Goal: Task Accomplishment & Management: Complete application form

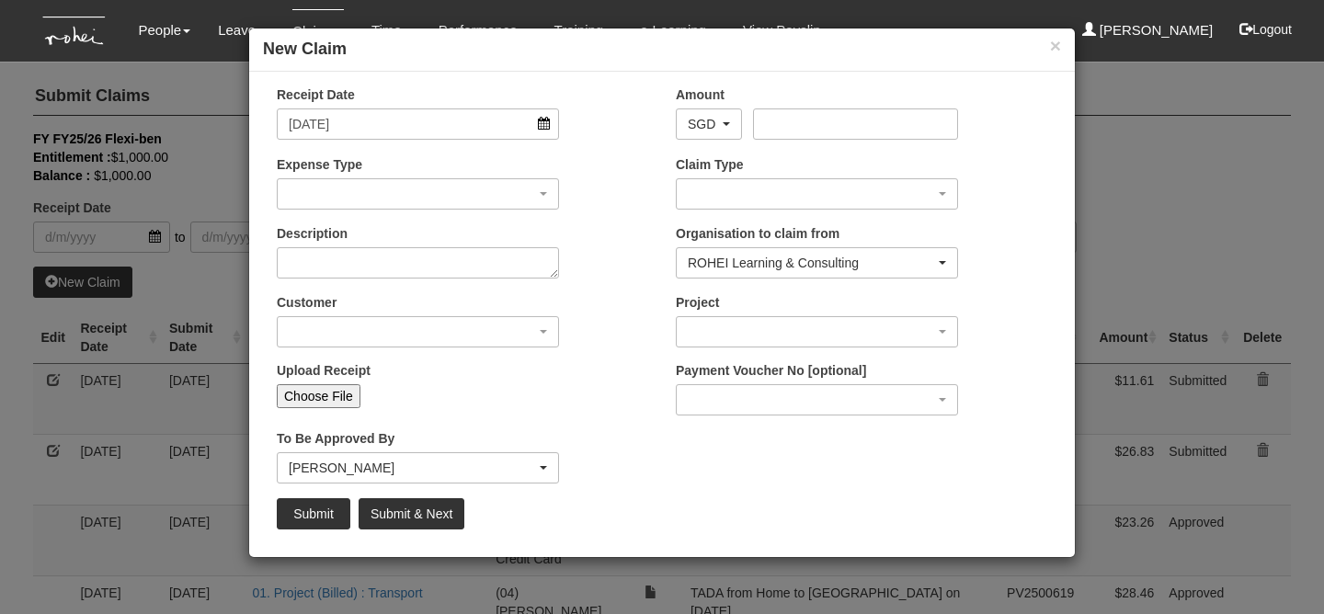
select select "50"
click at [800, 123] on input "Amount" at bounding box center [855, 123] width 204 height 31
type input "30.0"
type input "30.09"
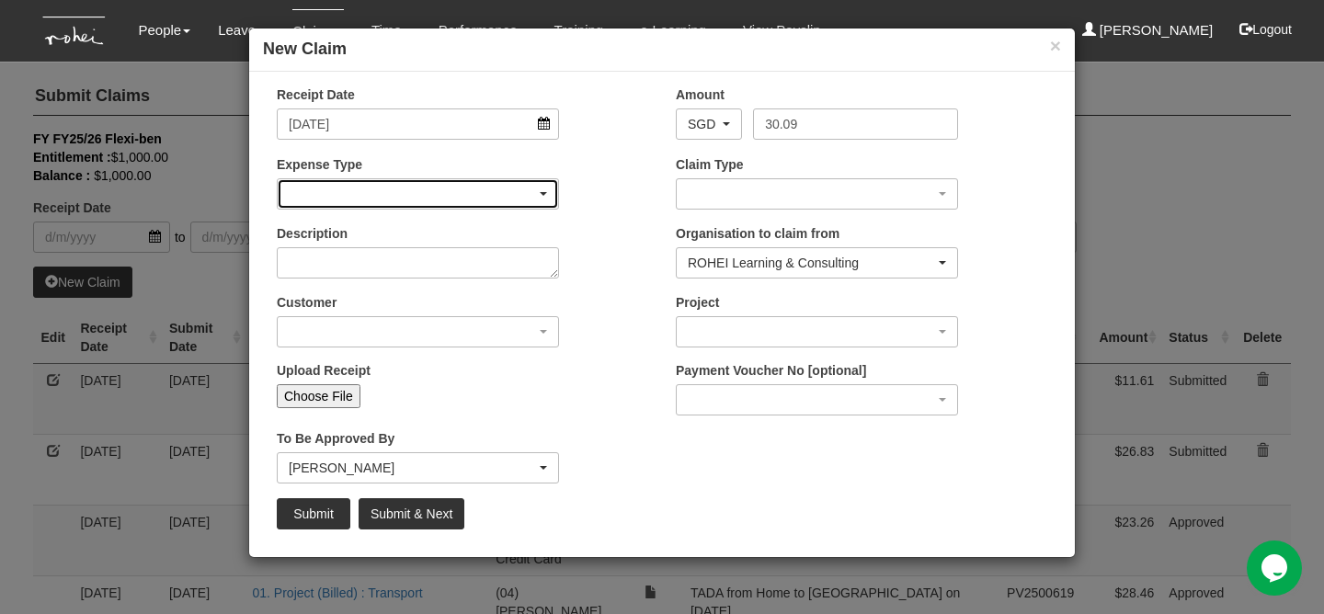
click at [505, 188] on div "button" at bounding box center [418, 193] width 280 height 29
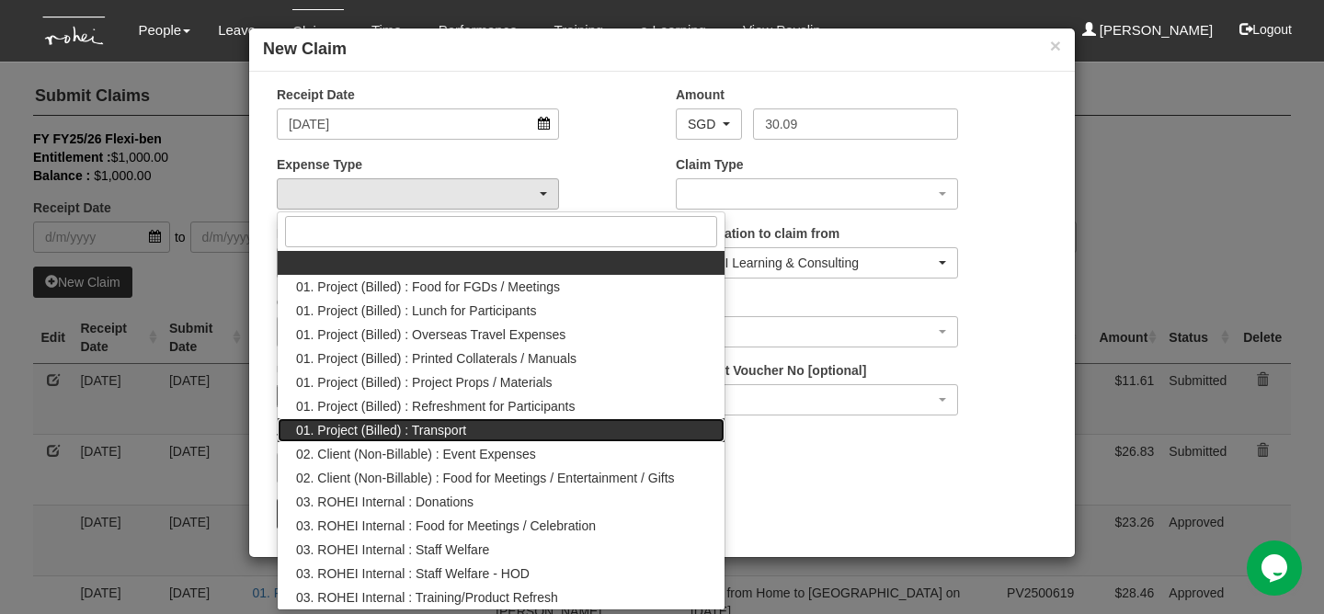
click at [454, 428] on span "01. Project (Billed) : Transport" at bounding box center [381, 430] width 170 height 18
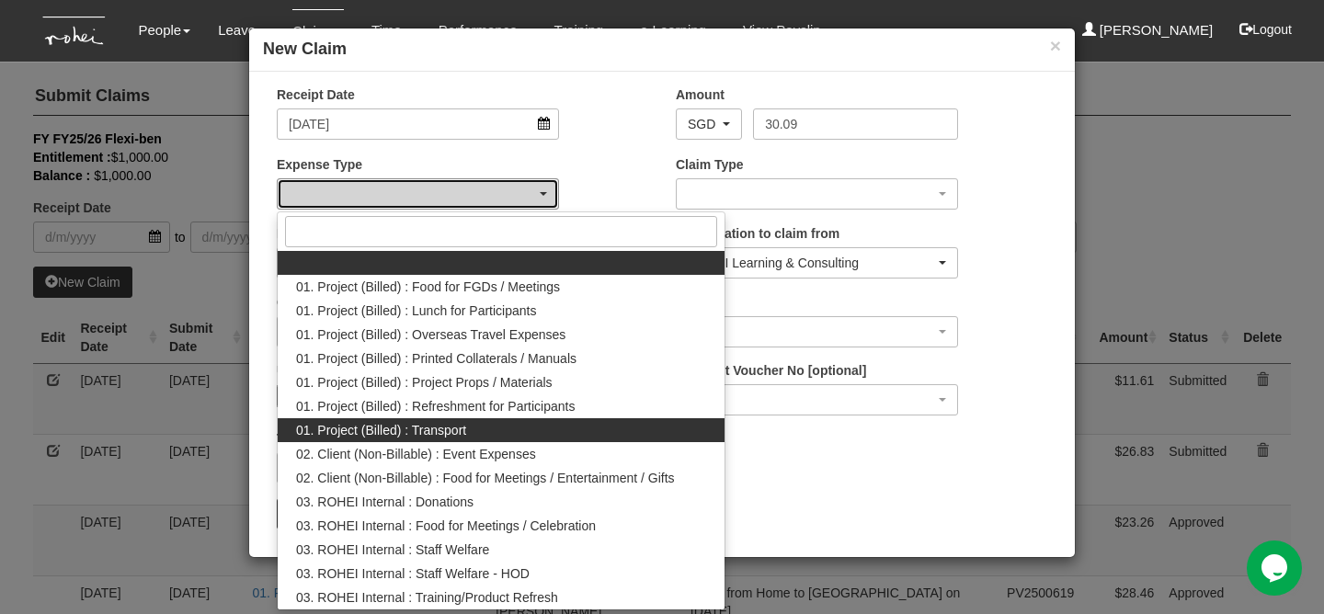
select select "135"
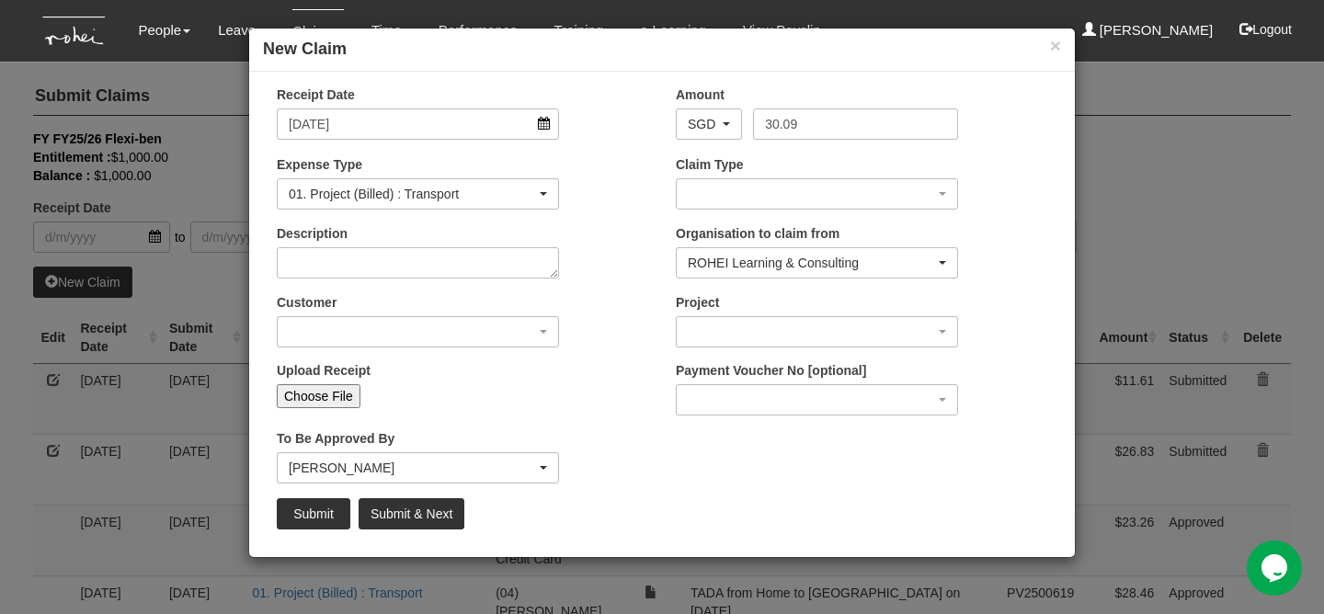
click at [727, 177] on div "Claim Type (01) Personal Reimbursement (02) Advance Disbursement (03) [PERSON_N…" at bounding box center [817, 182] width 310 height 54
click at [727, 183] on div "button" at bounding box center [816, 193] width 280 height 29
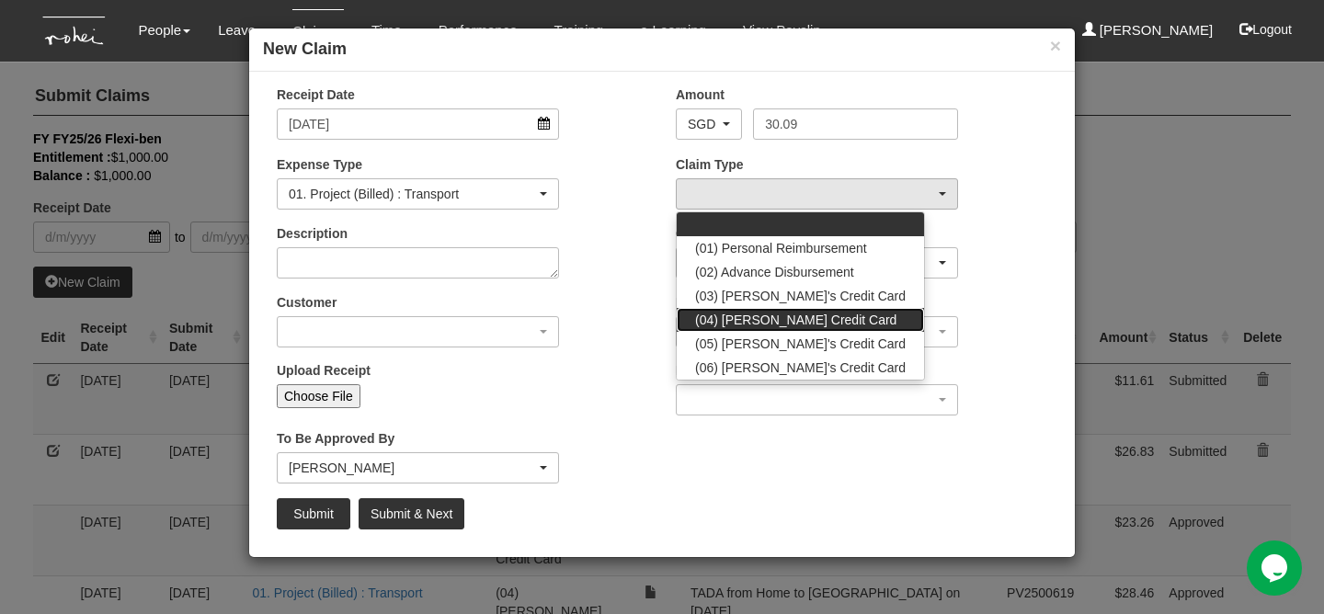
click at [766, 311] on span "(04) [PERSON_NAME] Credit Card" at bounding box center [795, 320] width 201 height 18
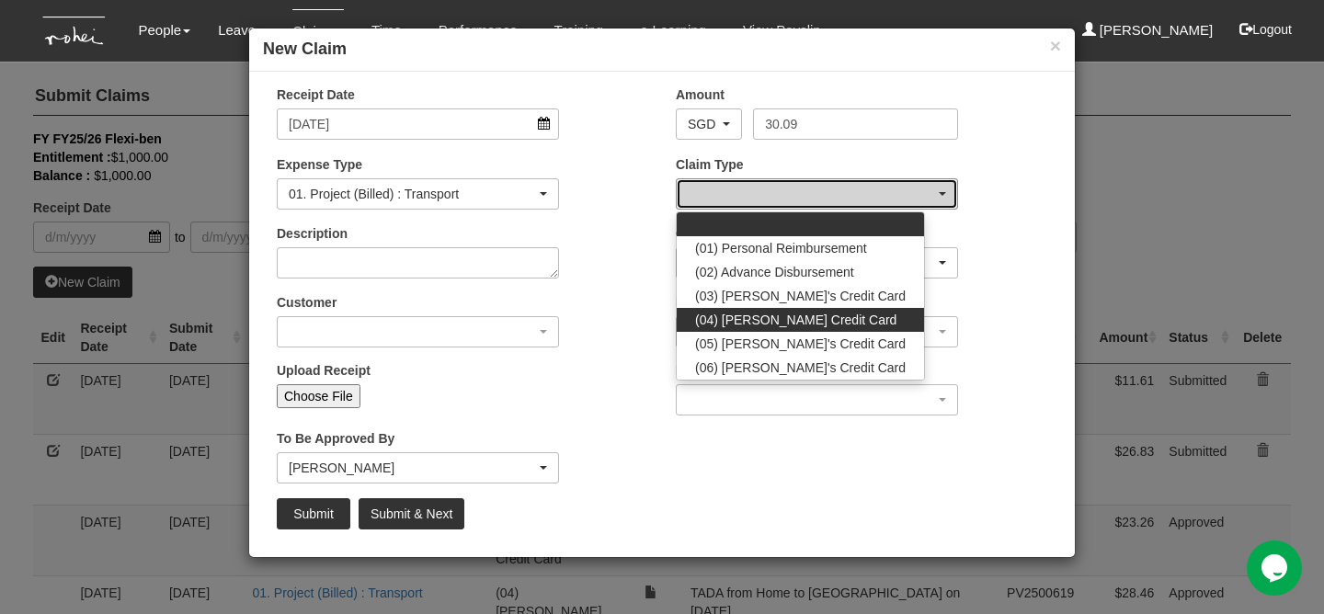
select select "16"
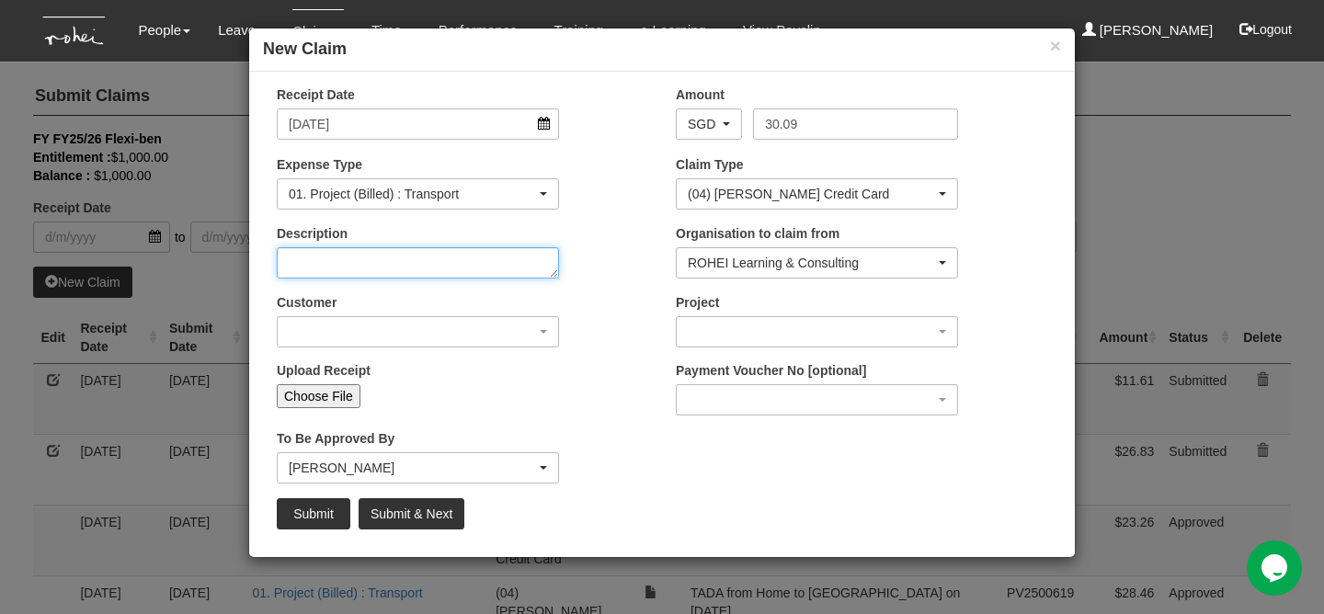
click at [401, 265] on textarea "Description" at bounding box center [418, 262] width 282 height 31
type textarea "TADA from DNI to Home on [DATE]"
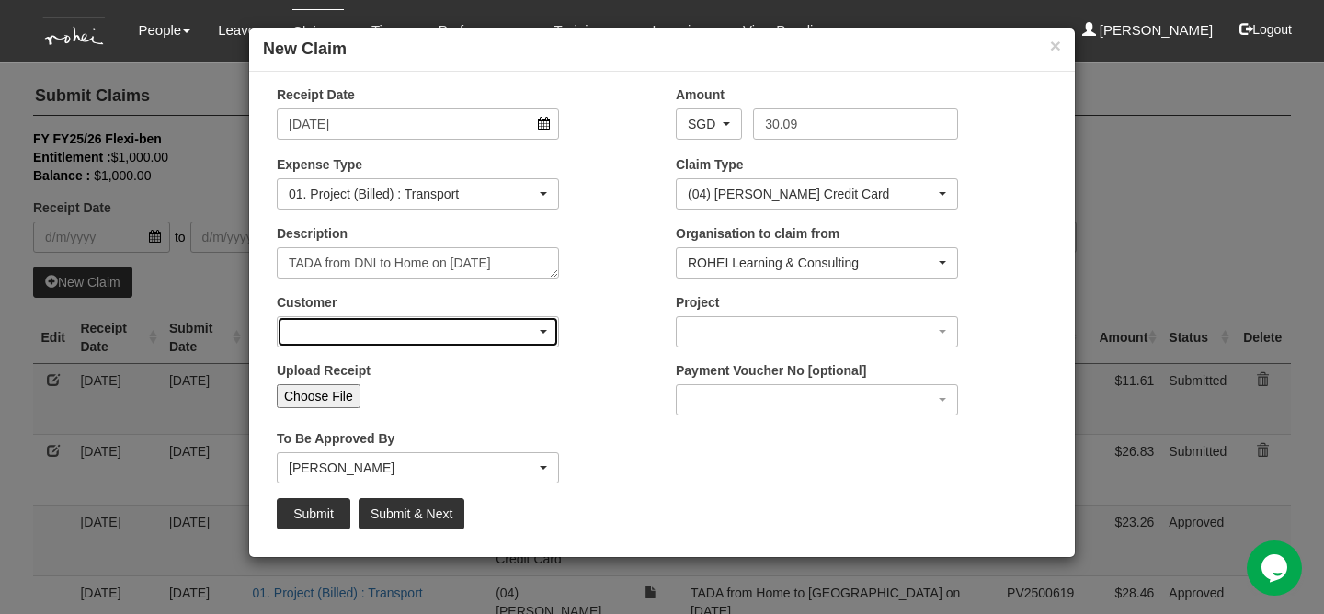
click at [429, 346] on div "button" at bounding box center [418, 331] width 280 height 29
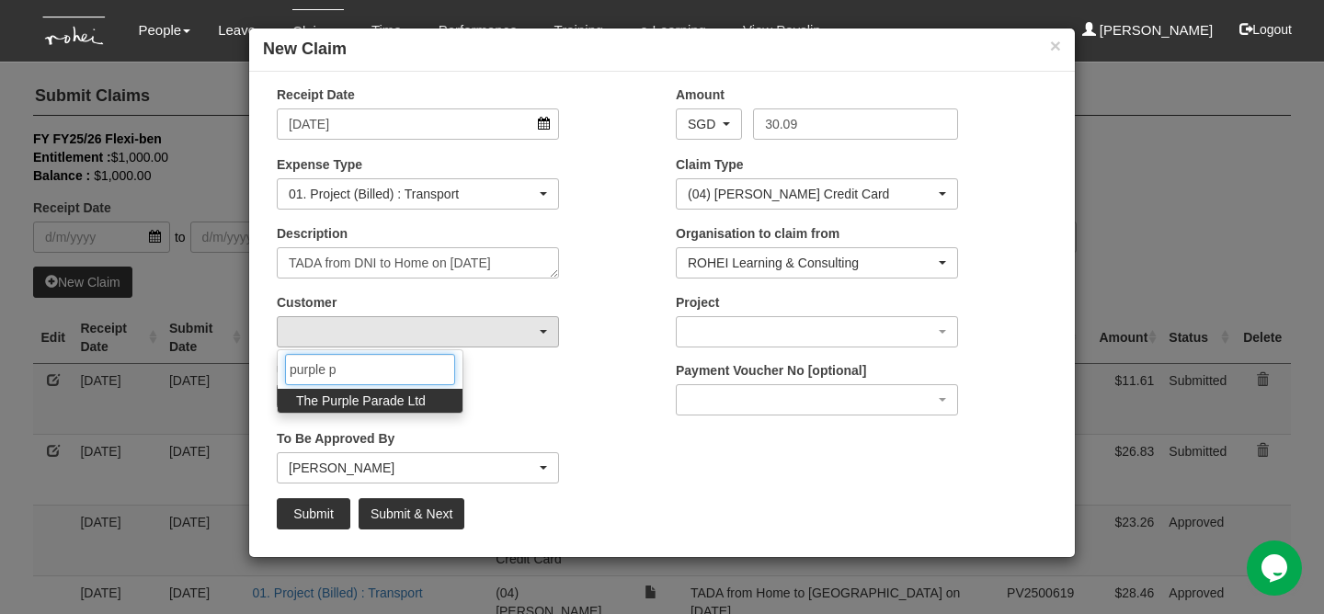
type input "purple p"
click at [406, 405] on span "The Purple Parade Ltd" at bounding box center [361, 401] width 130 height 18
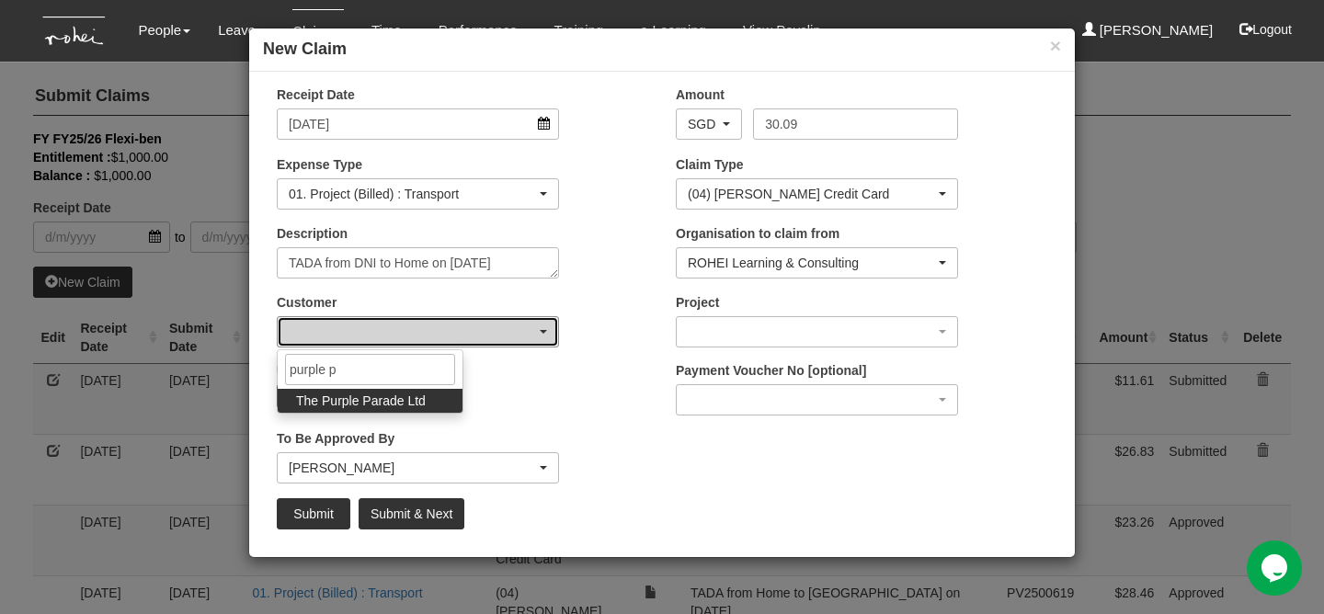
select select "888"
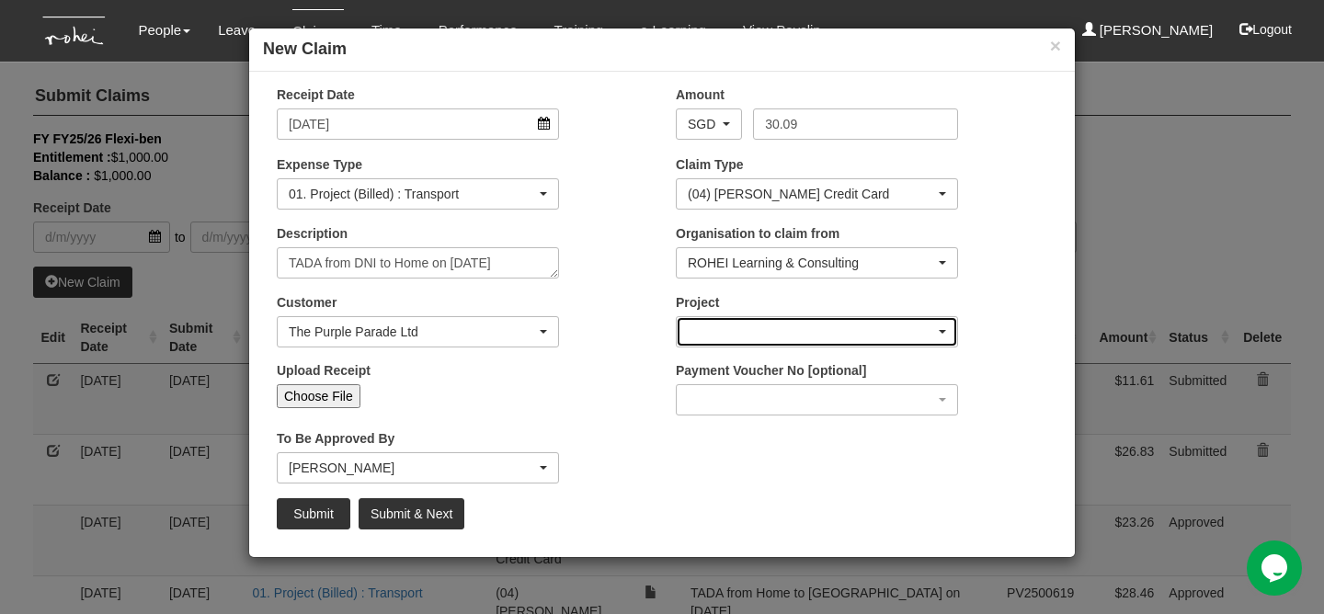
click at [790, 336] on div "button" at bounding box center [816, 331] width 280 height 29
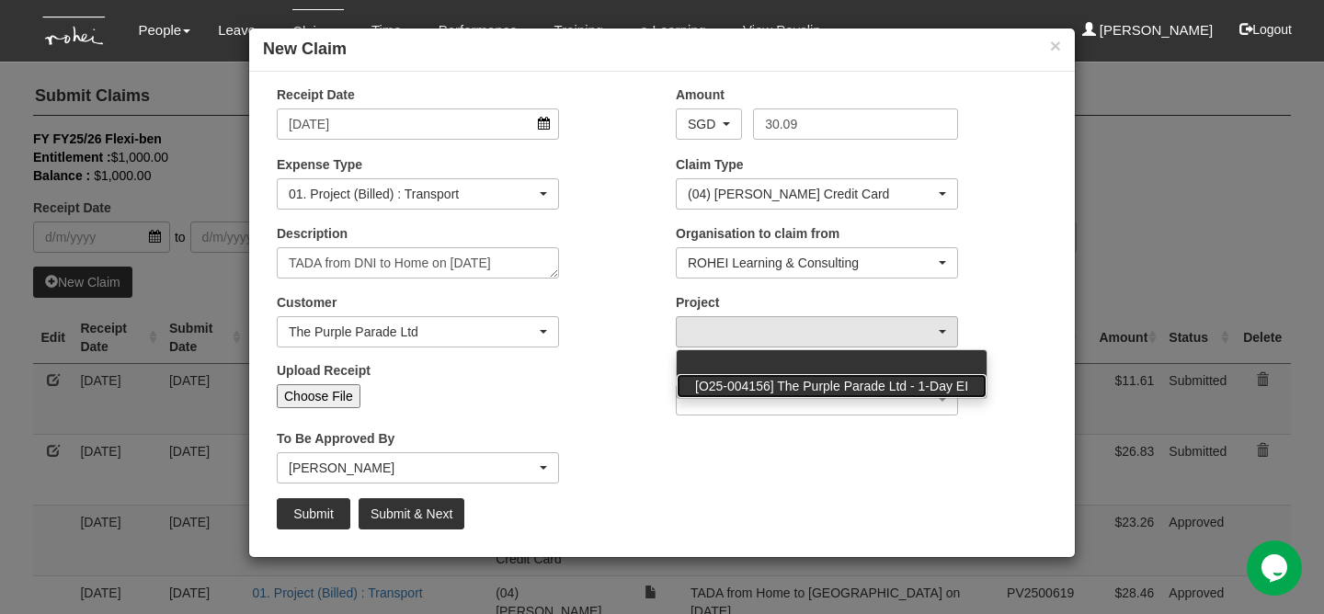
click at [819, 382] on span "[O25-004156] The Purple Parade Ltd - 1-Day EI" at bounding box center [831, 386] width 273 height 18
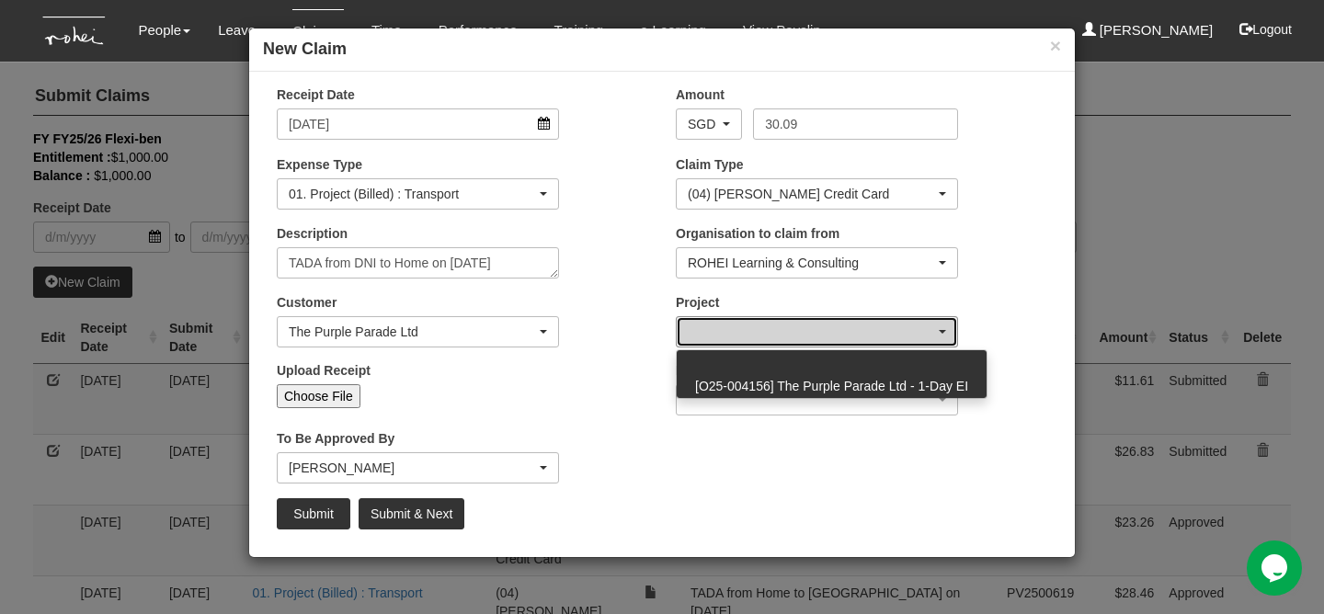
select select "2779"
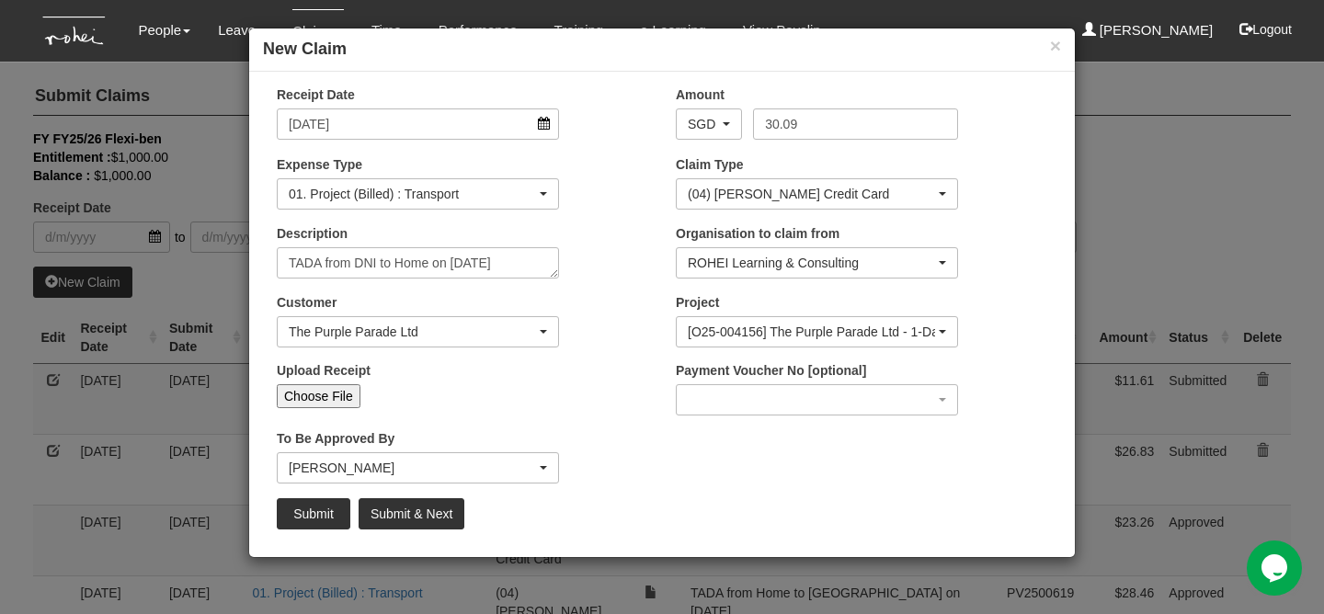
click at [327, 400] on input "Choose File" at bounding box center [319, 396] width 84 height 24
type input "C:\fakepath\[DATE] TPPL.png"
type input "Choose Another File"
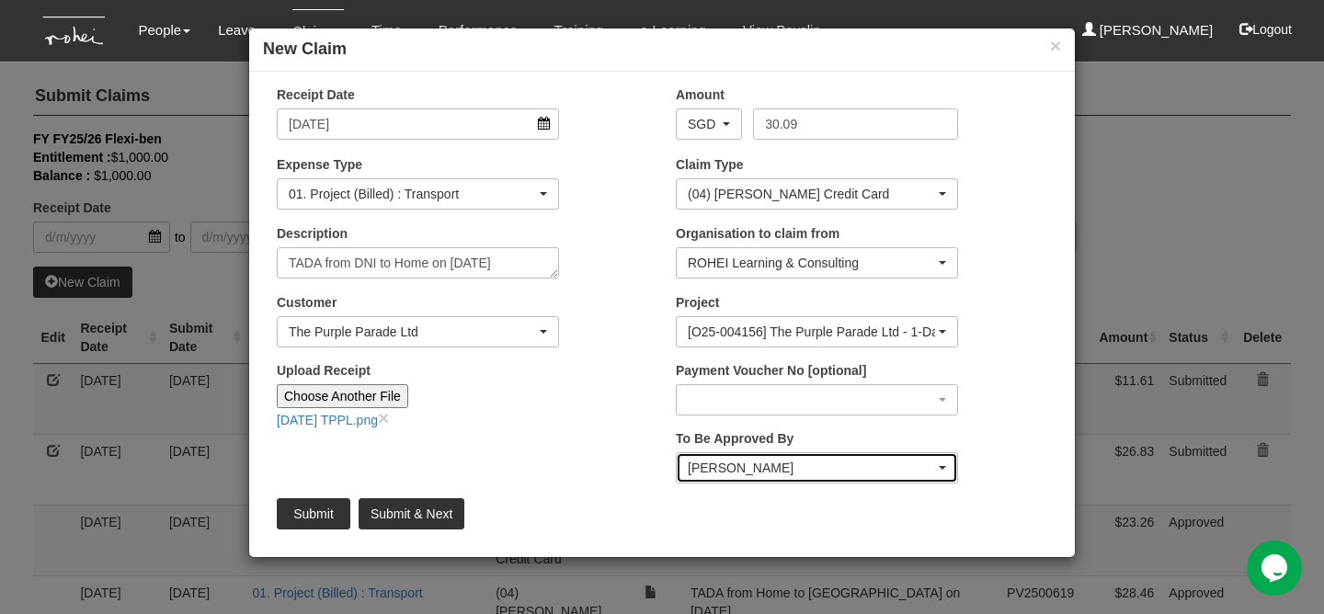
click at [711, 467] on div "[PERSON_NAME]" at bounding box center [811, 468] width 247 height 18
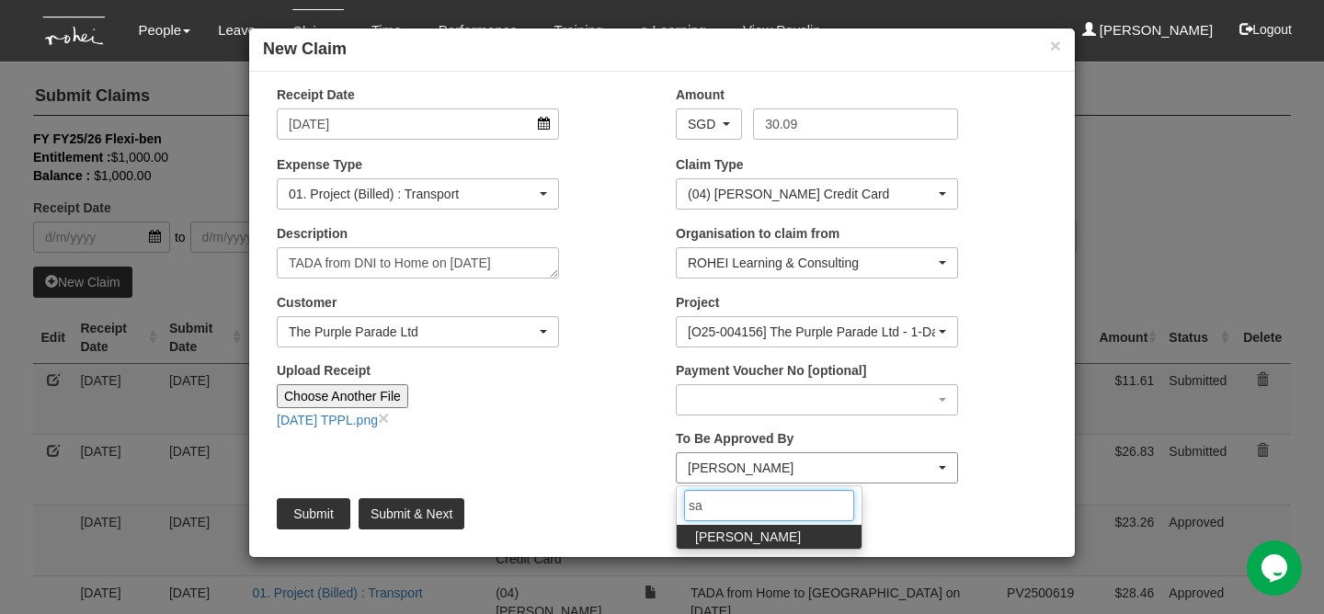
type input "s"
type input "[PERSON_NAME]"
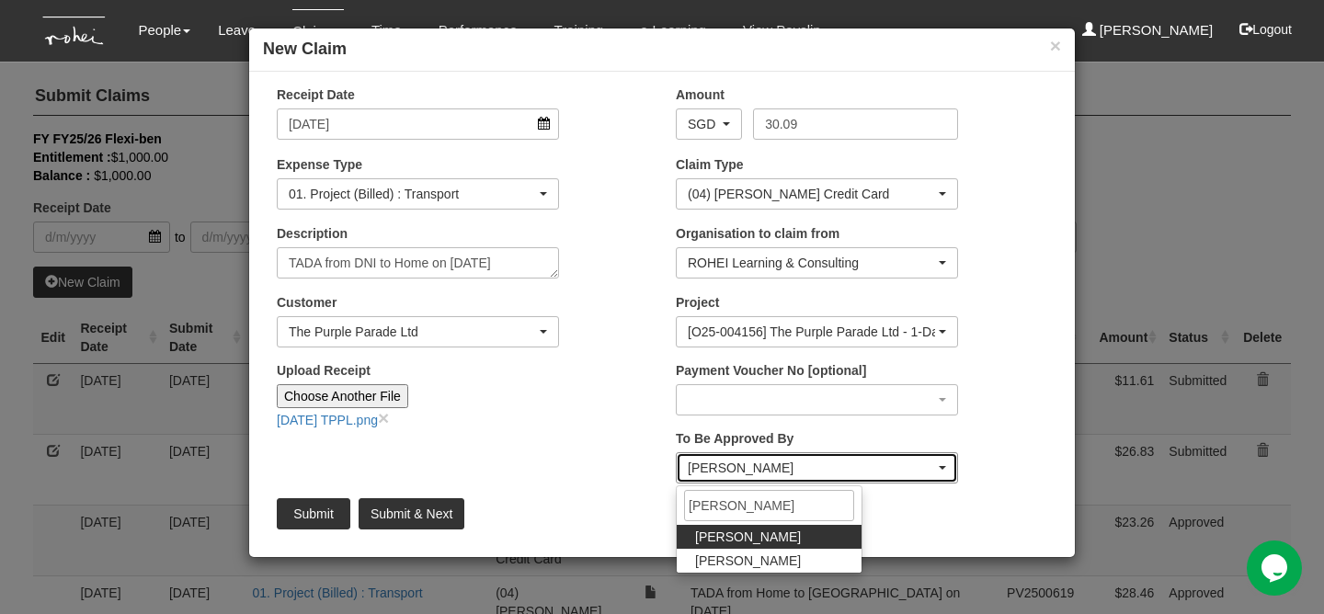
select select "1ae40e68-5a0c-4d70-b50e-45a4e5a72252"
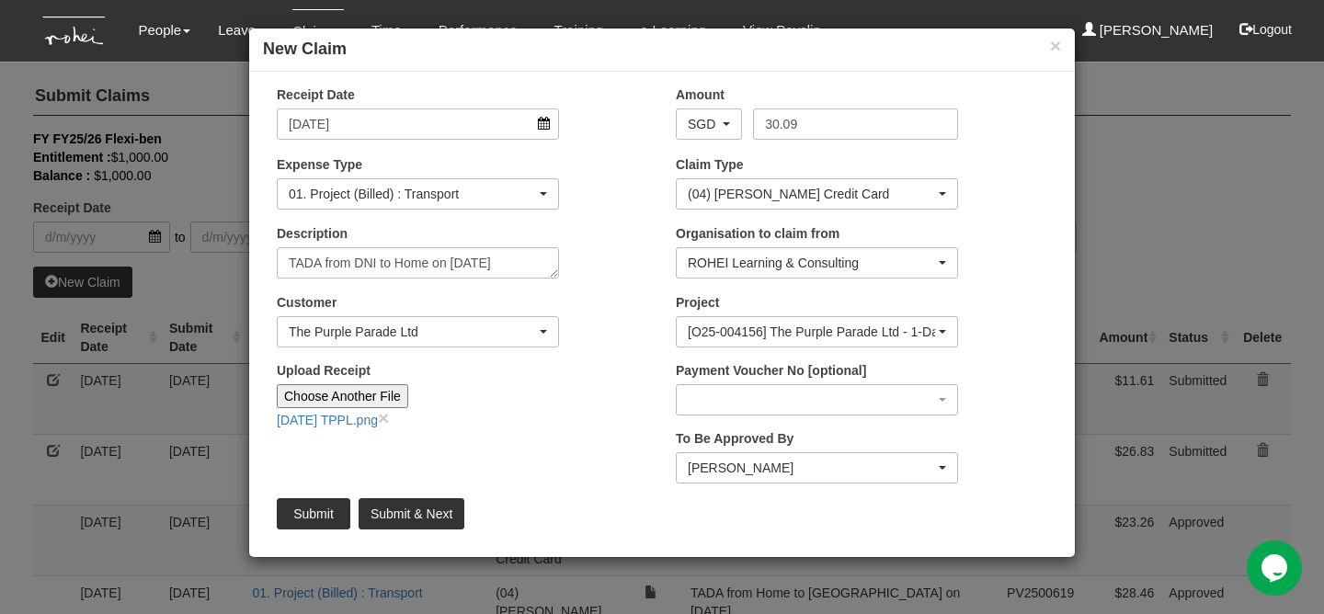
click at [551, 472] on div "Receipt Date [DATE] Amount AED AFN ALL AMD ANG AOA ARS AUD AWG AZN BAM BBD BDT …" at bounding box center [661, 314] width 825 height 458
click at [543, 266] on textarea "TADA from DNI to Home on [DATE]" at bounding box center [418, 262] width 282 height 31
click at [539, 258] on textarea "TADA from DNI to Home on [DATE]" at bounding box center [417, 262] width 281 height 31
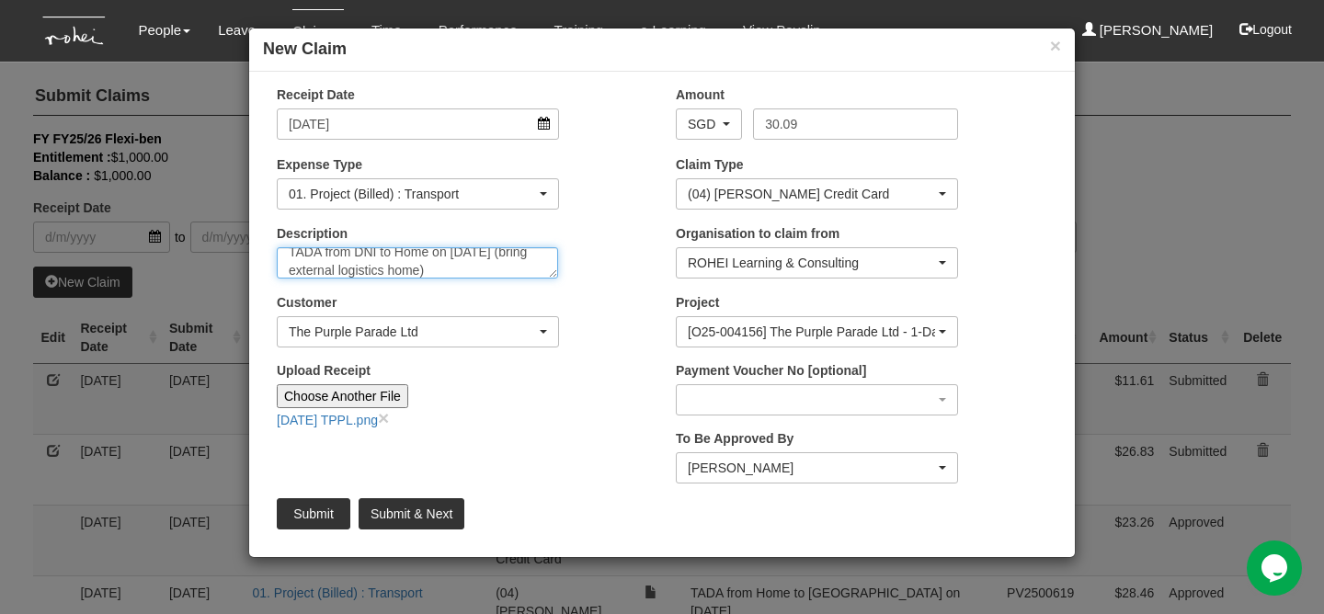
type textarea "TADA from DNI to Home on [DATE] (bring external logistics home)"
click at [305, 517] on input "Submit" at bounding box center [314, 513] width 74 height 31
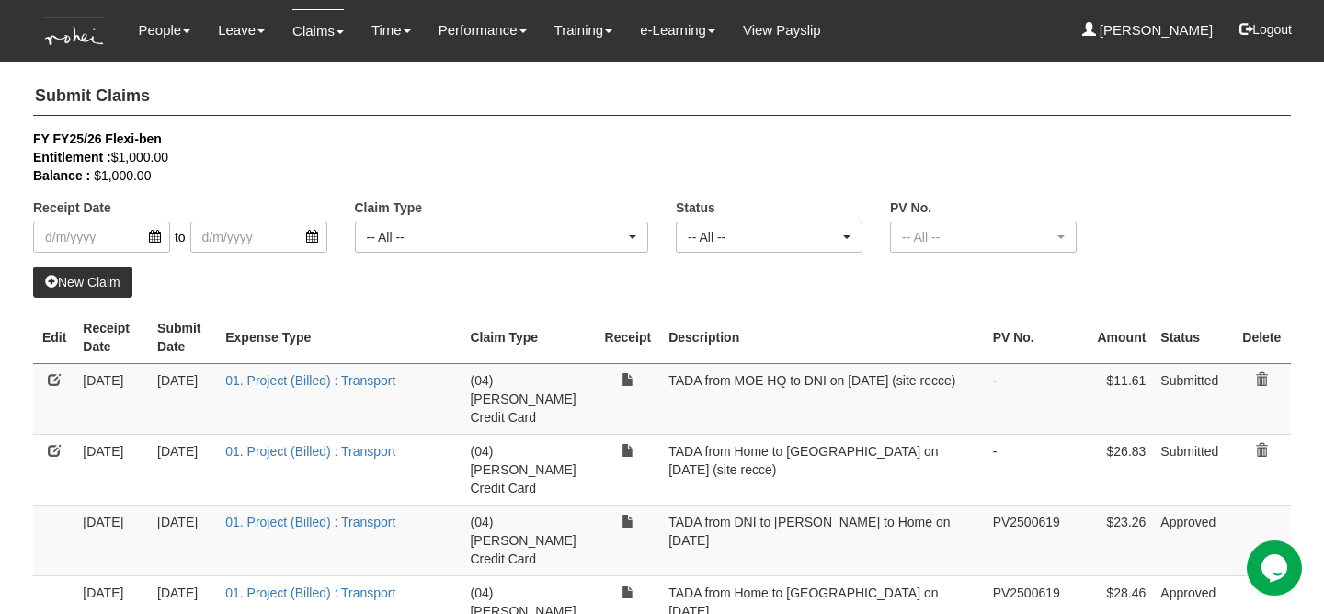
select select "50"
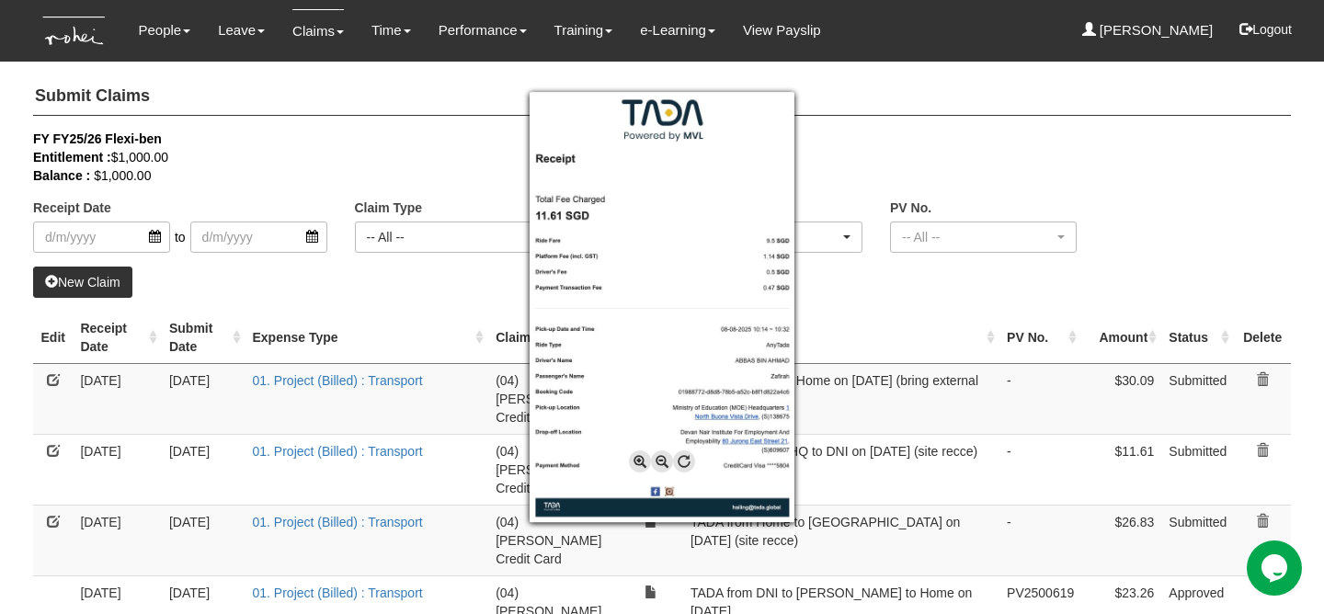
click at [90, 260] on div at bounding box center [662, 307] width 1324 height 614
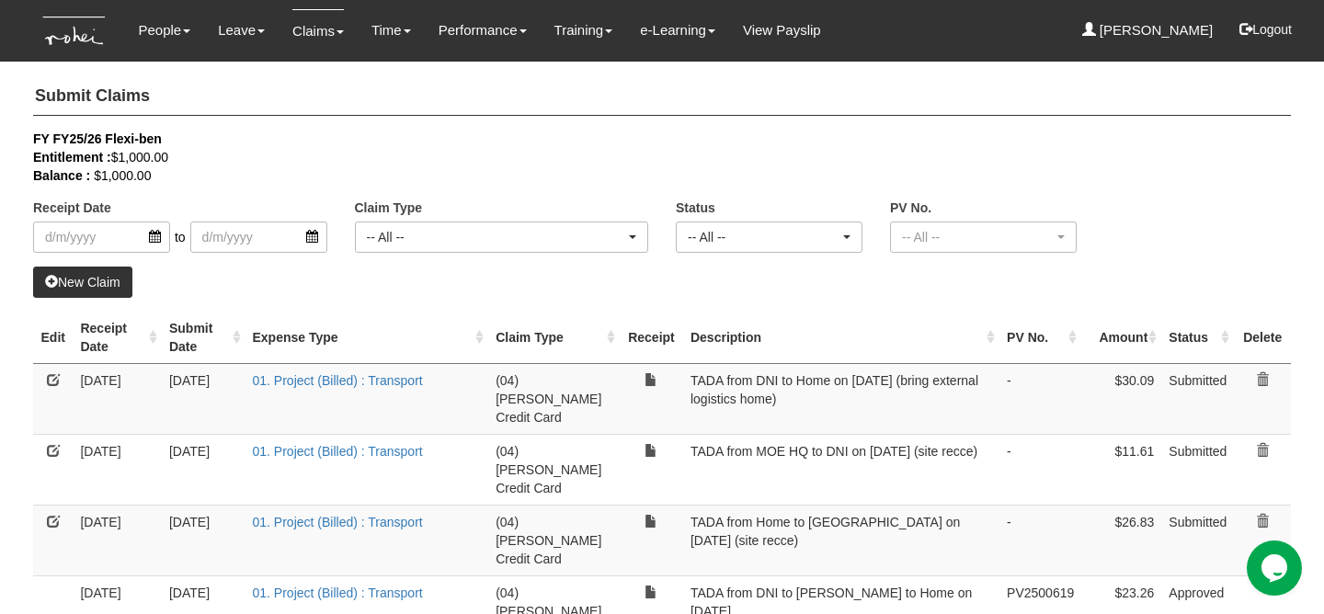
click at [91, 276] on link "New Claim" at bounding box center [82, 282] width 99 height 31
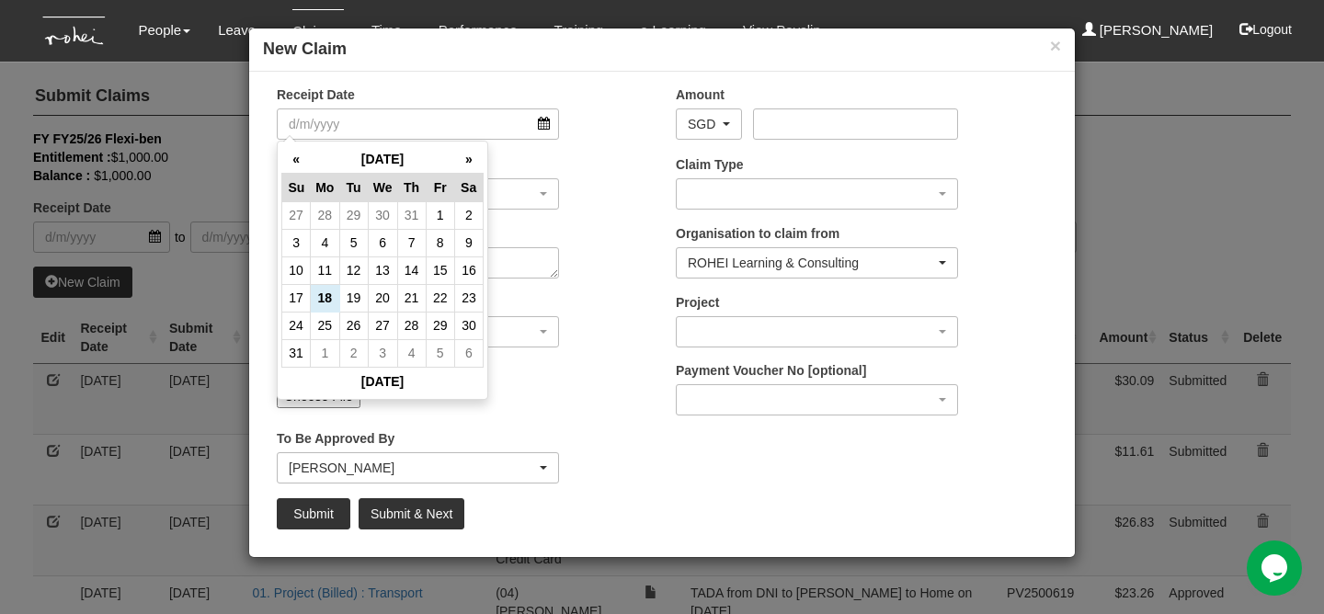
click at [483, 266] on div "« [DATE] » Su Mo Tu We Th Fr Sa 27 28 29 30 31 1 2 3 4 5 6 7 8 9 10 11 12 13 14…" at bounding box center [382, 270] width 211 height 259
click at [475, 267] on td "16" at bounding box center [468, 271] width 28 height 28
type input "[DATE]"
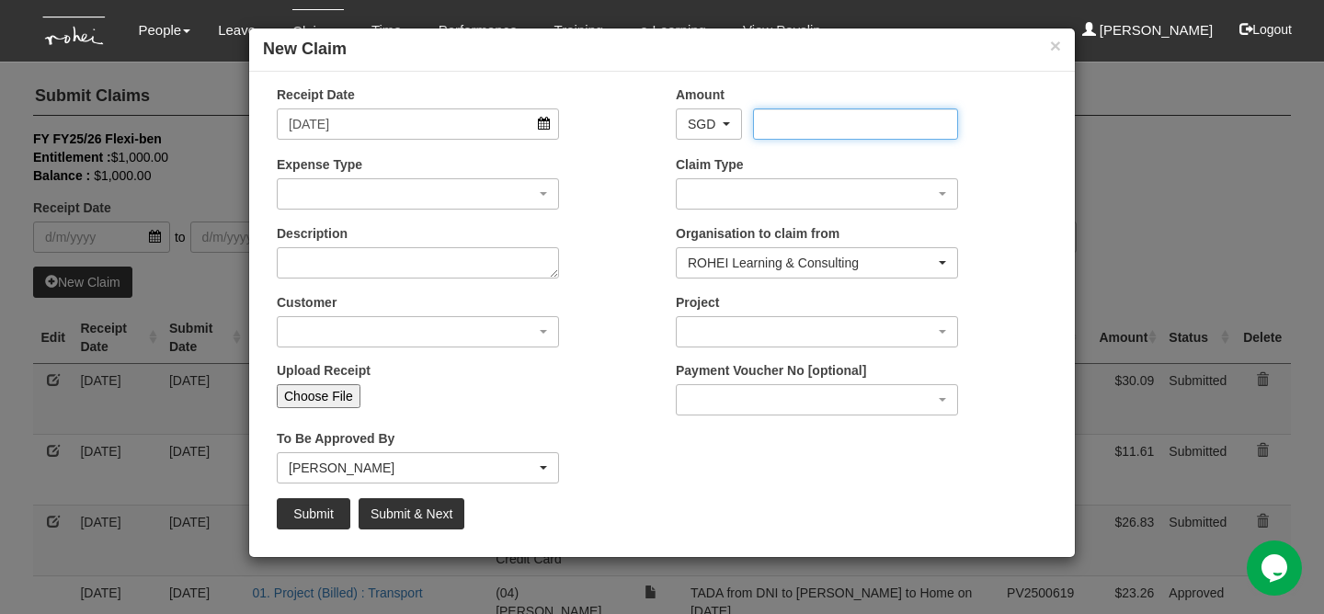
click at [776, 119] on input "Amount" at bounding box center [855, 123] width 204 height 31
type input "21.42"
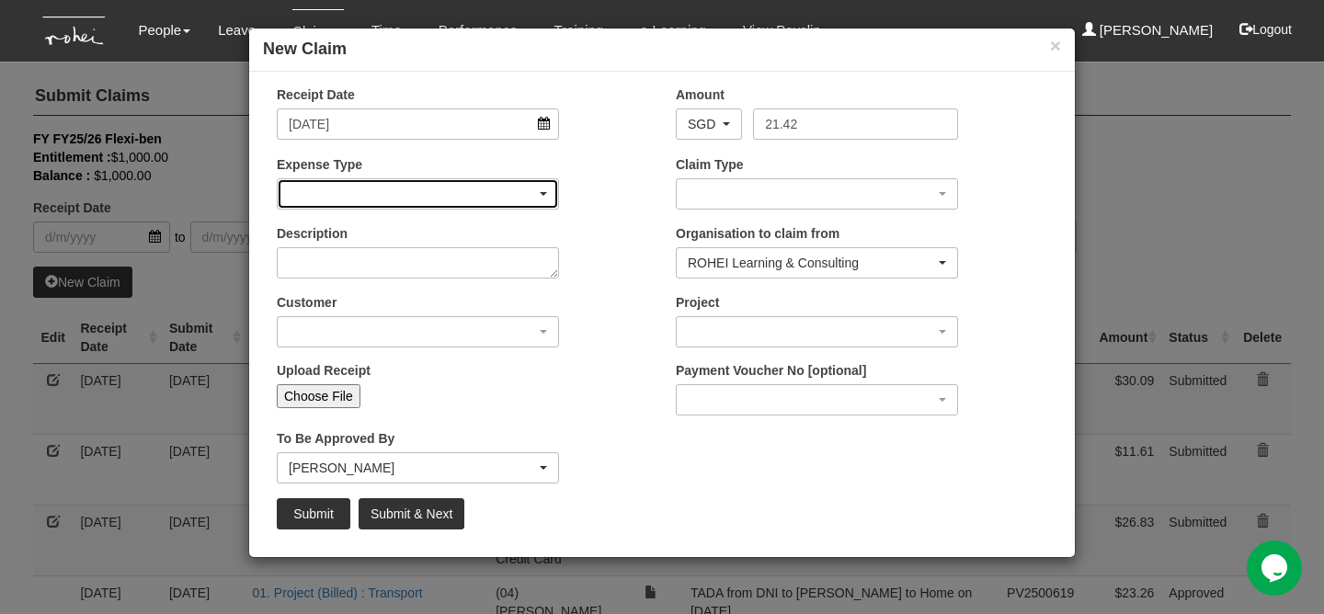
click at [313, 188] on div "button" at bounding box center [418, 193] width 280 height 29
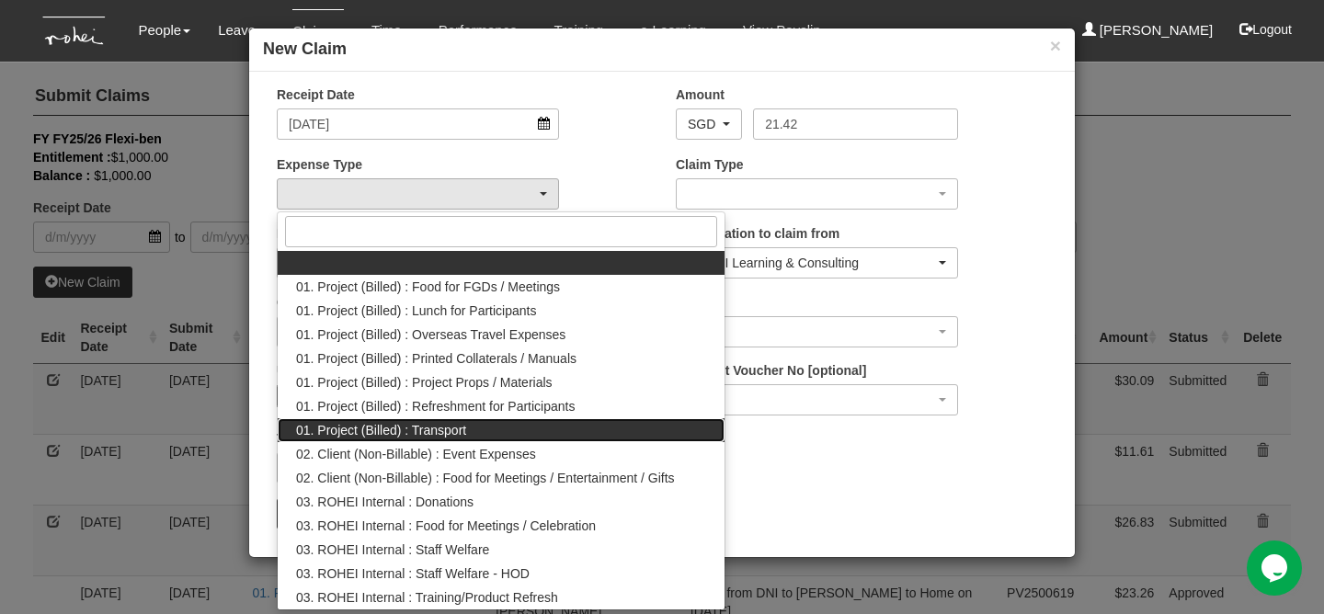
click at [414, 436] on span "01. Project (Billed) : Transport" at bounding box center [381, 430] width 170 height 18
select select "135"
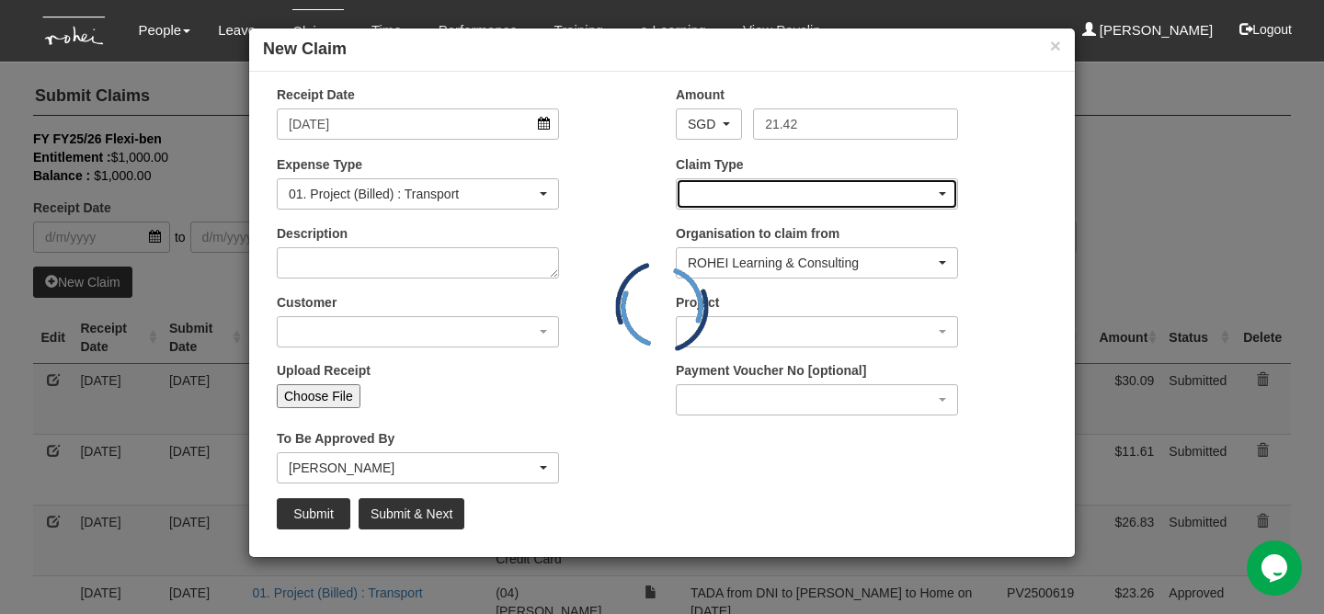
click at [726, 199] on div "button" at bounding box center [816, 193] width 280 height 29
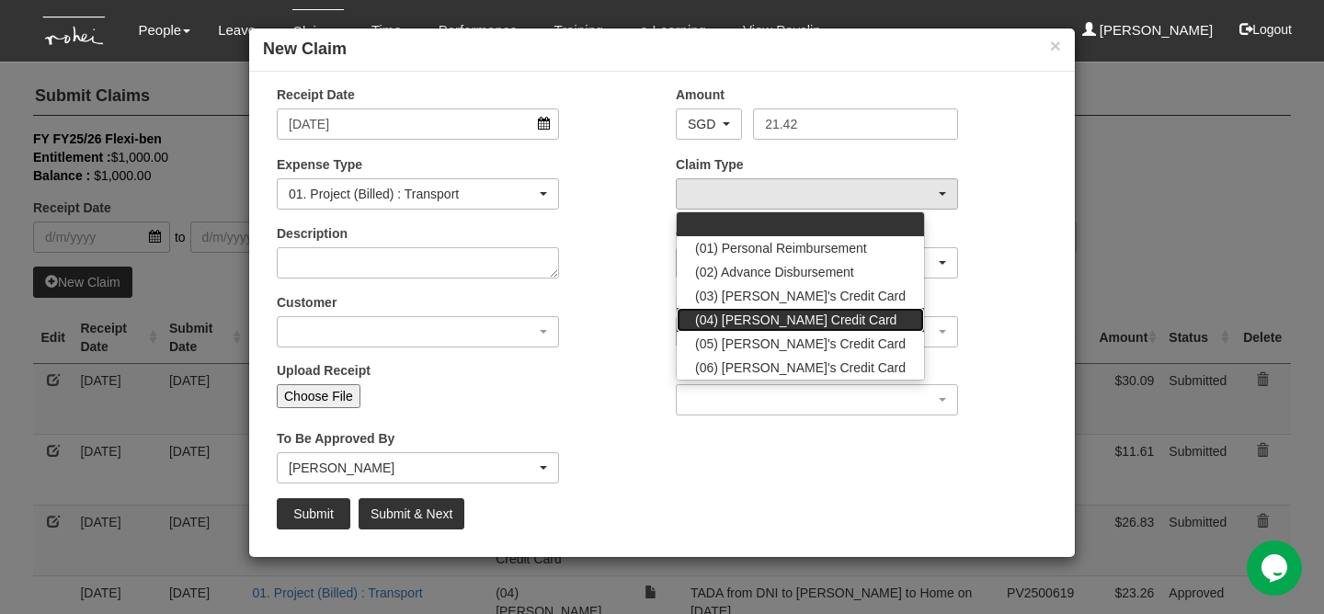
click at [757, 314] on span "(04) [PERSON_NAME] Credit Card" at bounding box center [795, 320] width 201 height 18
select select "16"
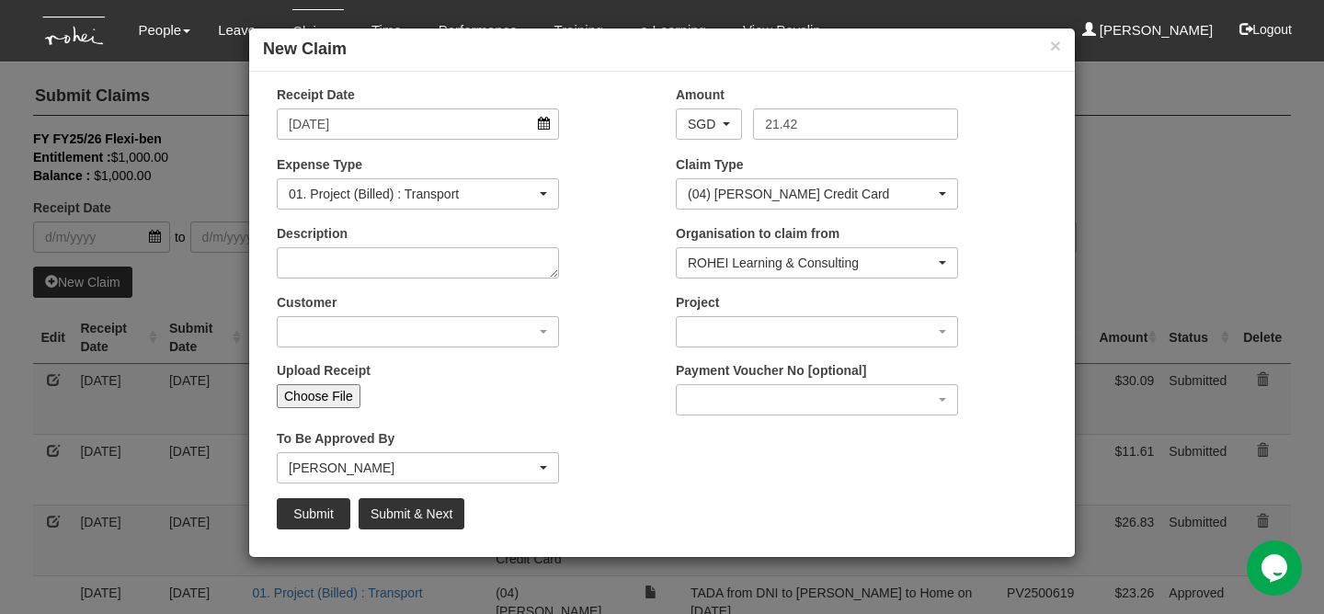
click at [525, 278] on div "Description" at bounding box center [462, 258] width 399 height 68
click at [516, 272] on textarea "Description" at bounding box center [418, 262] width 282 height 31
type textarea "TADA from Home to HDB Hub on [DATE]"
click at [513, 347] on div "Customer (N/A) _ROHEI Internal 3M ASIA PACIFIC PRIVATE LTD [DOMAIN_NAME] AbbVie…" at bounding box center [462, 327] width 399 height 68
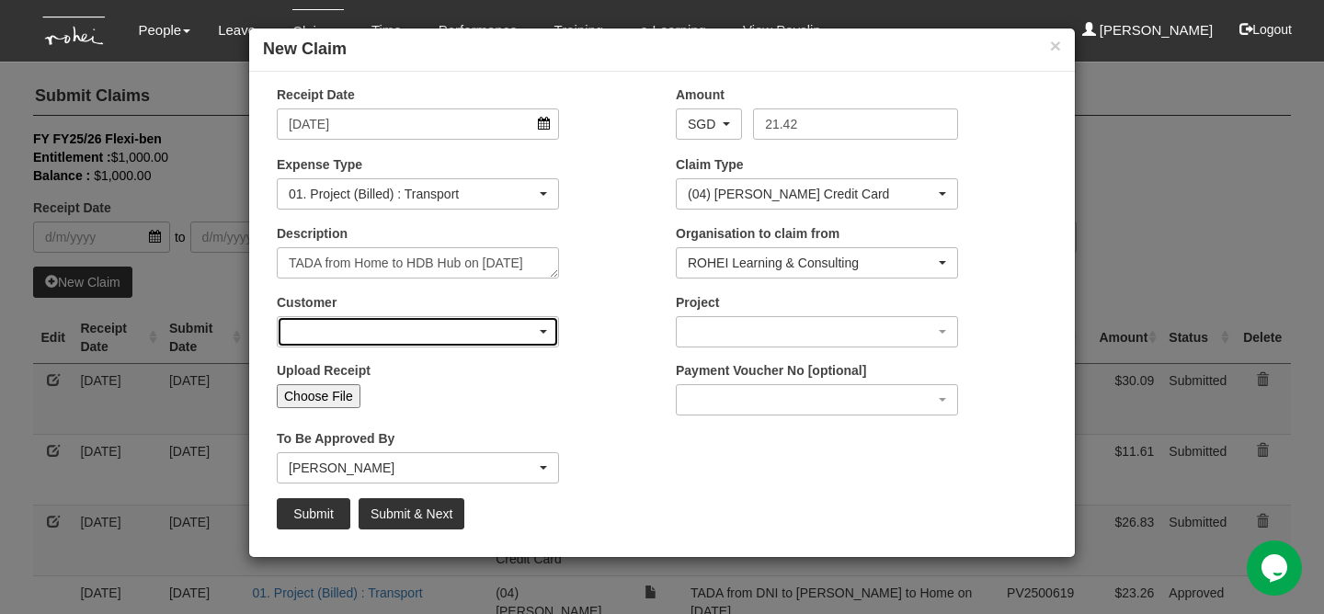
click at [501, 338] on div "button" at bounding box center [418, 331] width 280 height 29
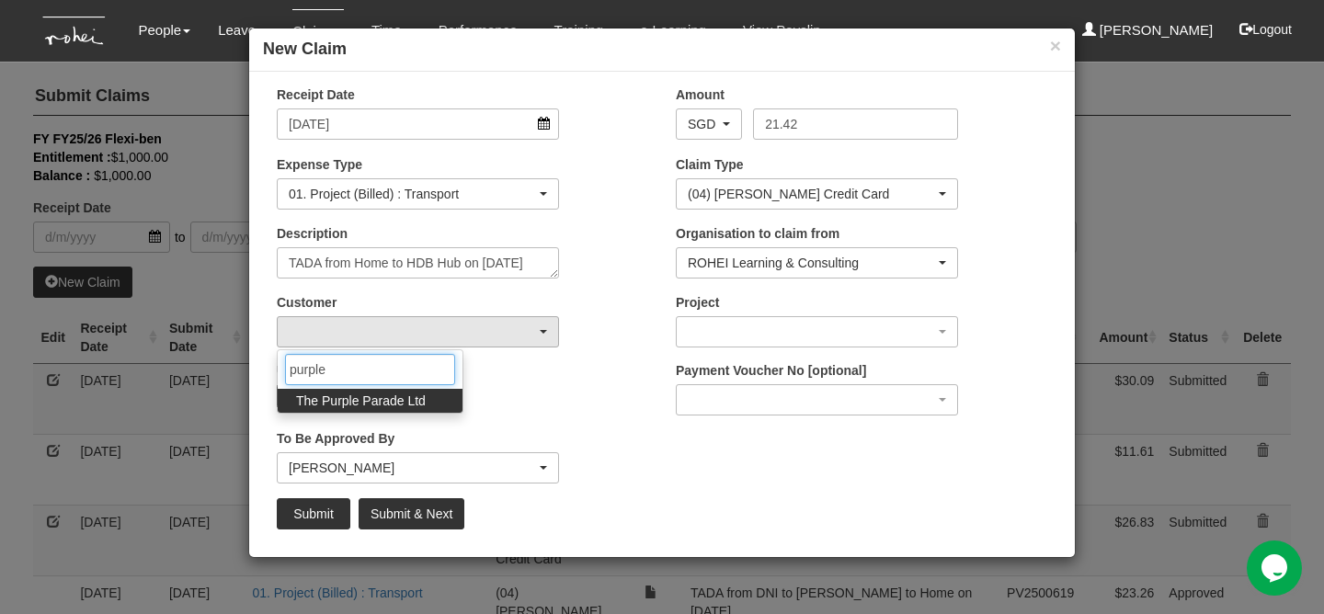
type input "purple"
click at [404, 404] on span "The Purple Parade Ltd" at bounding box center [361, 401] width 130 height 18
select select "888"
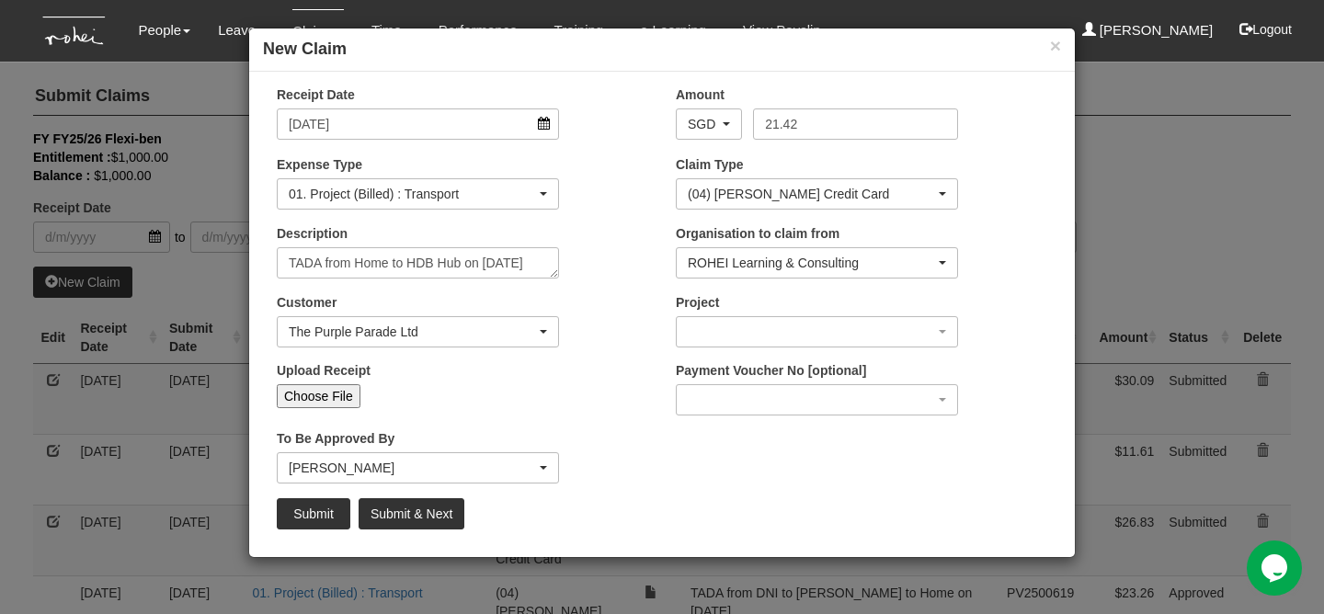
click at [729, 347] on div "Project [O25-004156] The Purple Parade Ltd - 1-Day EI" at bounding box center [817, 320] width 310 height 54
click at [720, 338] on div "button" at bounding box center [816, 331] width 280 height 29
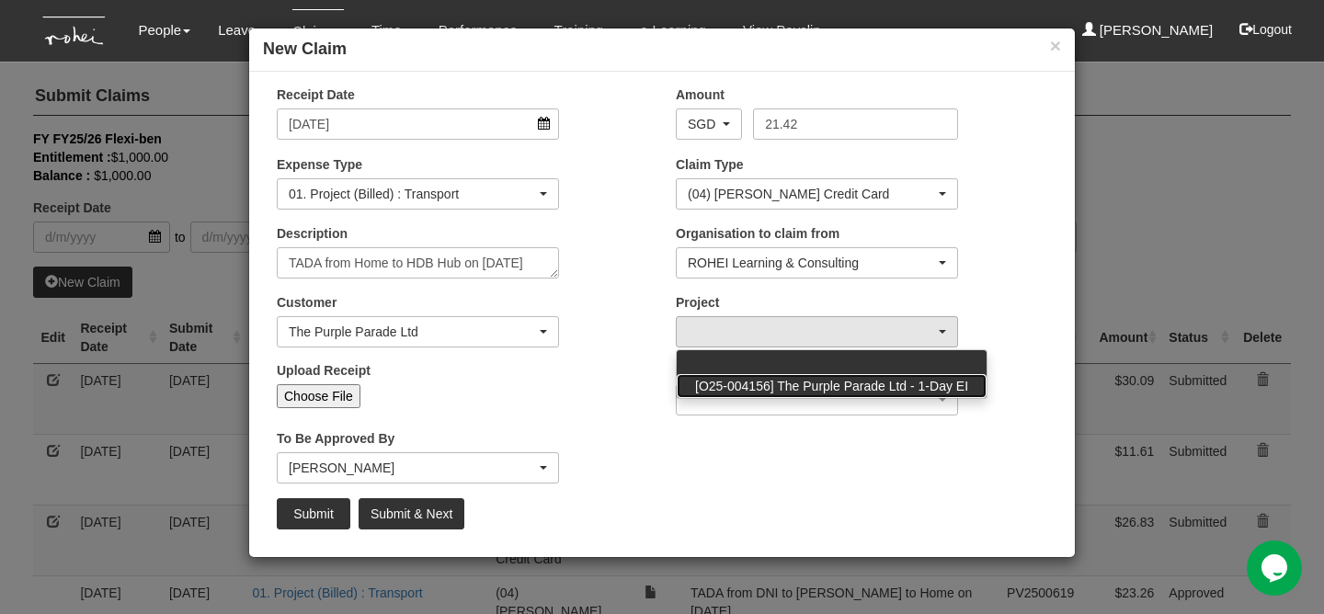
click at [717, 385] on span "[O25-004156] The Purple Parade Ltd - 1-Day EI" at bounding box center [831, 386] width 273 height 18
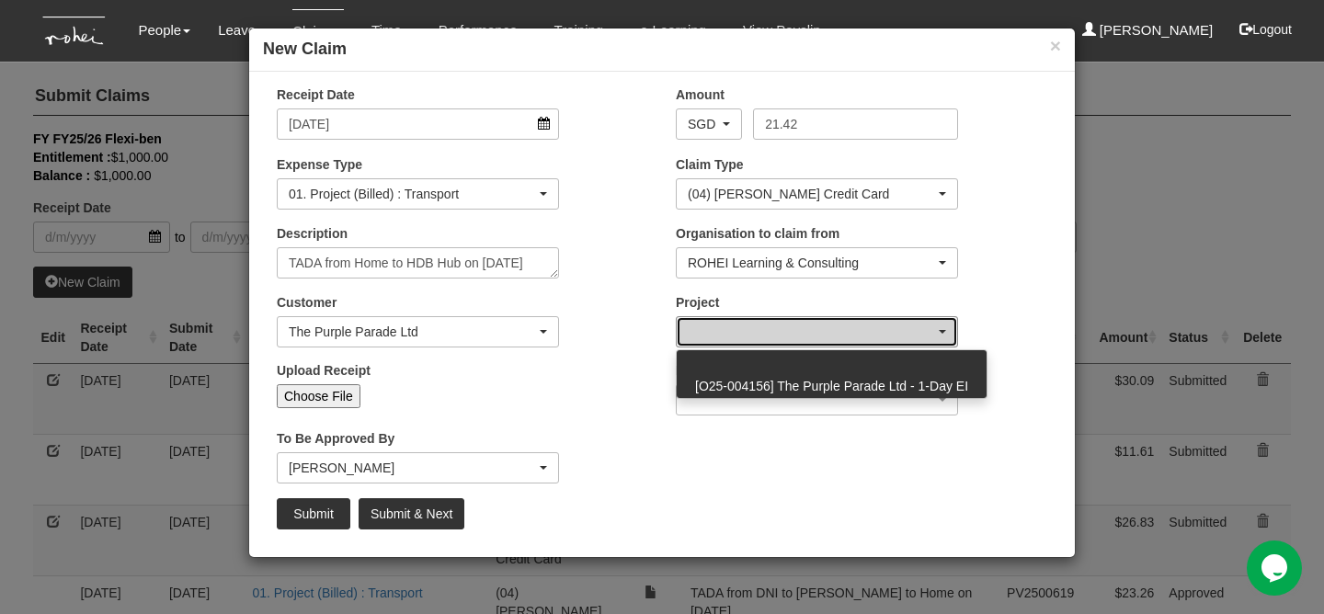
select select "2779"
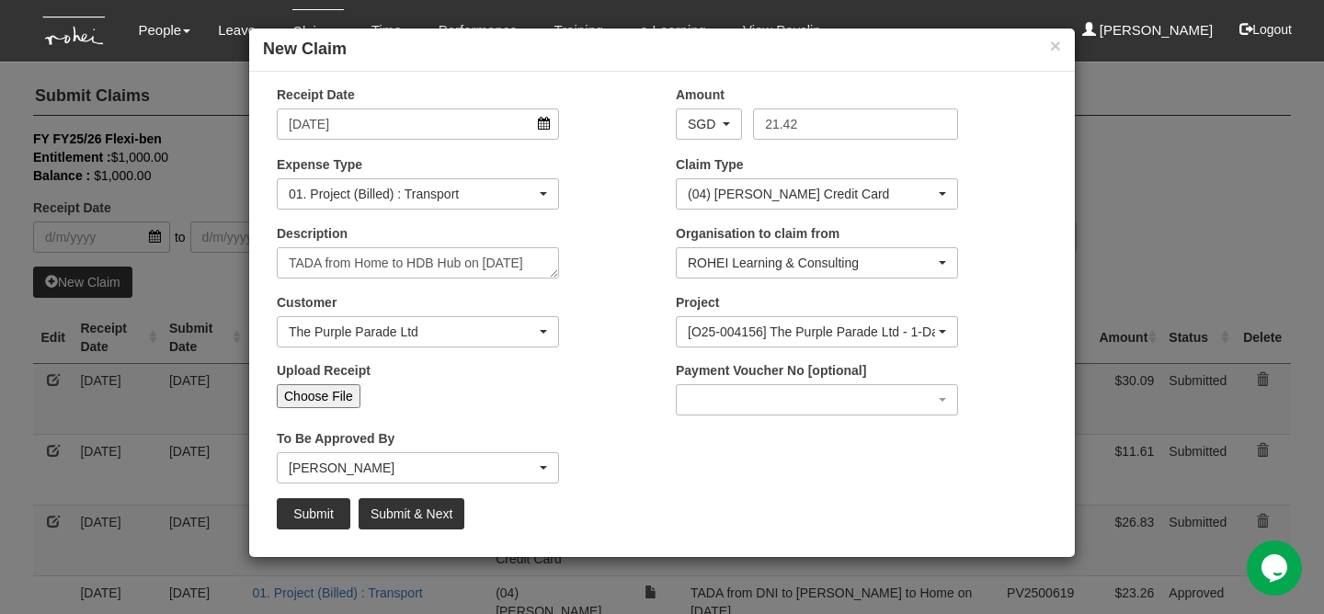
click at [309, 403] on input "Choose File" at bounding box center [319, 396] width 84 height 24
type input "C:\fakepath\[DATE] TPPL (1).png"
type input "Choose Another File"
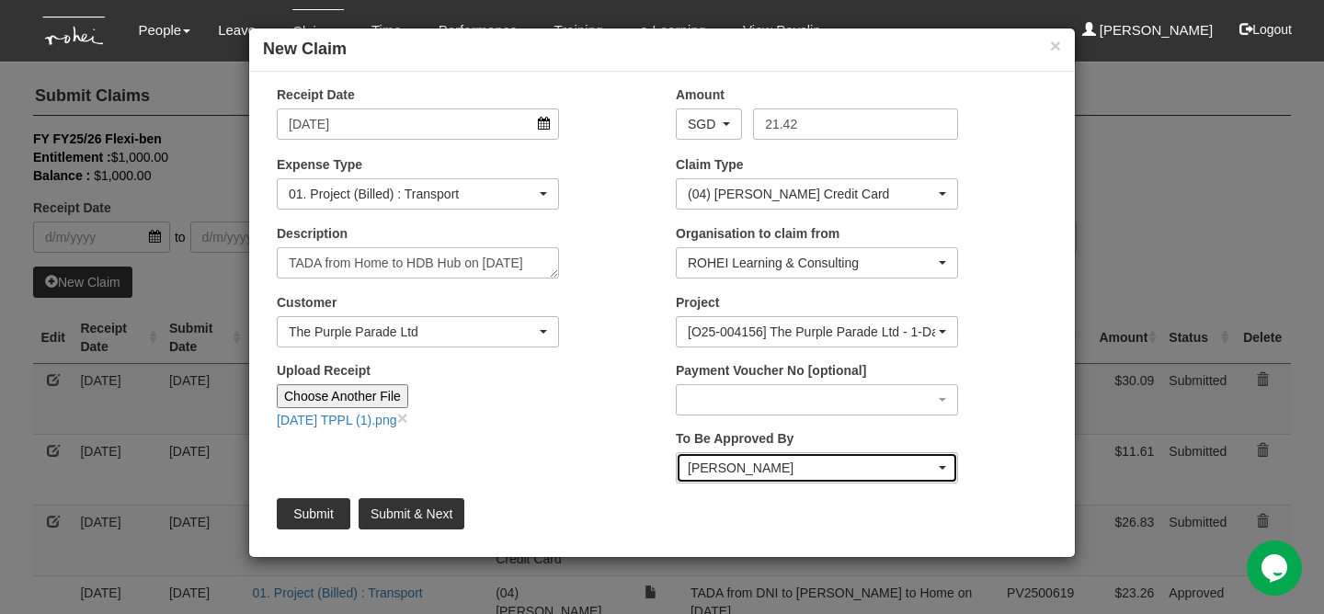
click at [744, 455] on div "[PERSON_NAME]" at bounding box center [816, 467] width 280 height 29
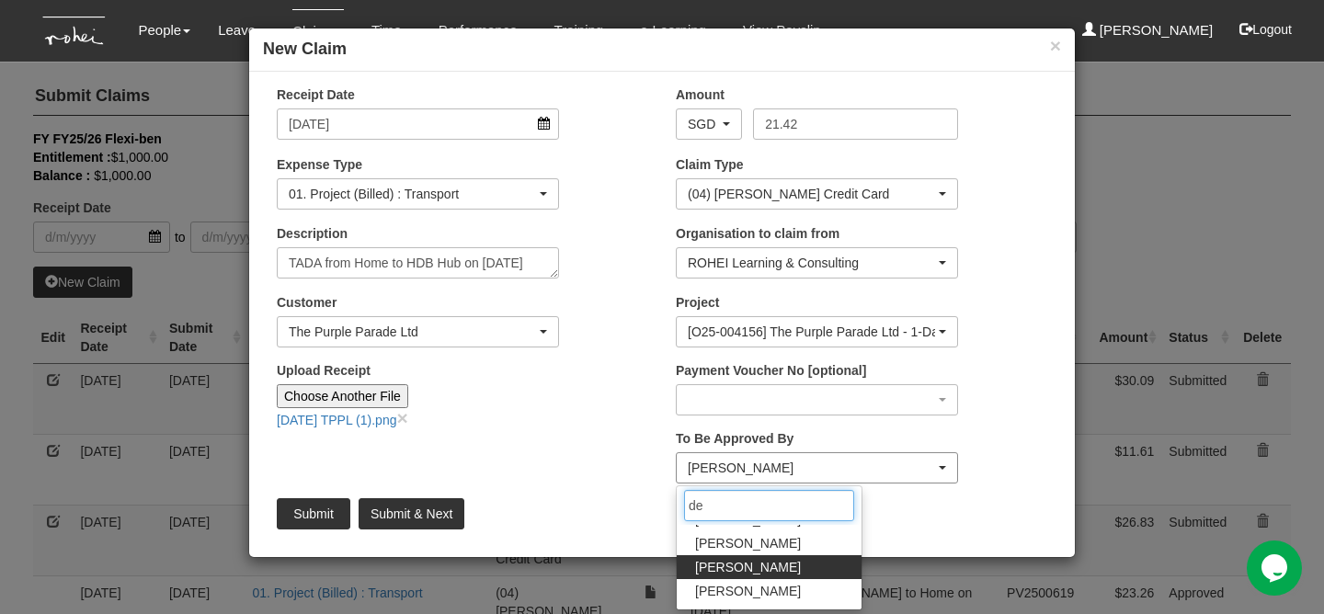
scroll to position [0, 0]
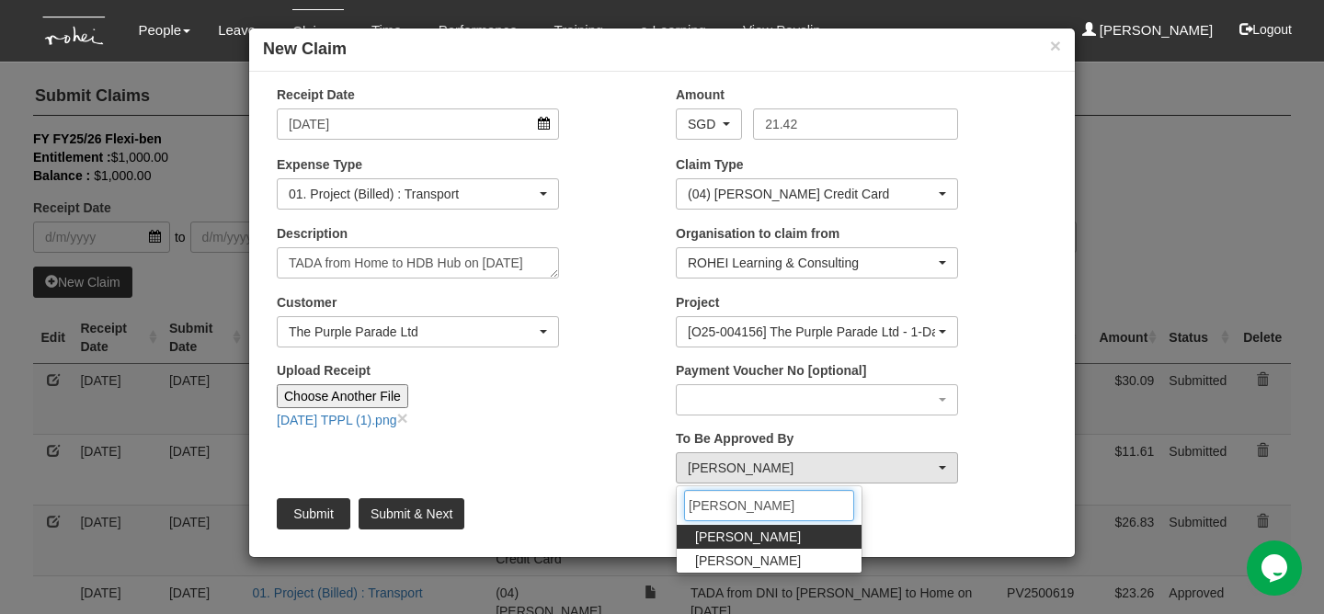
type input "[PERSON_NAME]"
click at [744, 537] on span "[PERSON_NAME]" at bounding box center [748, 537] width 106 height 18
select select "1ae40e68-5a0c-4d70-b50e-45a4e5a72252"
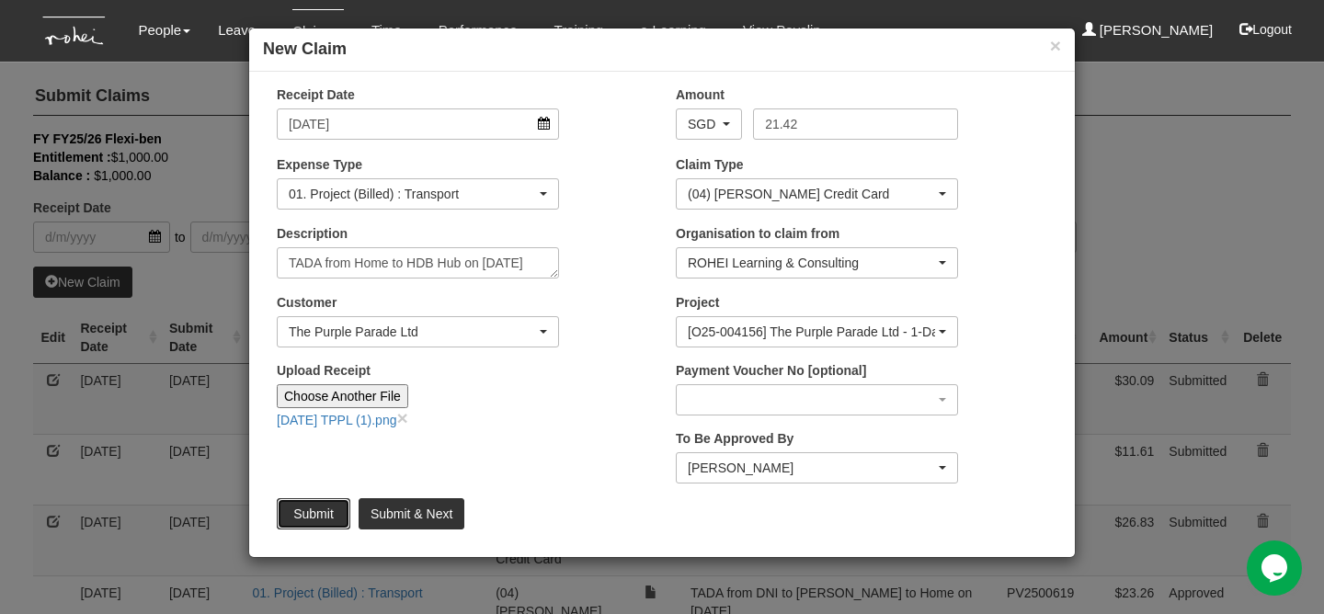
click at [302, 526] on input "Submit" at bounding box center [314, 513] width 74 height 31
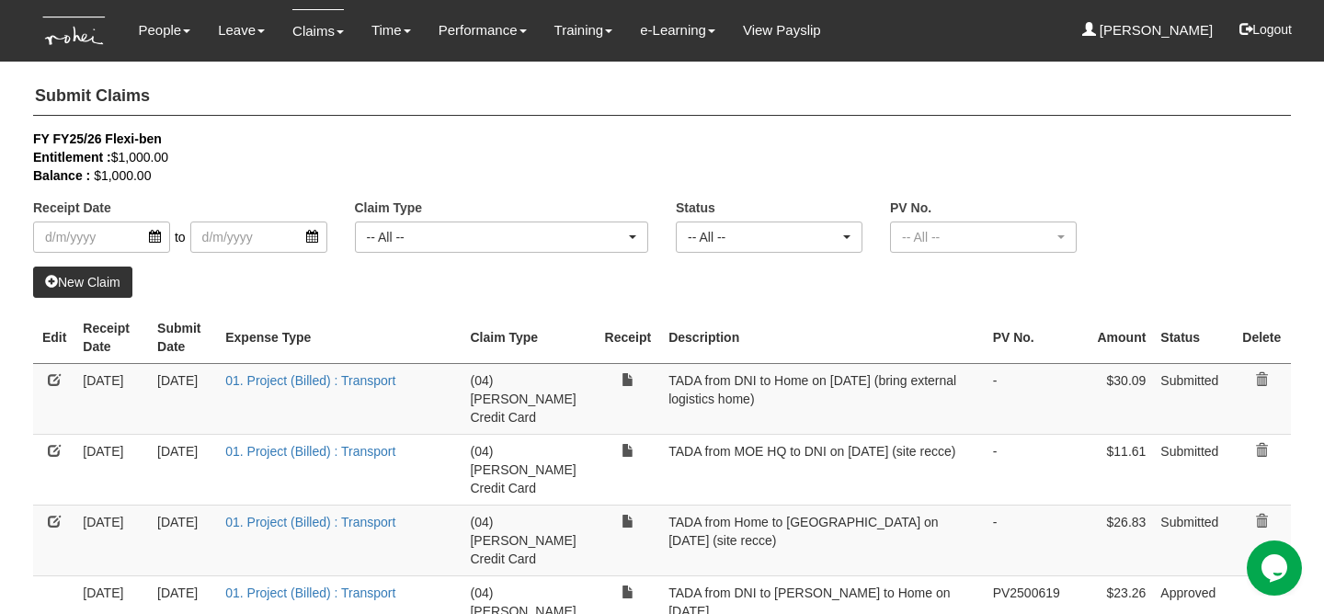
select select "50"
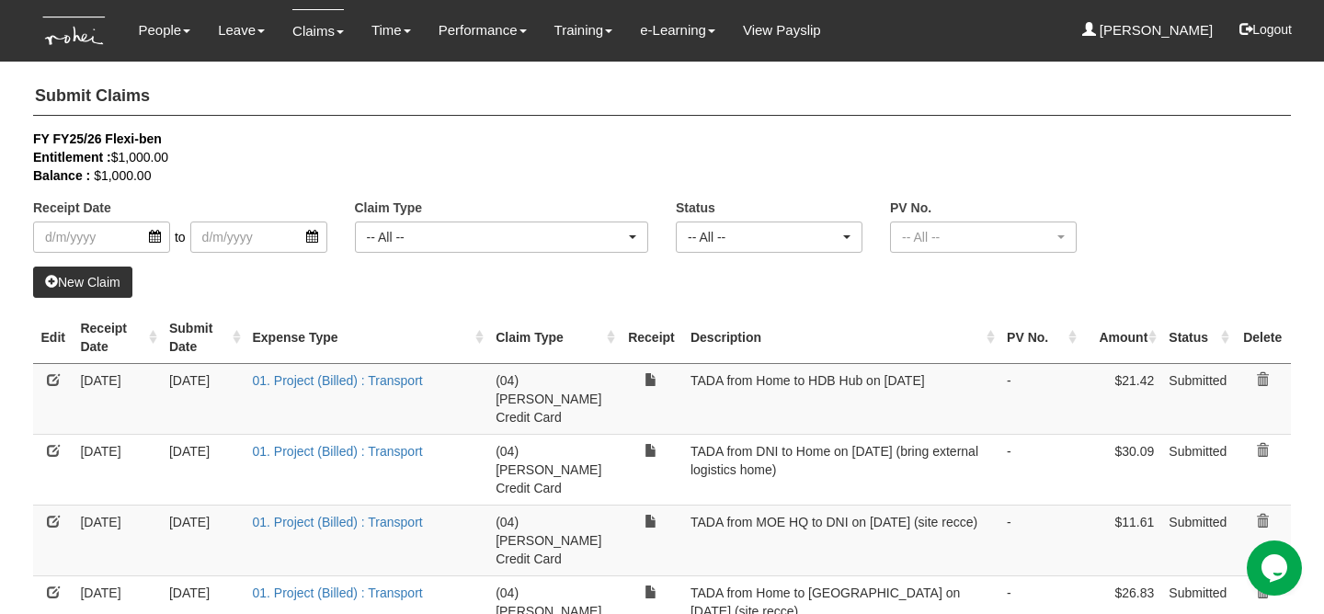
click at [108, 286] on link "New Claim" at bounding box center [82, 282] width 99 height 31
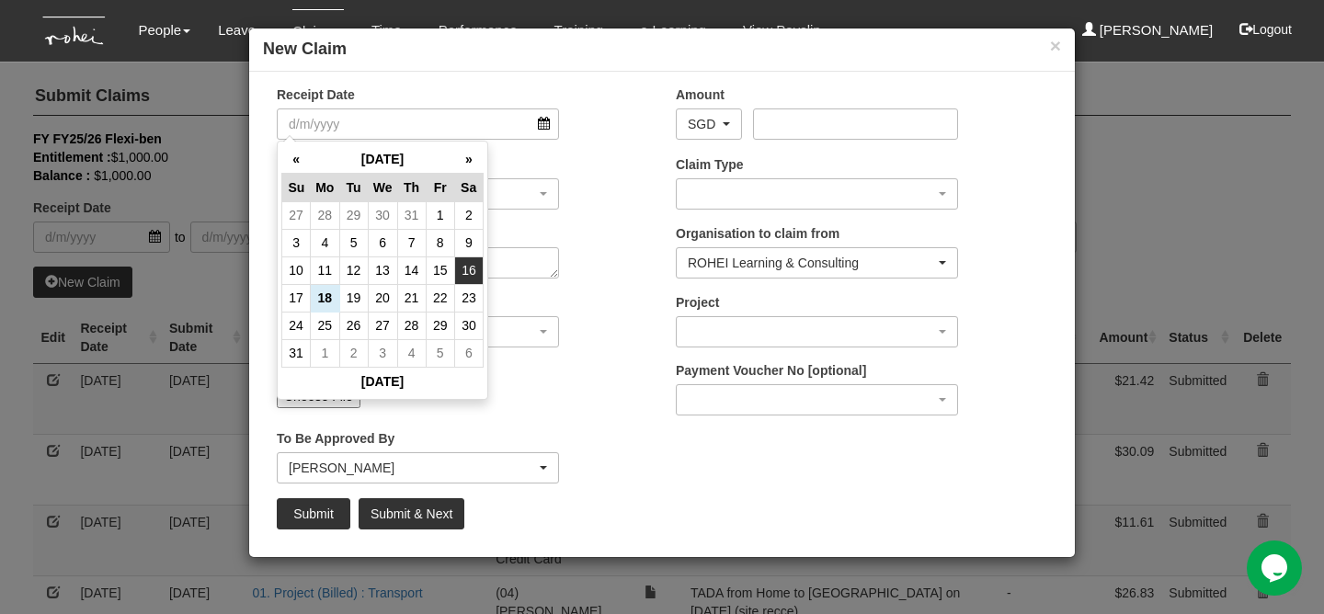
click at [476, 278] on td "16" at bounding box center [468, 270] width 28 height 28
type input "[DATE]"
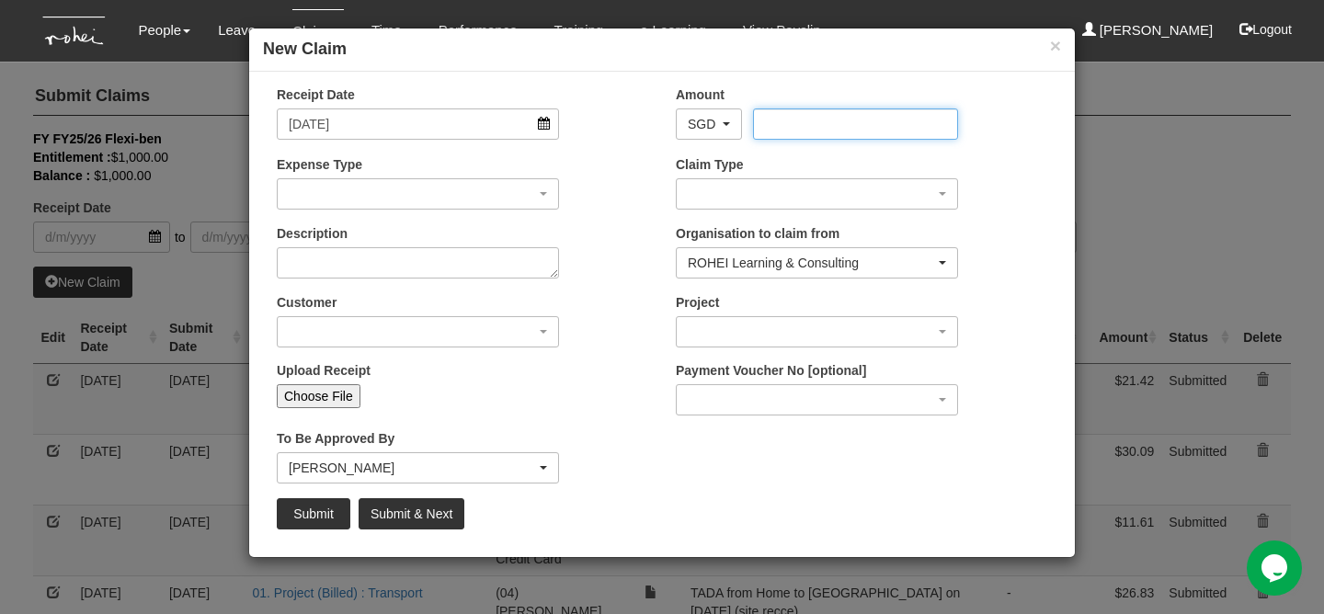
click at [797, 120] on input "Amount" at bounding box center [855, 123] width 204 height 31
type input "43.96"
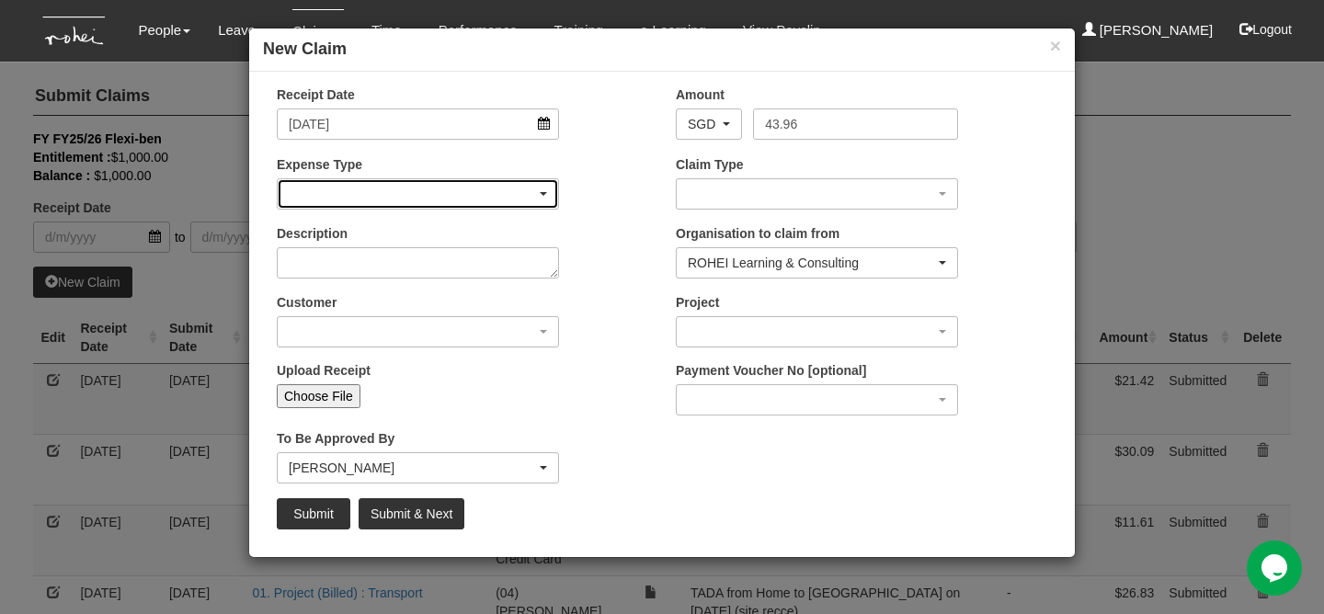
click at [306, 203] on div "button" at bounding box center [418, 193] width 280 height 29
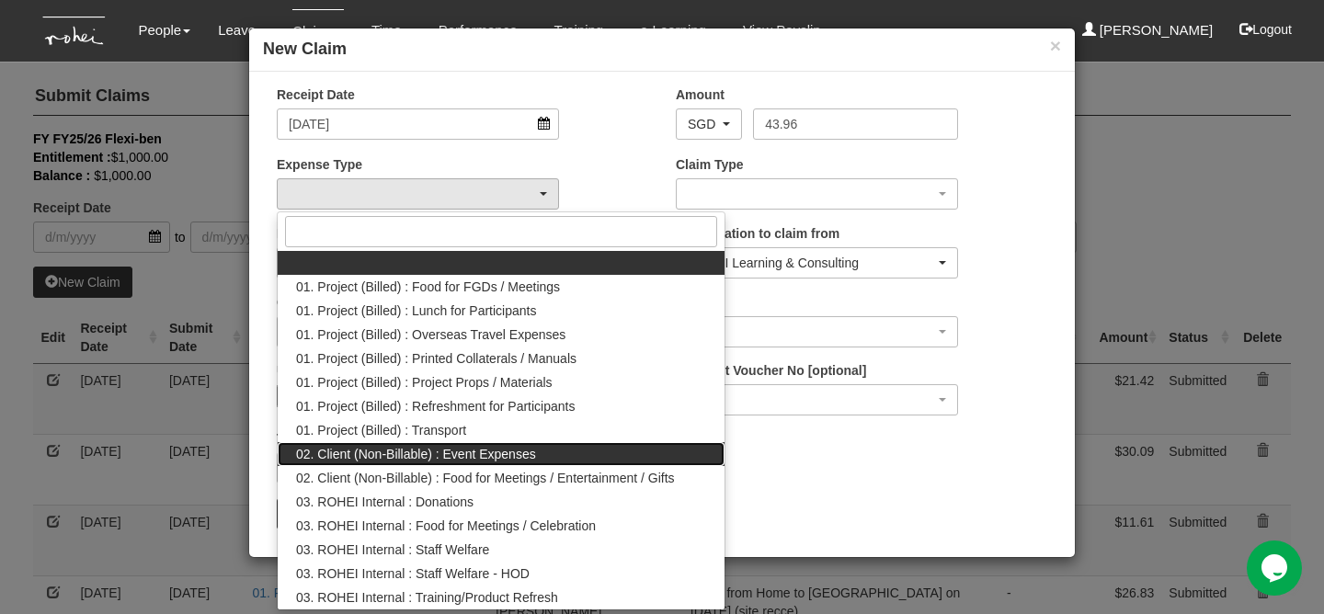
click at [439, 445] on span "02. Client (Non-Billable) : Event Expenses" at bounding box center [416, 454] width 240 height 18
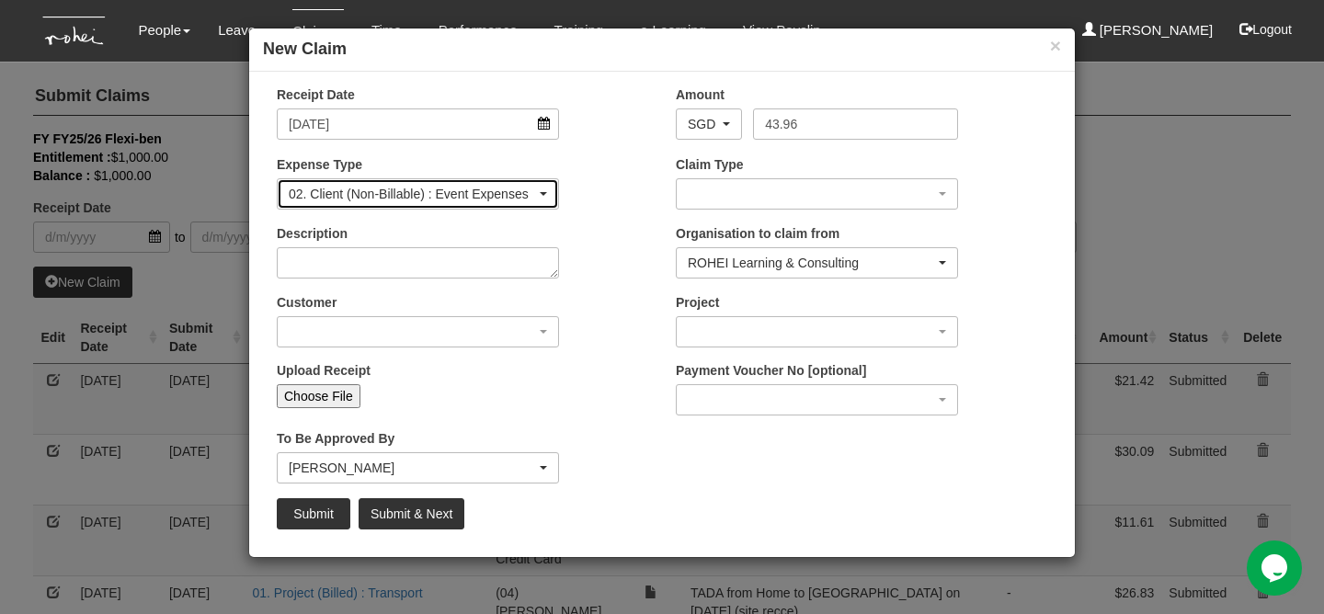
click at [404, 186] on div "02. Client (Non-Billable) : Event Expenses" at bounding box center [412, 194] width 247 height 18
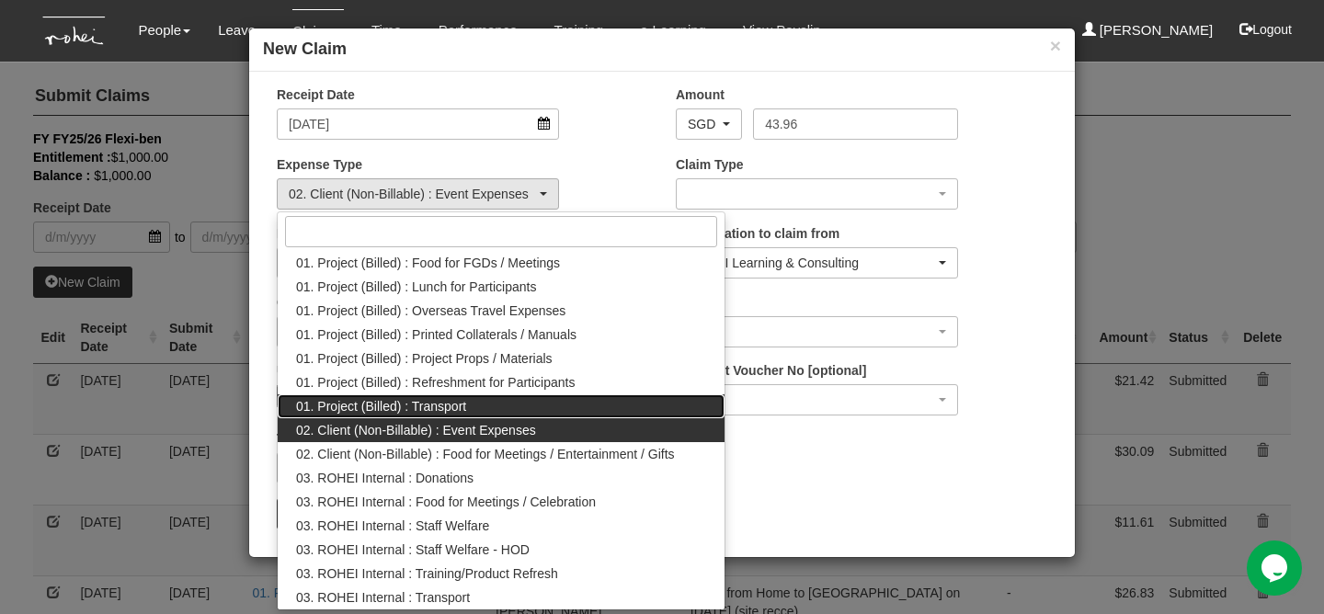
click at [438, 410] on span "01. Project (Billed) : Transport" at bounding box center [381, 406] width 170 height 18
select select "135"
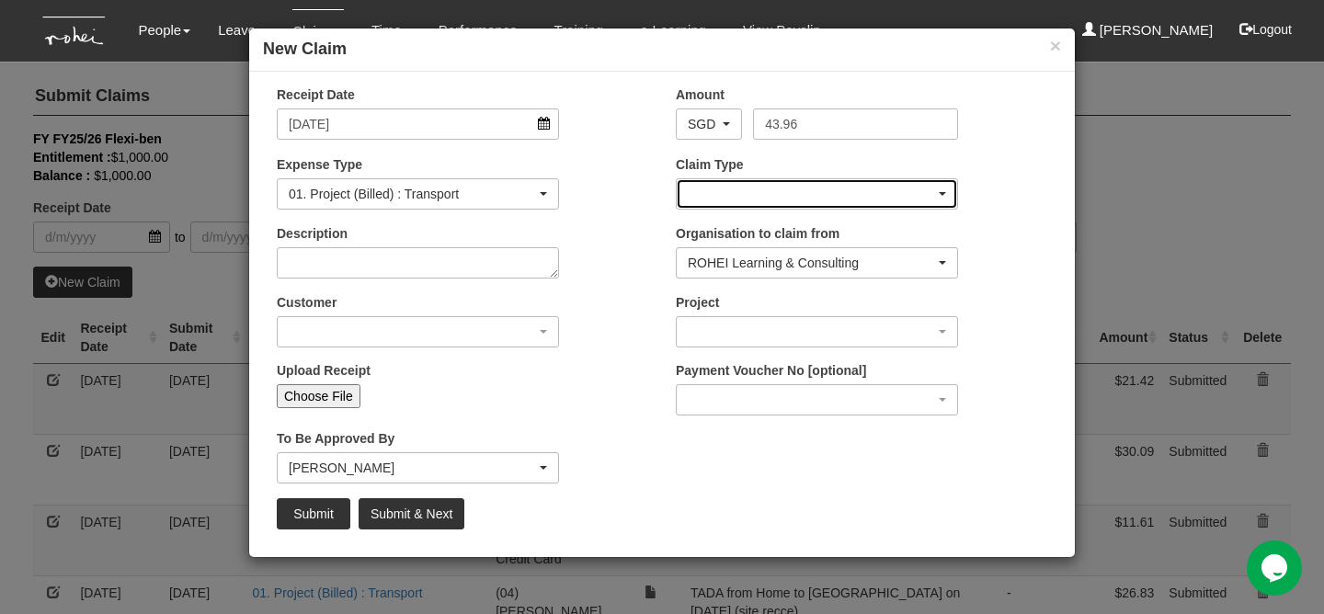
click at [722, 179] on div "button" at bounding box center [816, 193] width 280 height 29
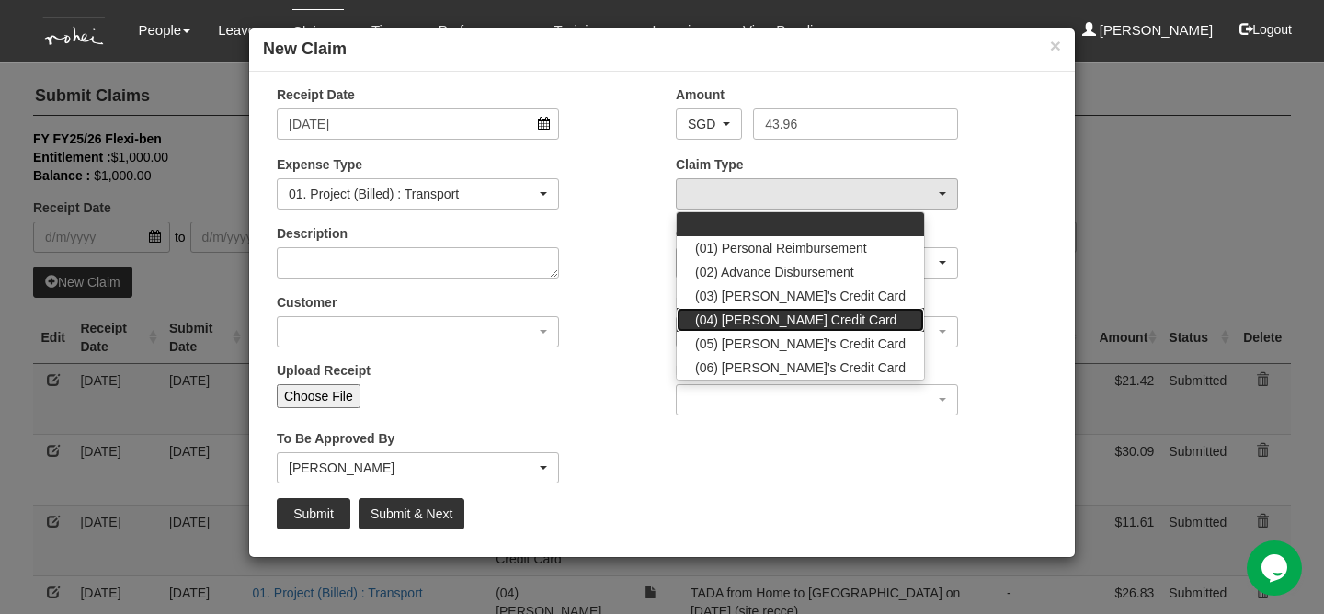
click at [726, 325] on span "(04) [PERSON_NAME] Credit Card" at bounding box center [795, 320] width 201 height 18
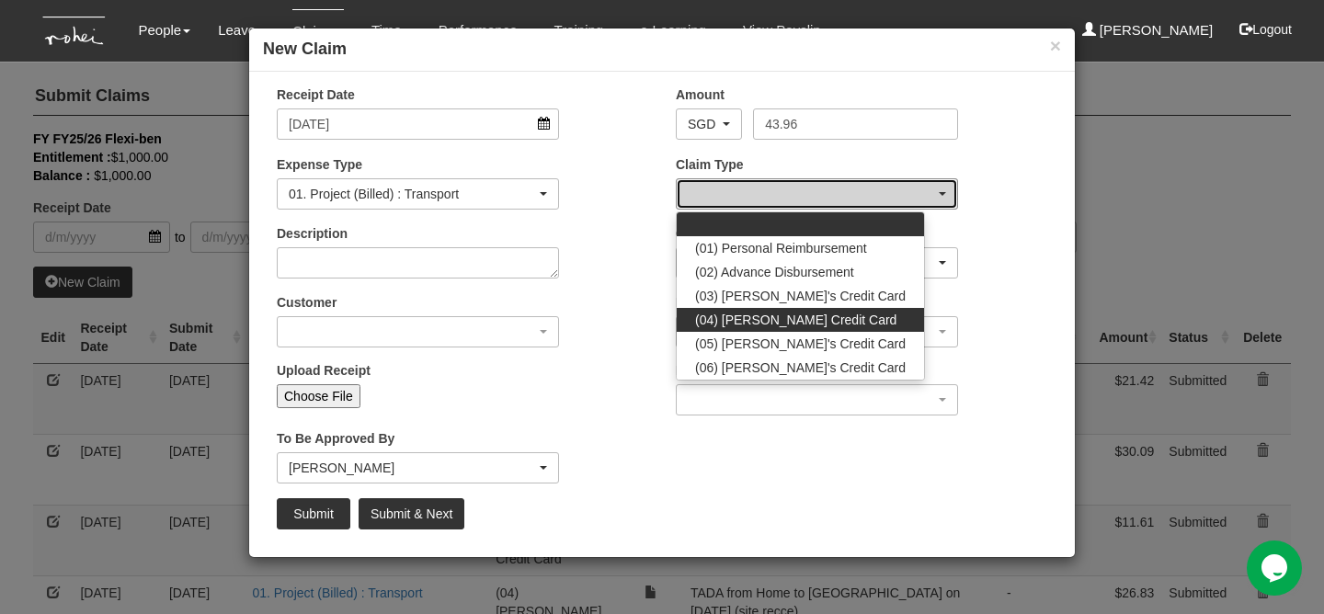
select select "16"
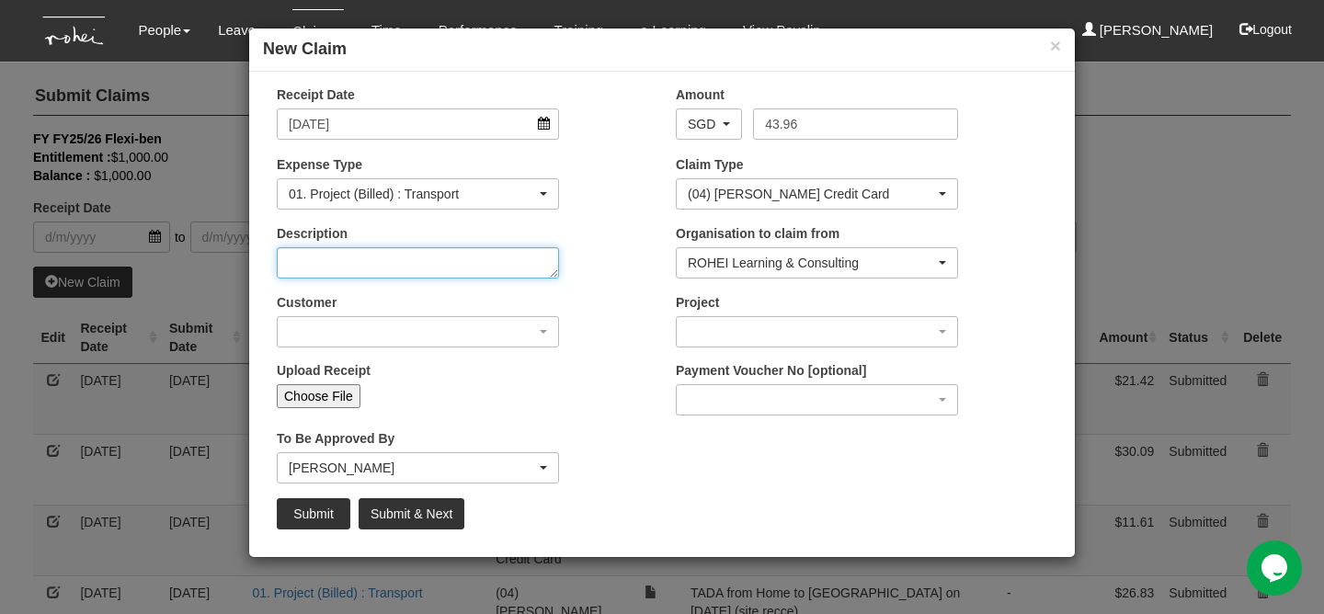
click at [497, 277] on textarea "Description" at bounding box center [418, 262] width 282 height 31
type textarea "TADA from HDB Hub to DNI on [DATE]"
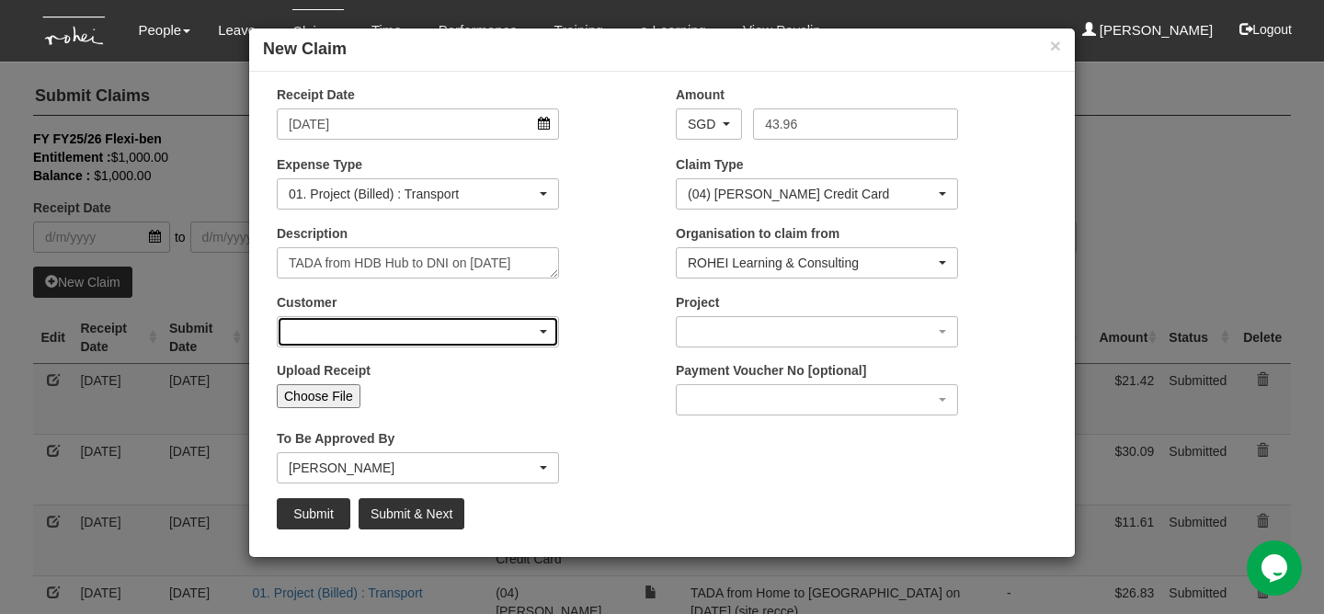
click at [460, 332] on div "button" at bounding box center [418, 331] width 280 height 29
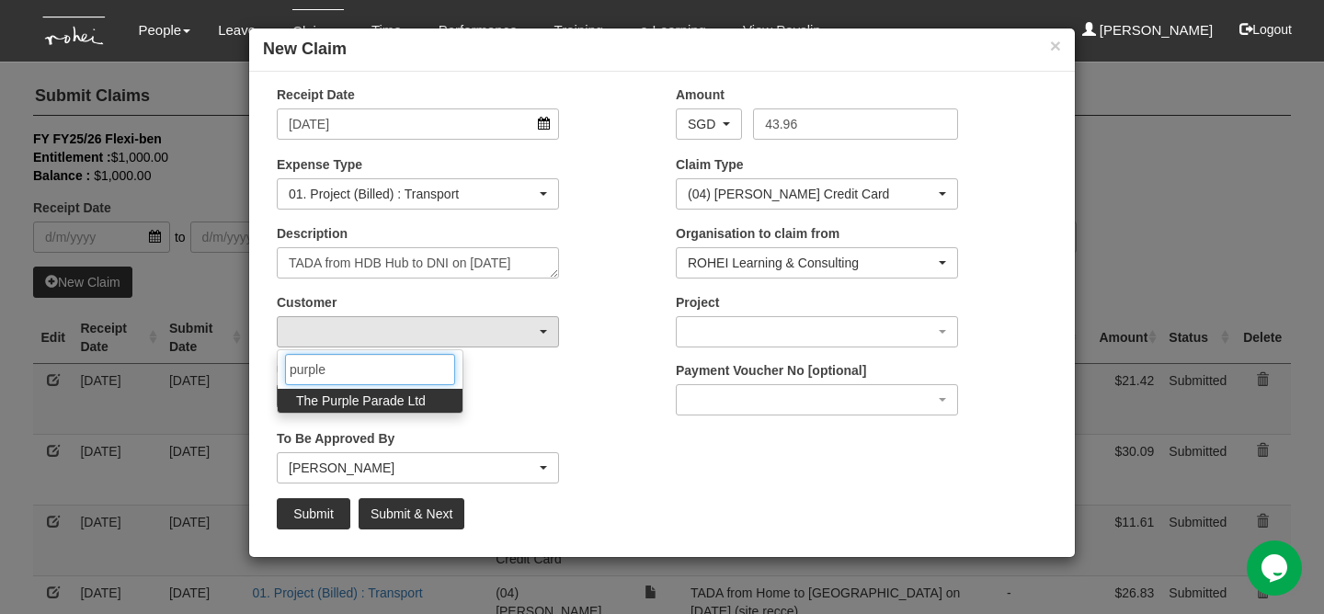
type input "purple"
click at [371, 398] on span "The Purple Parade Ltd" at bounding box center [361, 401] width 130 height 18
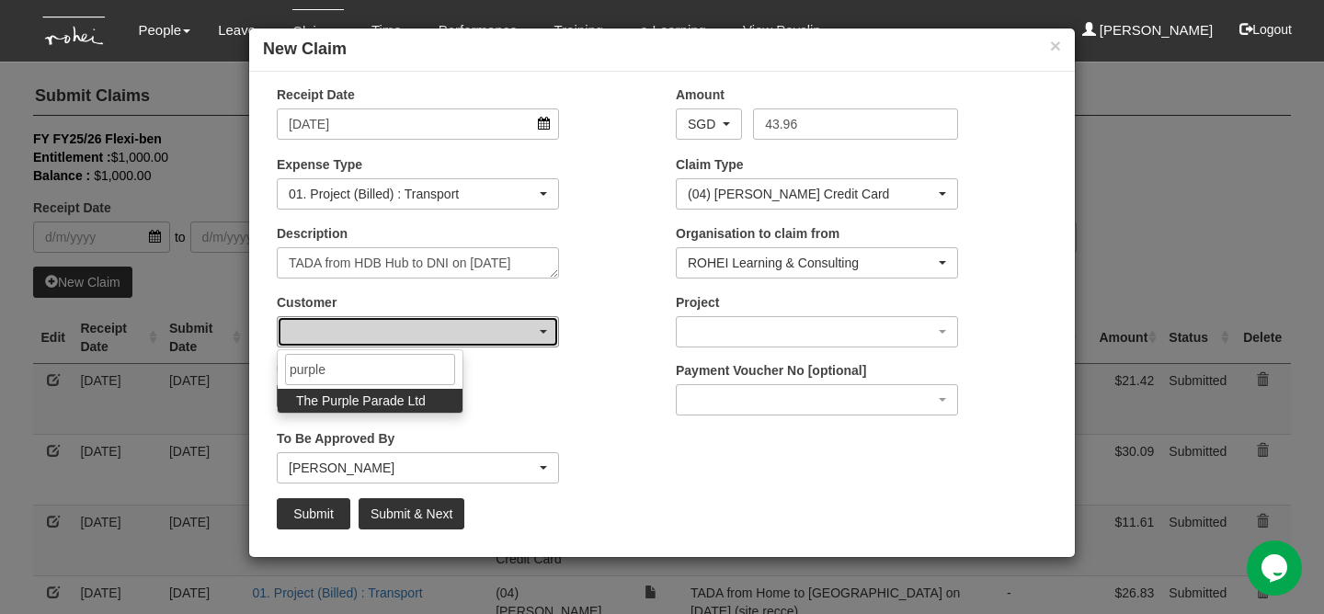
select select "888"
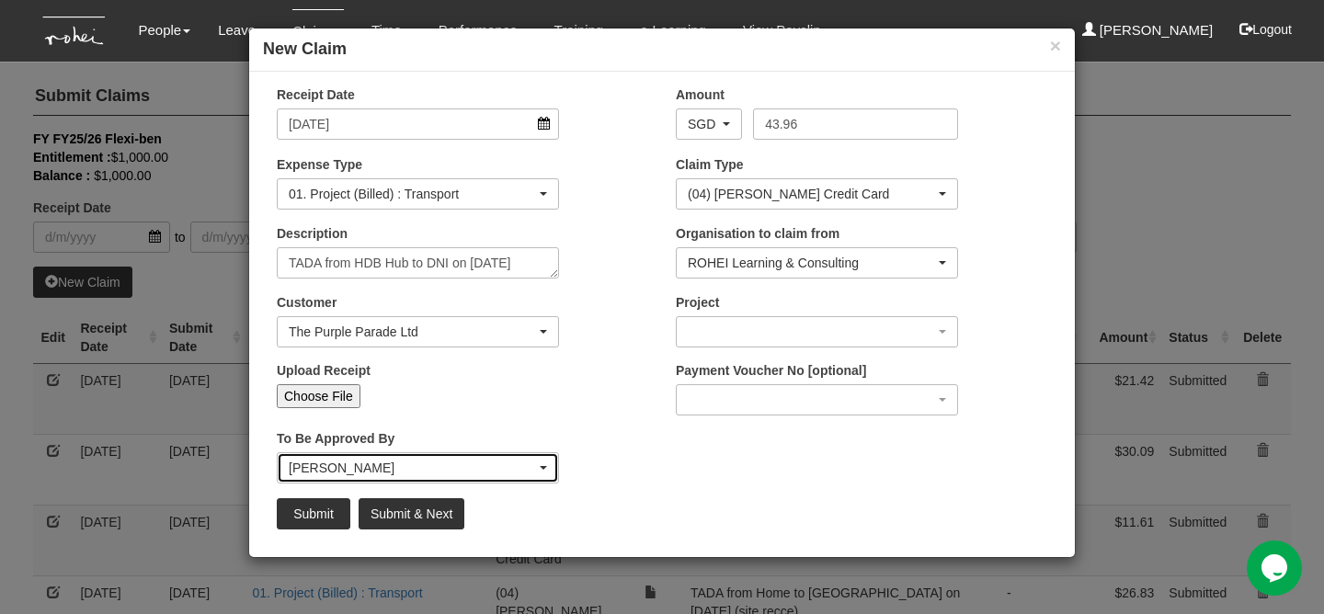
click at [350, 454] on div "[PERSON_NAME]" at bounding box center [418, 467] width 280 height 29
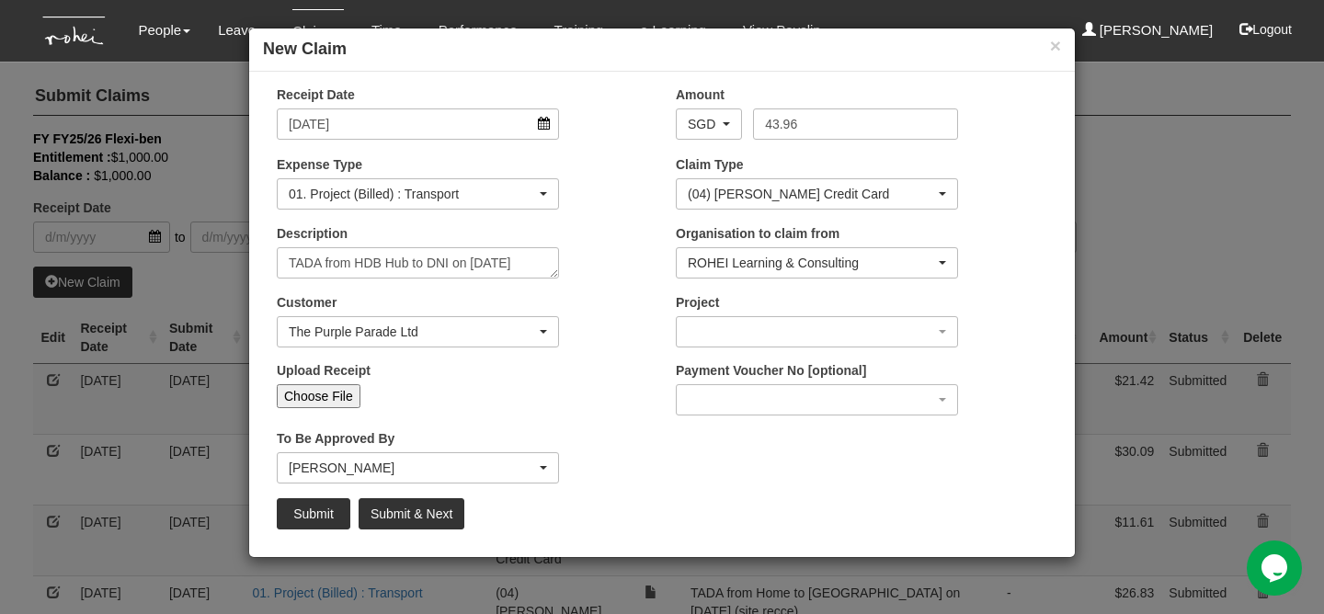
scroll to position [0, 0]
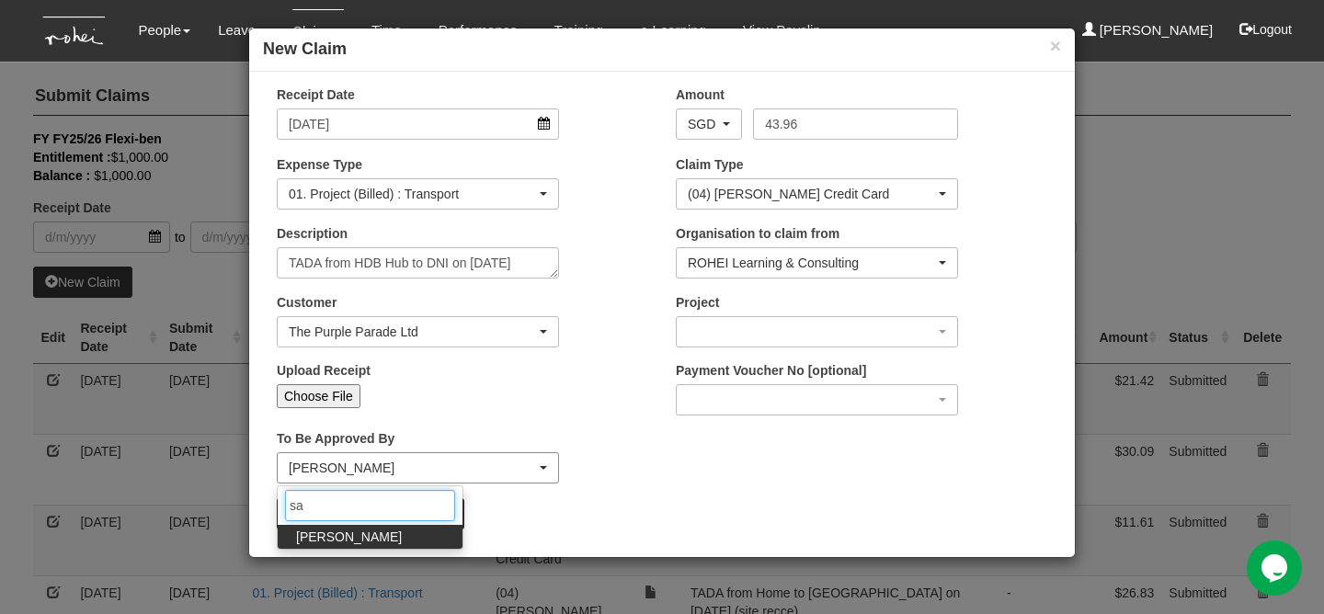
type input "s"
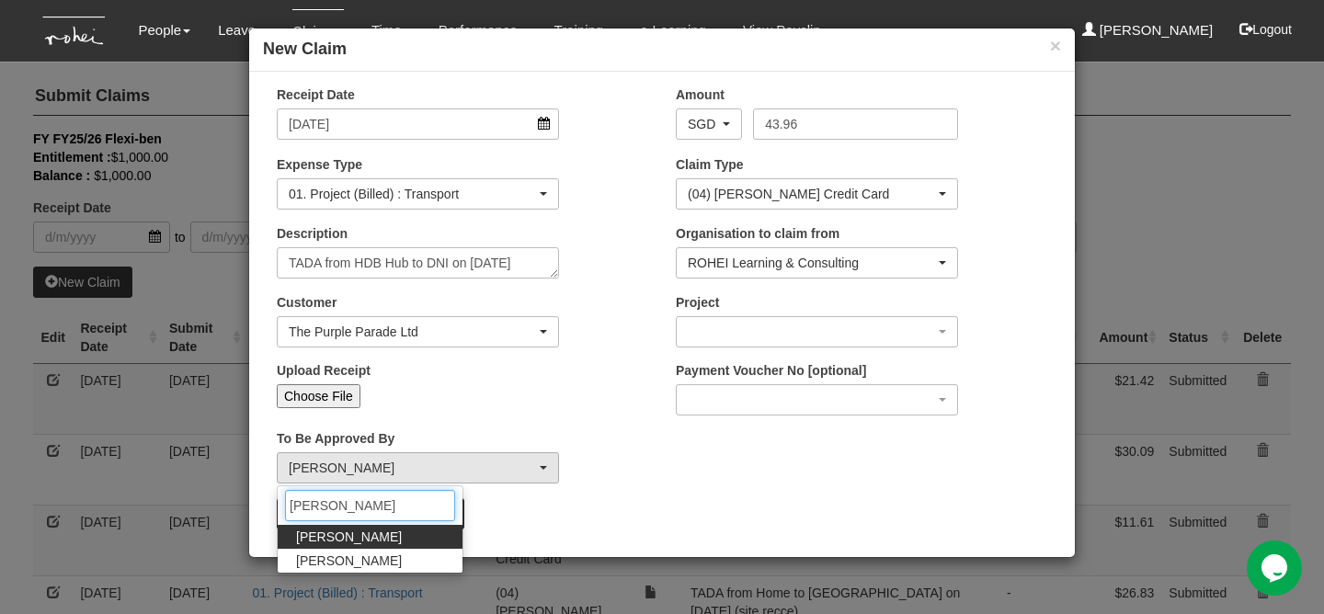
type input "[PERSON_NAME]"
click at [381, 529] on link "[PERSON_NAME]" at bounding box center [370, 537] width 185 height 24
select select "1ae40e68-5a0c-4d70-b50e-45a4e5a72252"
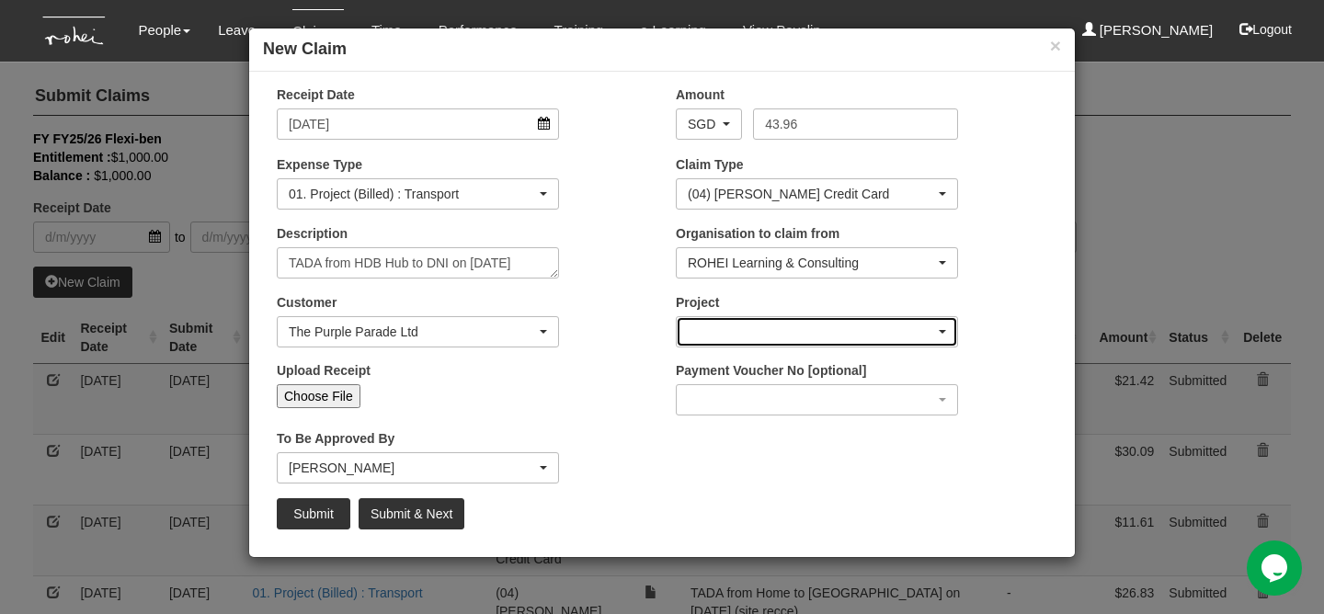
click at [719, 343] on div "button" at bounding box center [816, 331] width 280 height 29
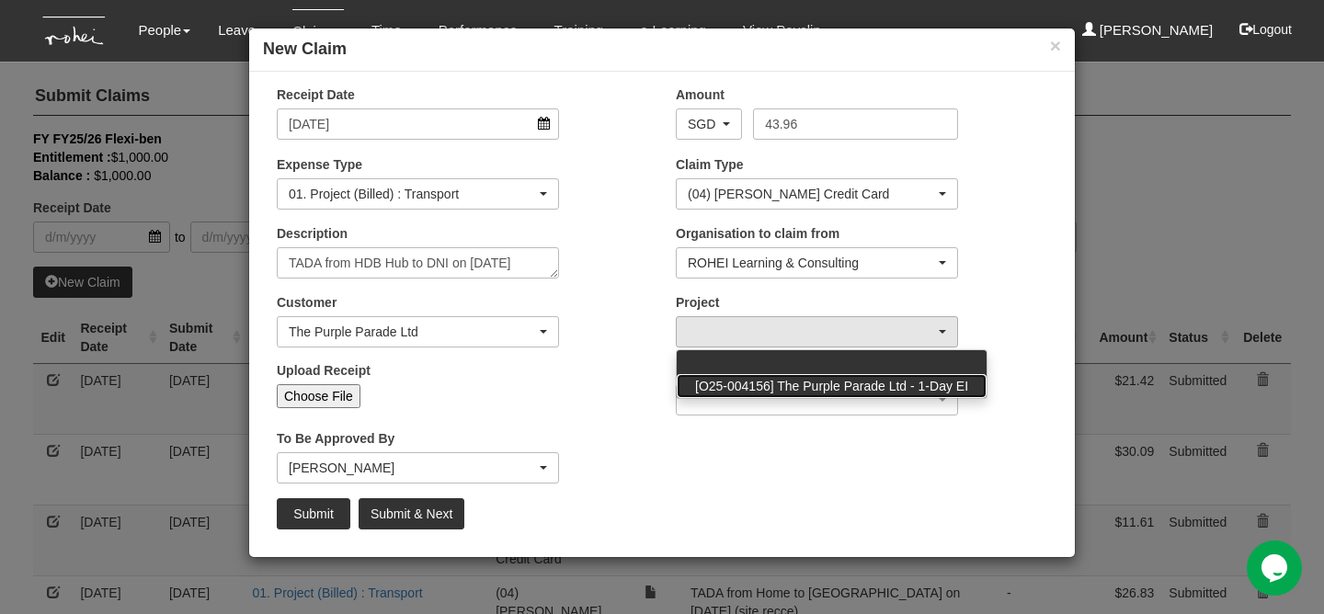
click at [719, 397] on link "[O25-004156] The Purple Parade Ltd - 1-Day EI" at bounding box center [831, 386] width 310 height 24
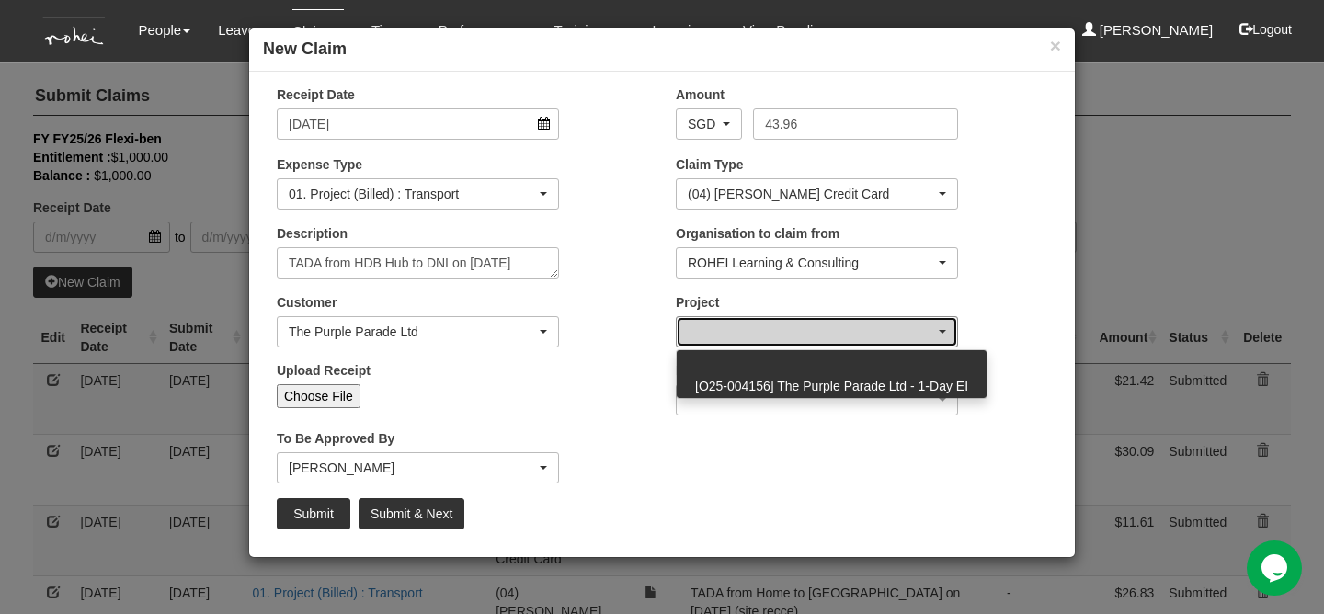
select select "2779"
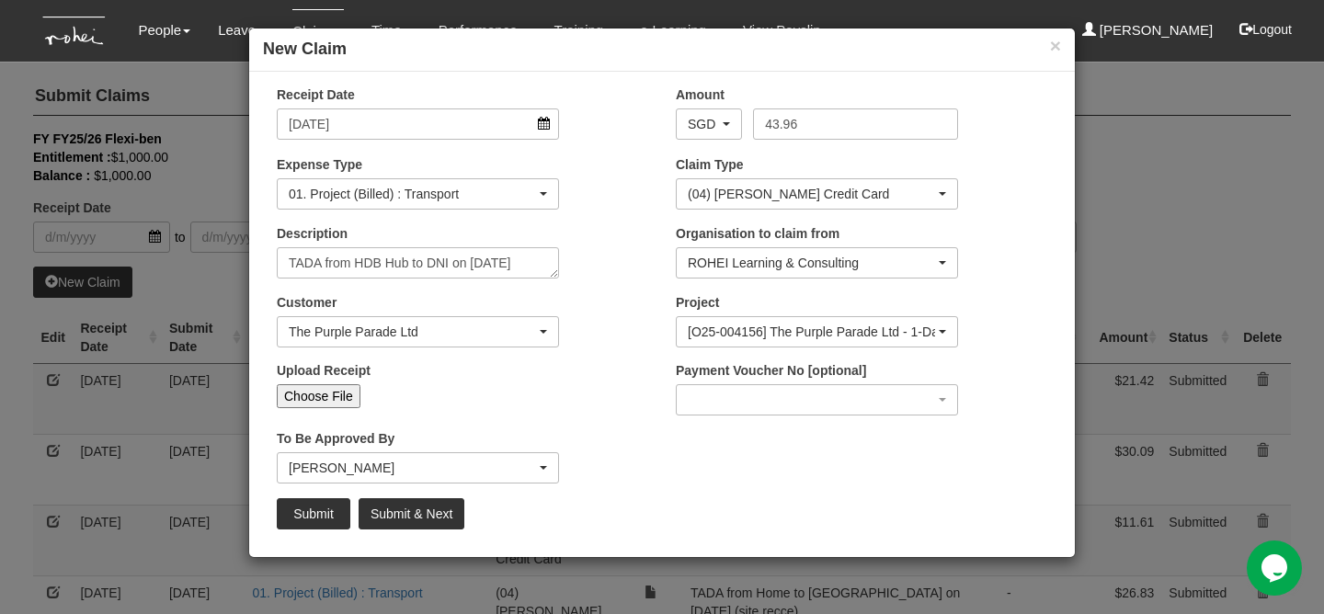
click at [335, 388] on input "Choose File" at bounding box center [319, 396] width 84 height 24
type input "C:\fakepath\[DATE] TPPL (2).png"
type input "Choose Another File"
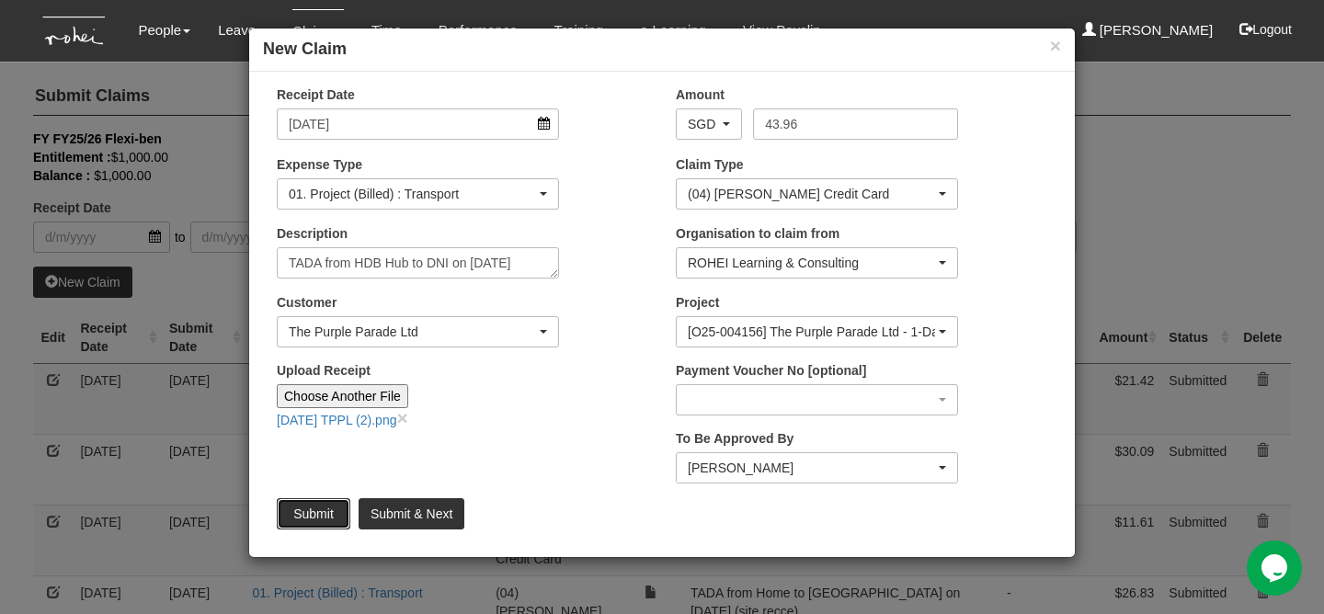
click at [318, 516] on input "Submit" at bounding box center [314, 513] width 74 height 31
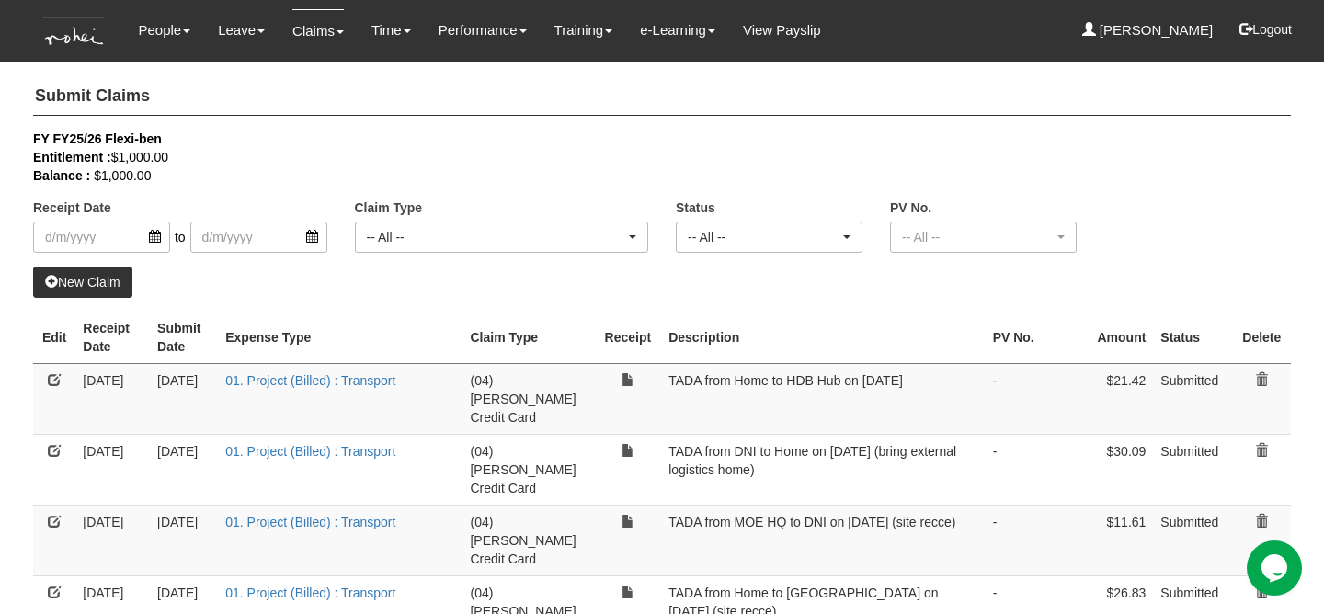
select select "50"
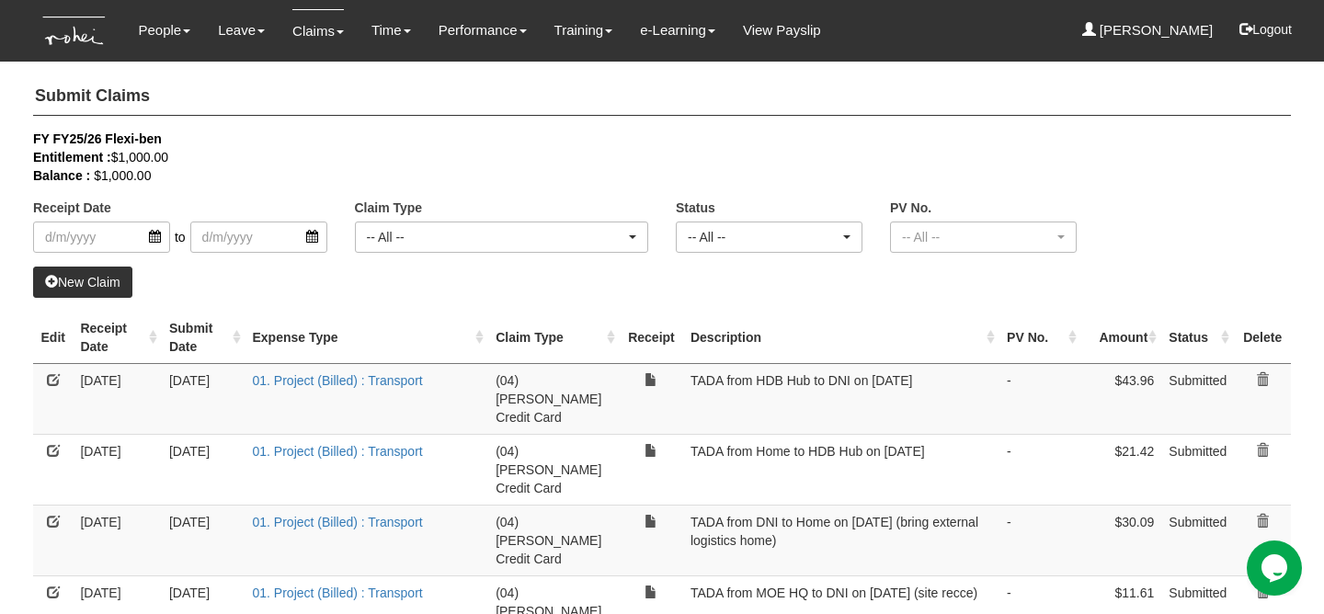
click at [68, 274] on link "New Claim" at bounding box center [82, 282] width 99 height 31
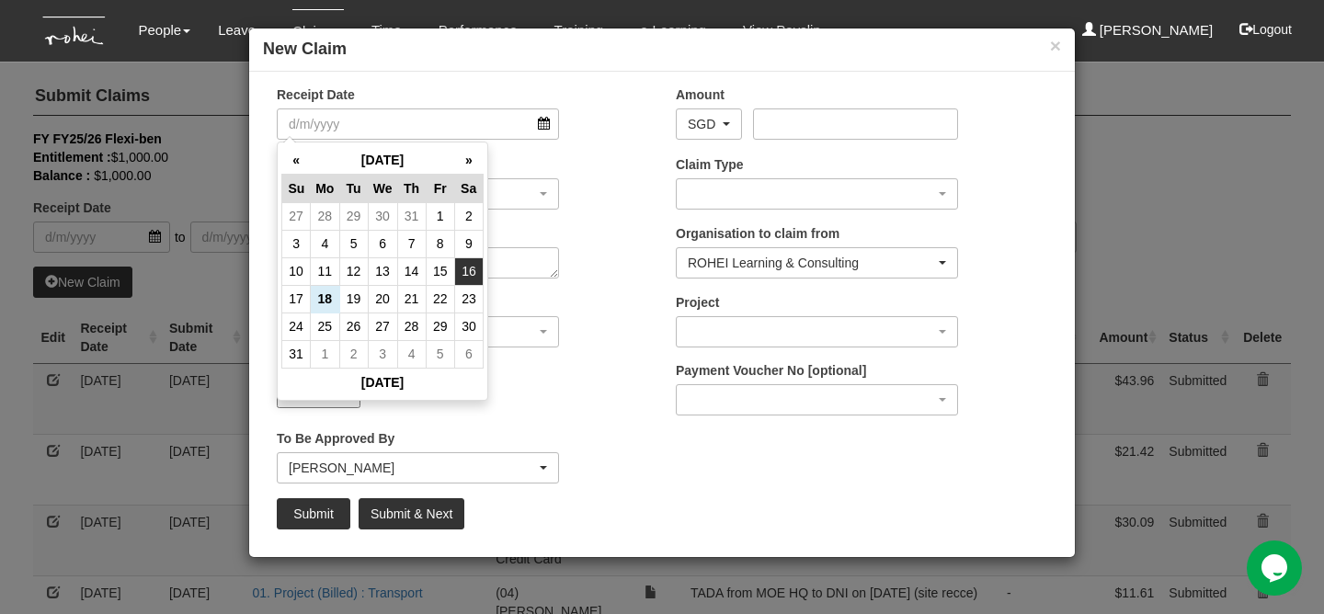
click at [478, 269] on td "16" at bounding box center [468, 271] width 28 height 28
type input "[DATE]"
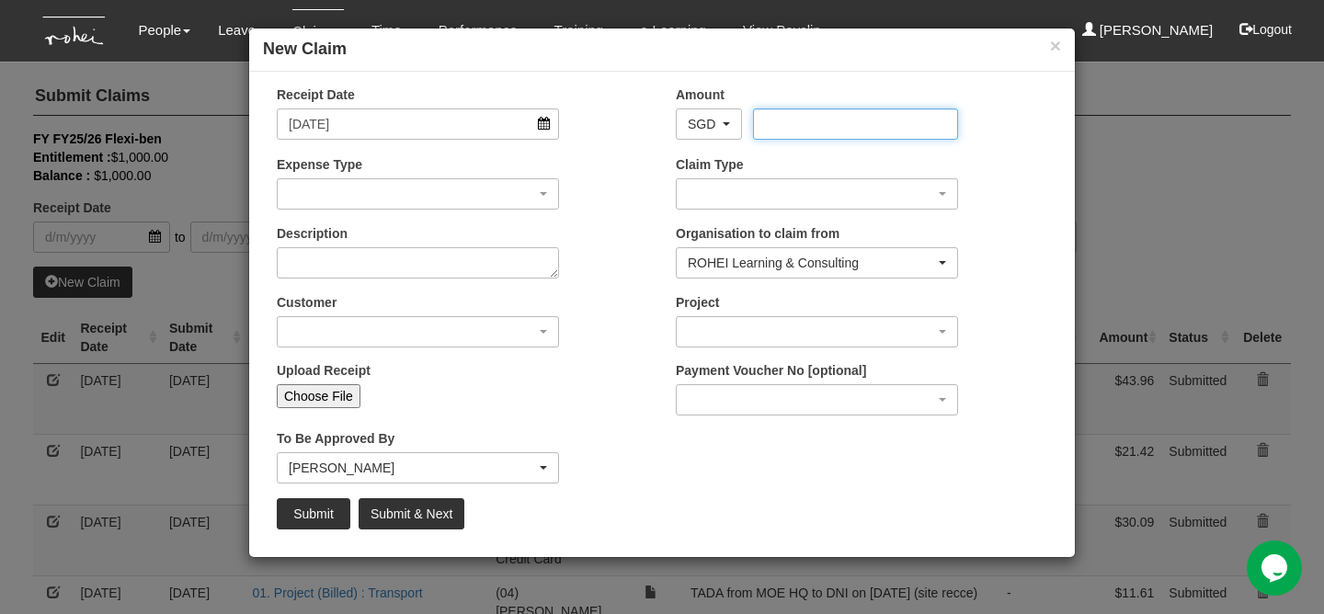
click at [776, 127] on input "Amount" at bounding box center [855, 123] width 204 height 31
type input "27.03"
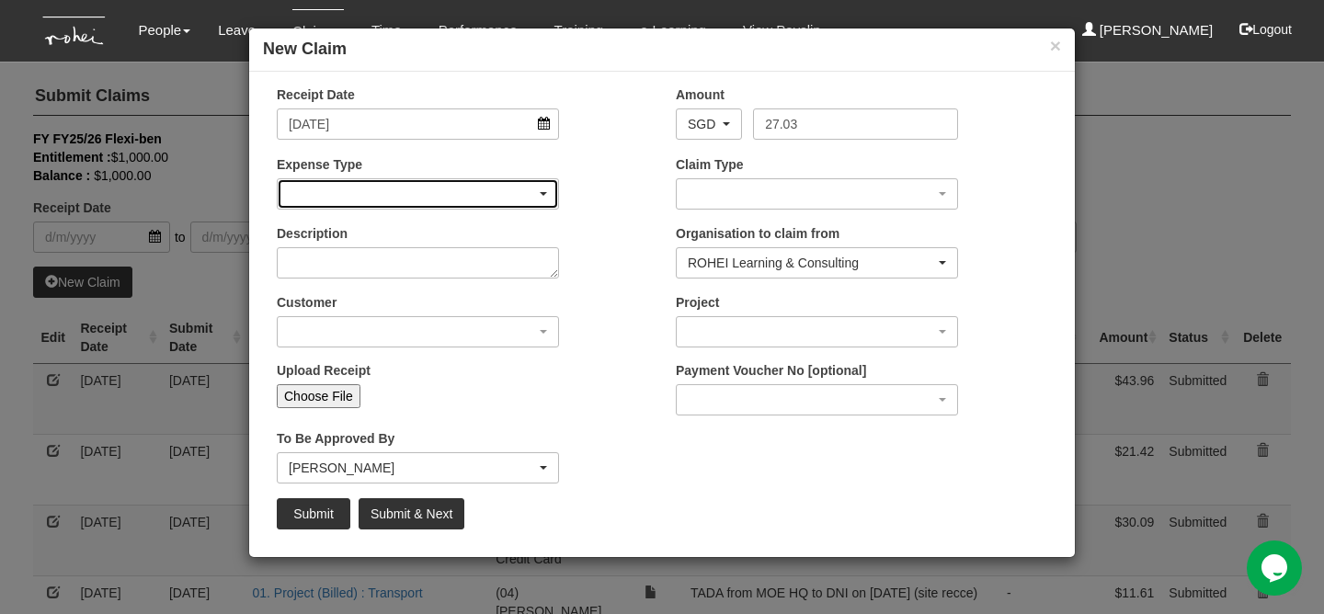
click at [487, 199] on div "button" at bounding box center [418, 193] width 280 height 29
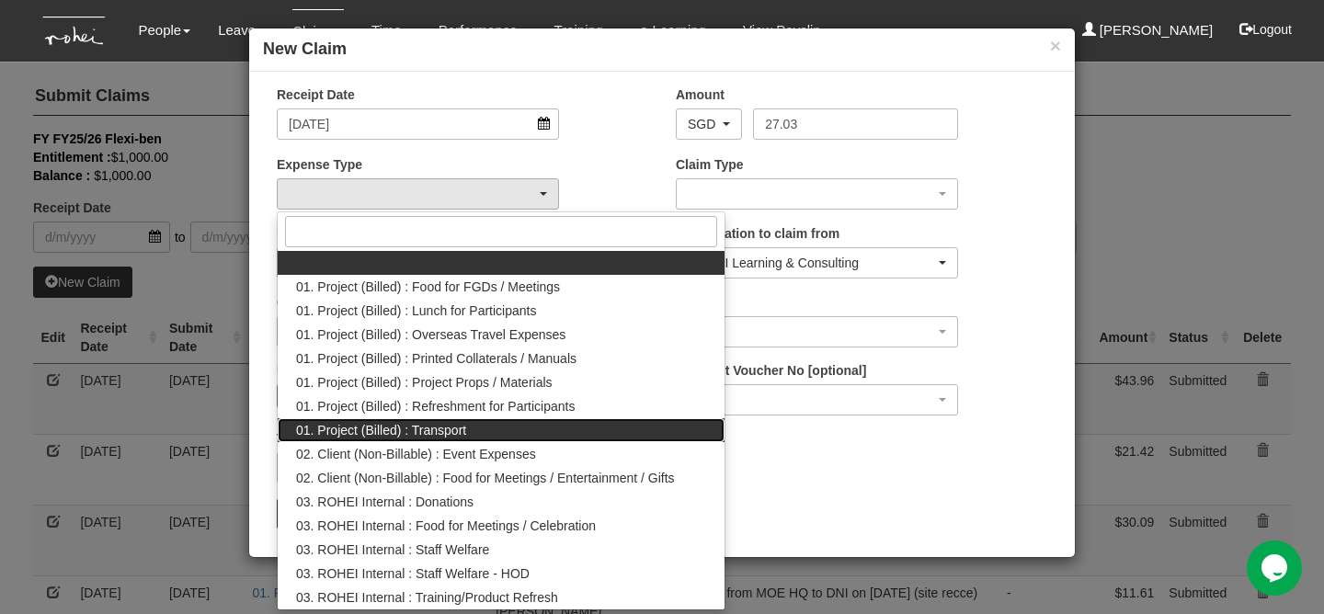
click at [468, 425] on link "01. Project (Billed) : Transport" at bounding box center [501, 430] width 447 height 24
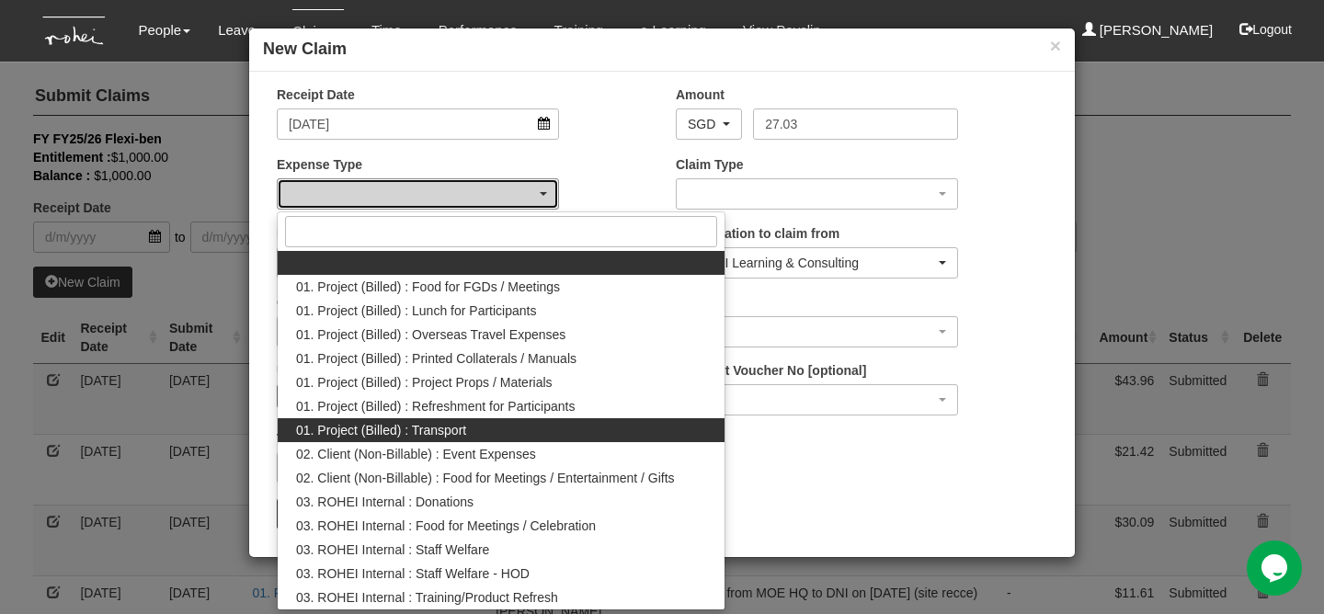
select select "135"
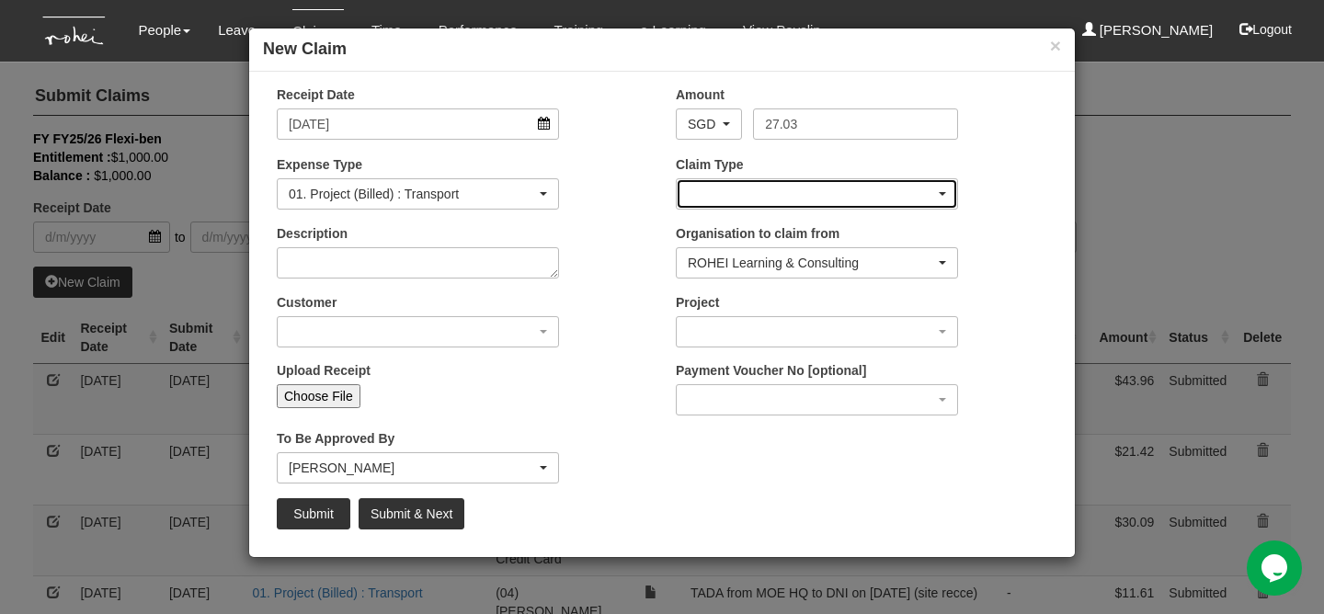
click at [722, 200] on div "button" at bounding box center [816, 193] width 280 height 29
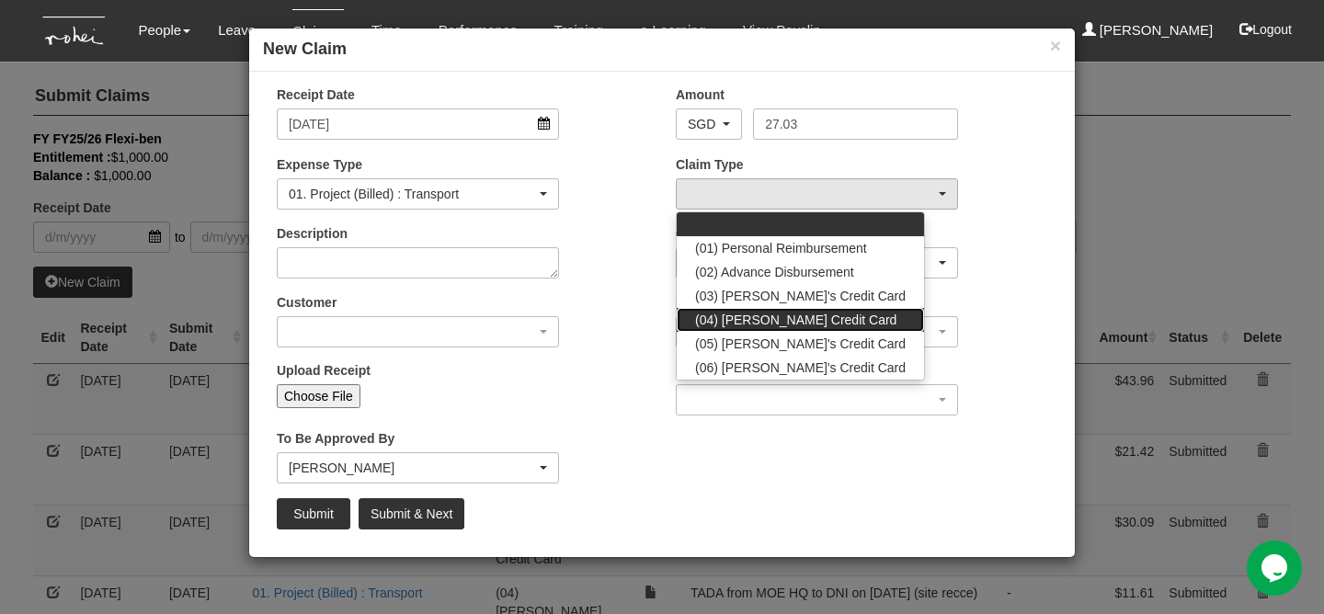
click at [734, 328] on span "(04) [PERSON_NAME] Credit Card" at bounding box center [795, 320] width 201 height 18
select select "16"
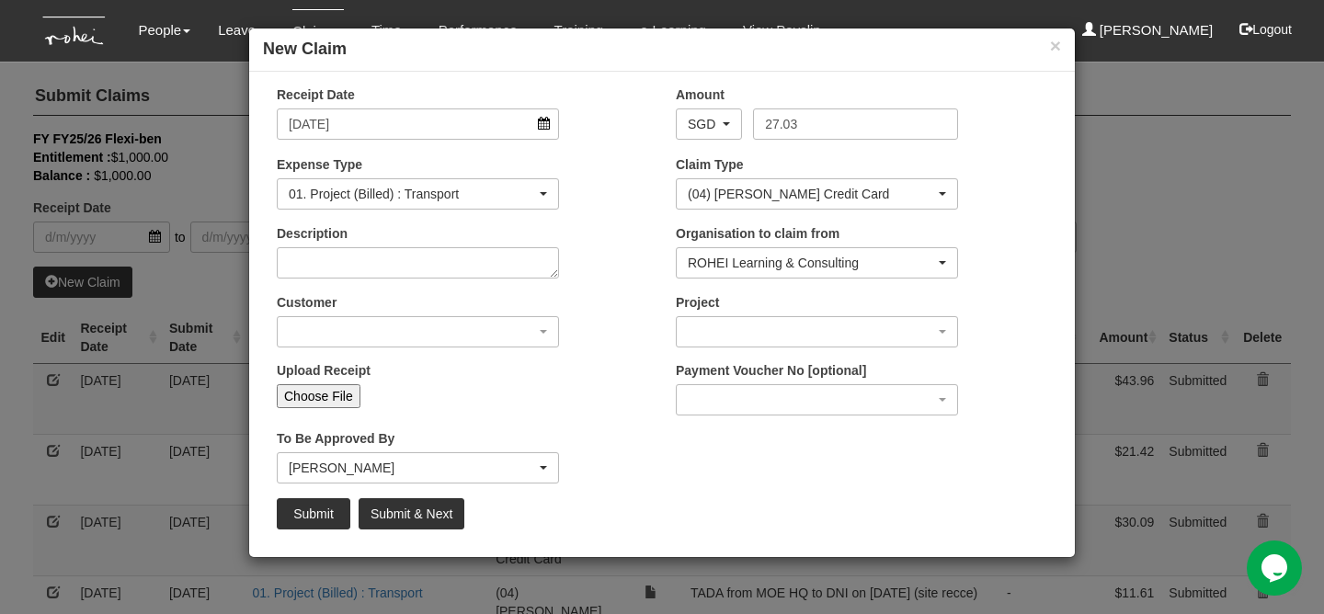
click at [384, 243] on div "Description" at bounding box center [418, 251] width 310 height 54
click at [384, 266] on textarea "Description" at bounding box center [418, 262] width 282 height 31
type textarea "TADA from DNI to Home on [DATE]"
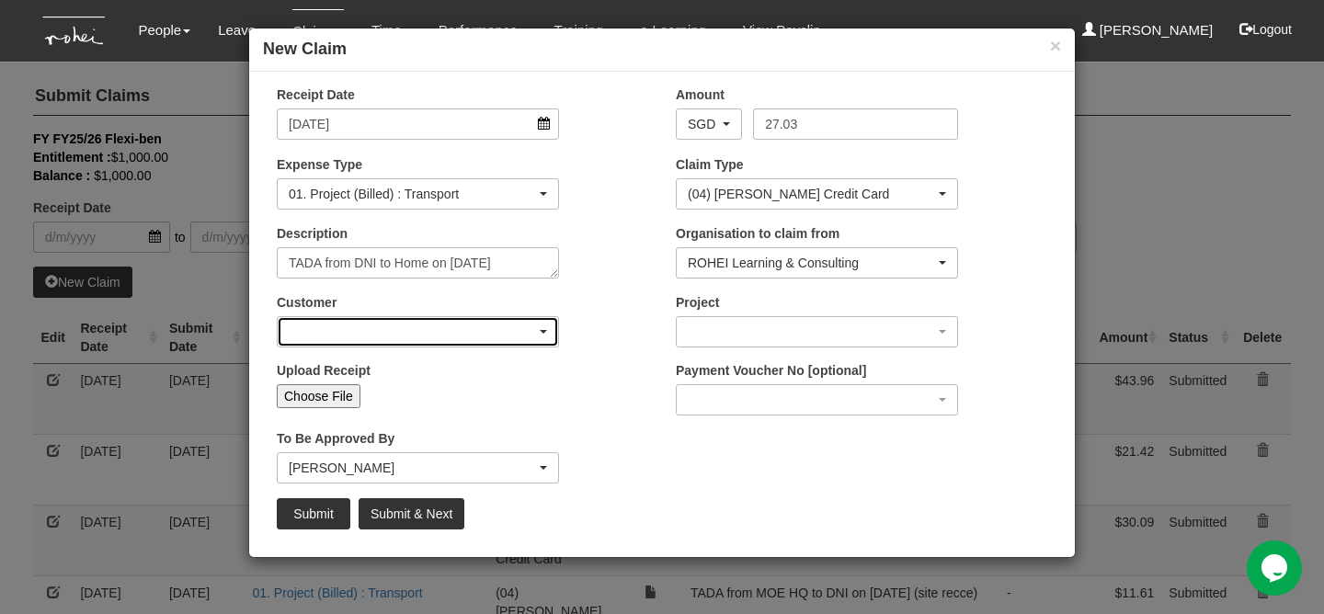
click at [439, 317] on div "button" at bounding box center [418, 331] width 280 height 29
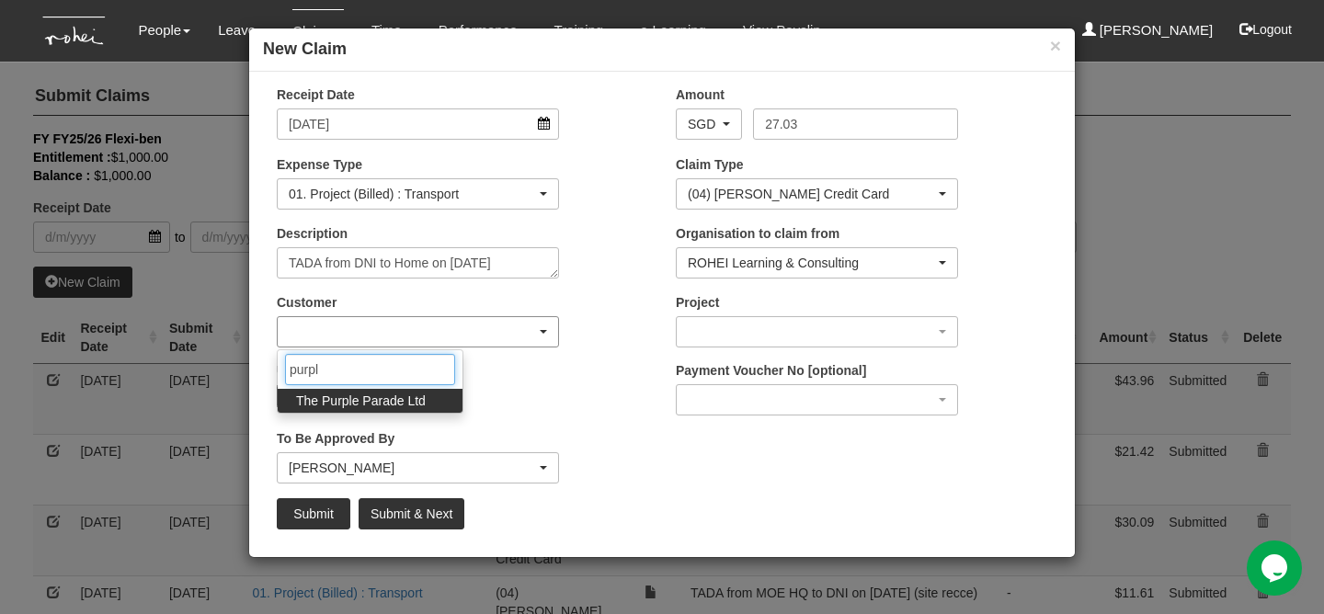
type input "purple"
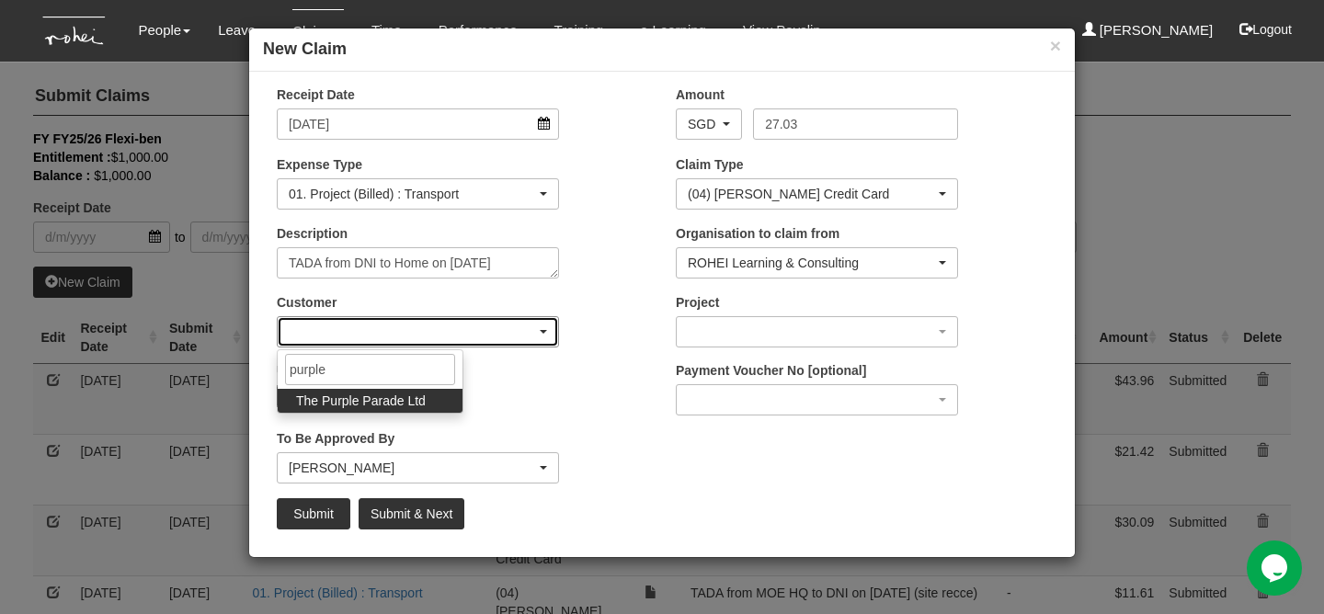
select select "888"
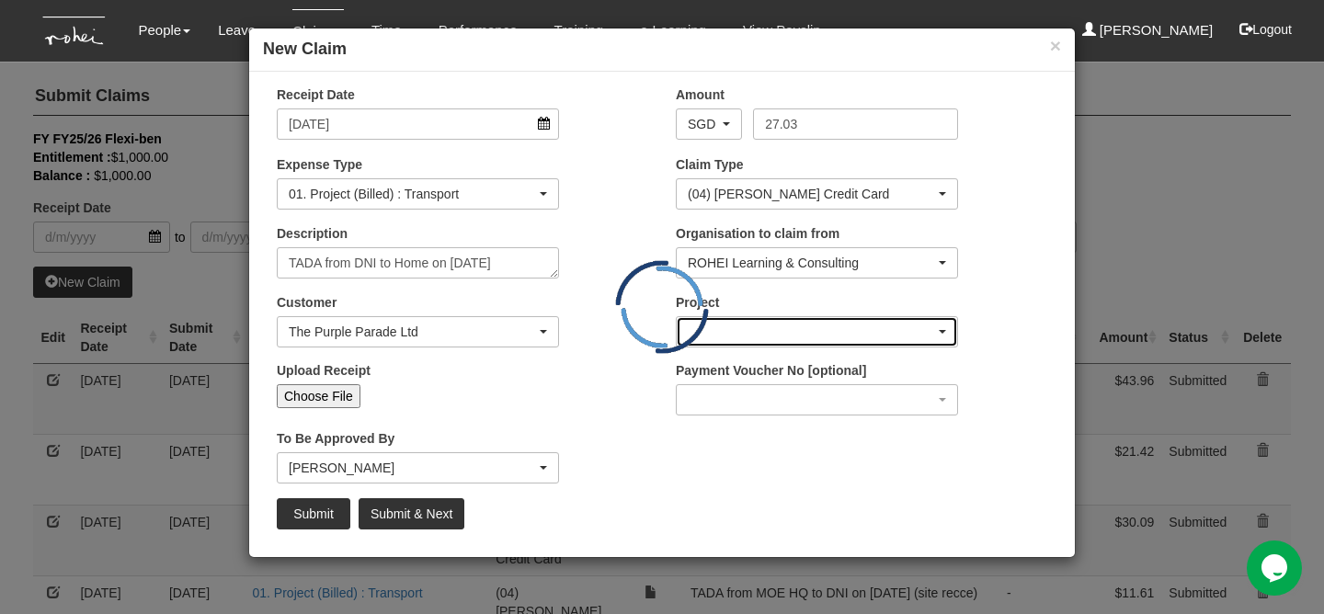
click at [803, 336] on div "button" at bounding box center [816, 331] width 280 height 29
click at [786, 331] on div "button" at bounding box center [816, 331] width 280 height 29
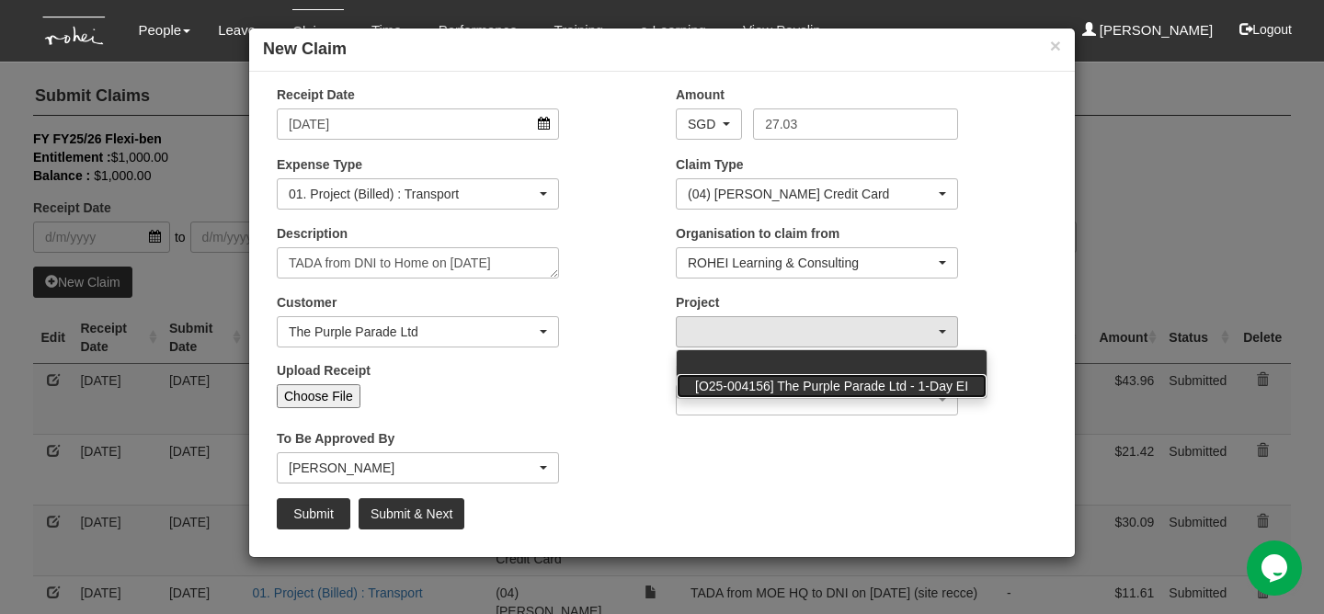
click at [775, 388] on span "[O25-004156] The Purple Parade Ltd - 1-Day EI" at bounding box center [831, 386] width 273 height 18
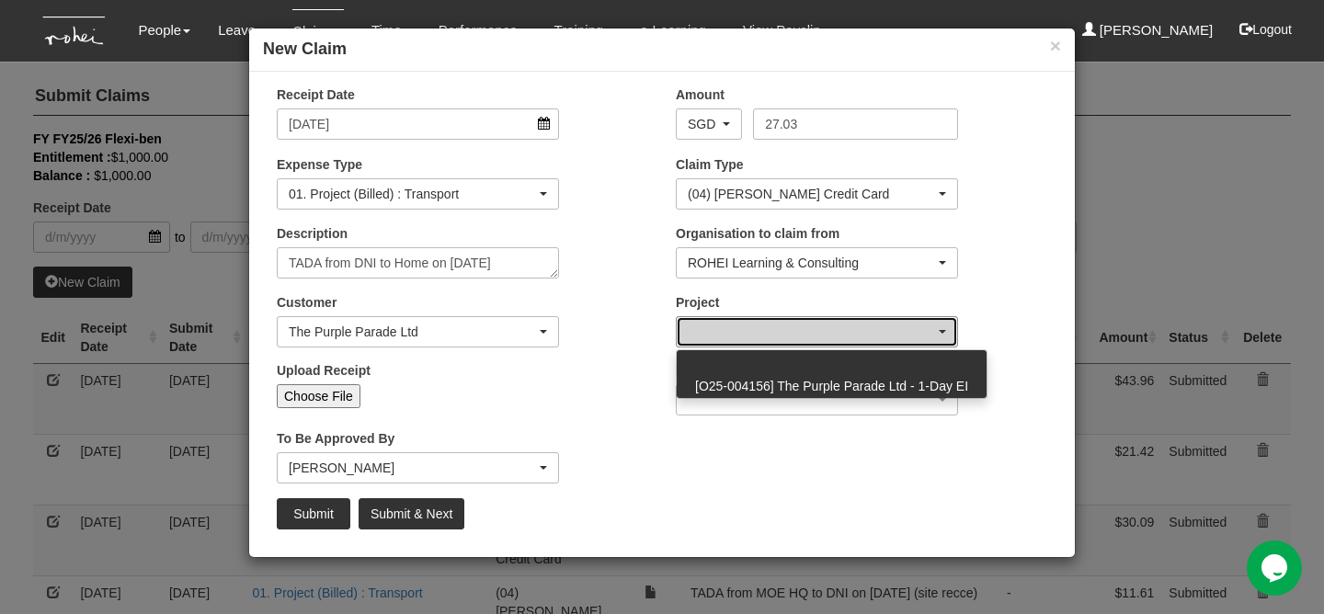
select select "2779"
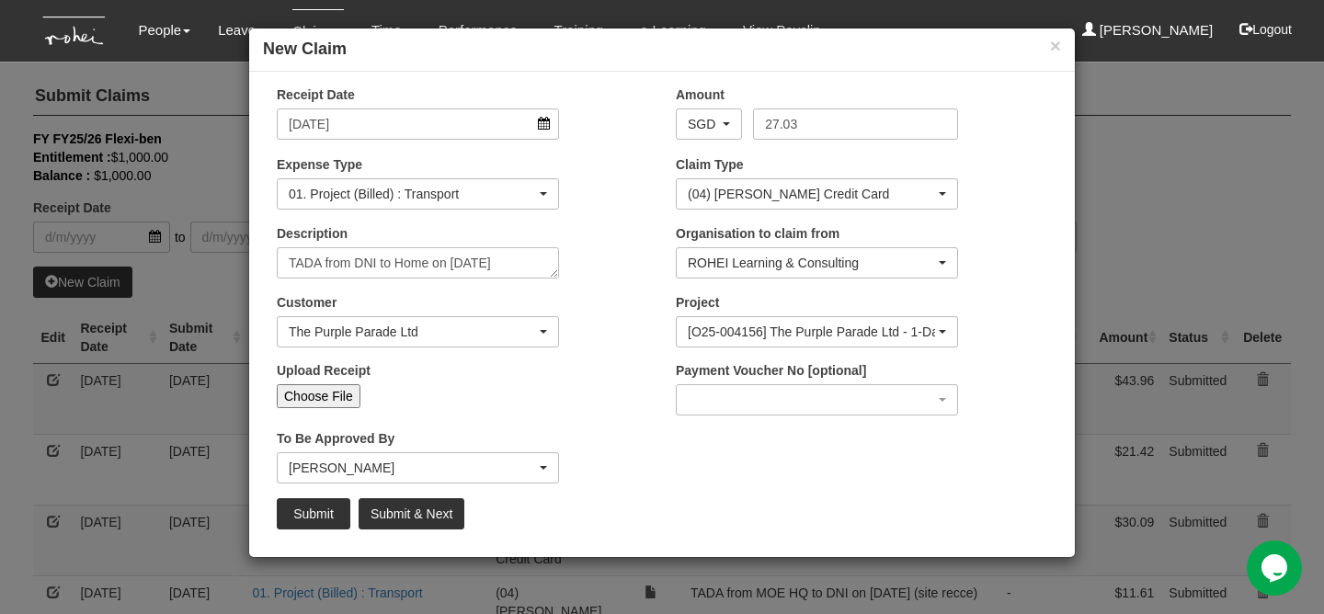
click at [335, 395] on input "Choose File" at bounding box center [319, 396] width 84 height 24
type input "C:\fakepath\[DATE] TPPL (3).png"
type input "Choose Another File"
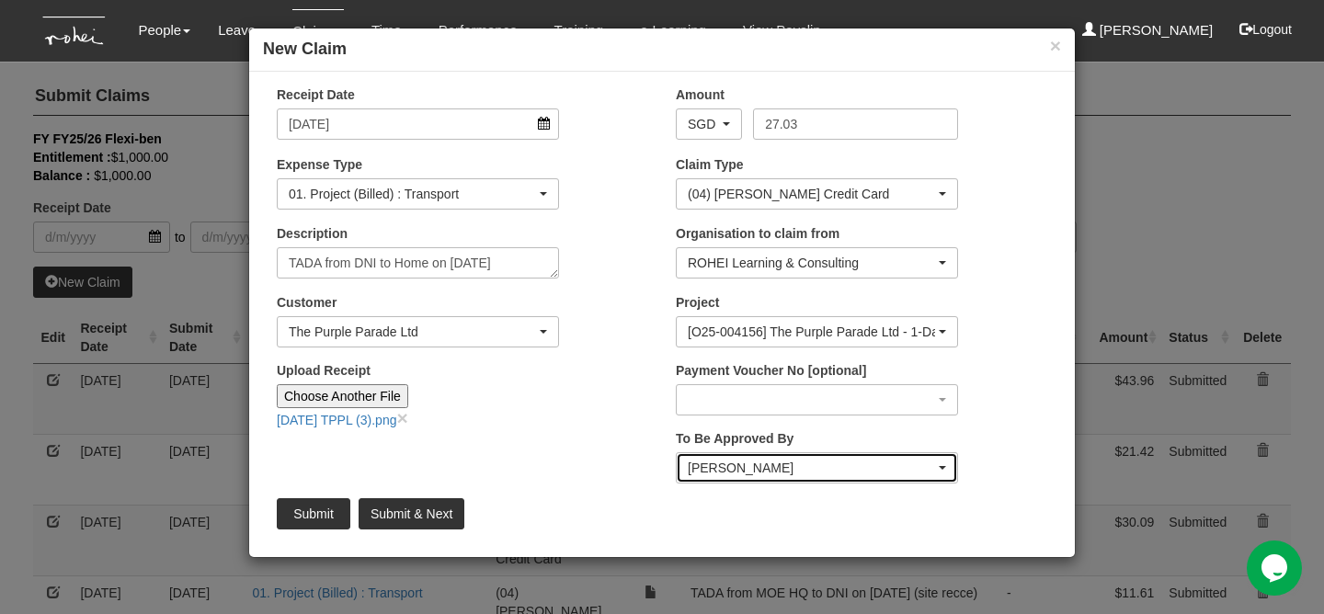
click at [721, 477] on div "[PERSON_NAME]" at bounding box center [816, 467] width 280 height 29
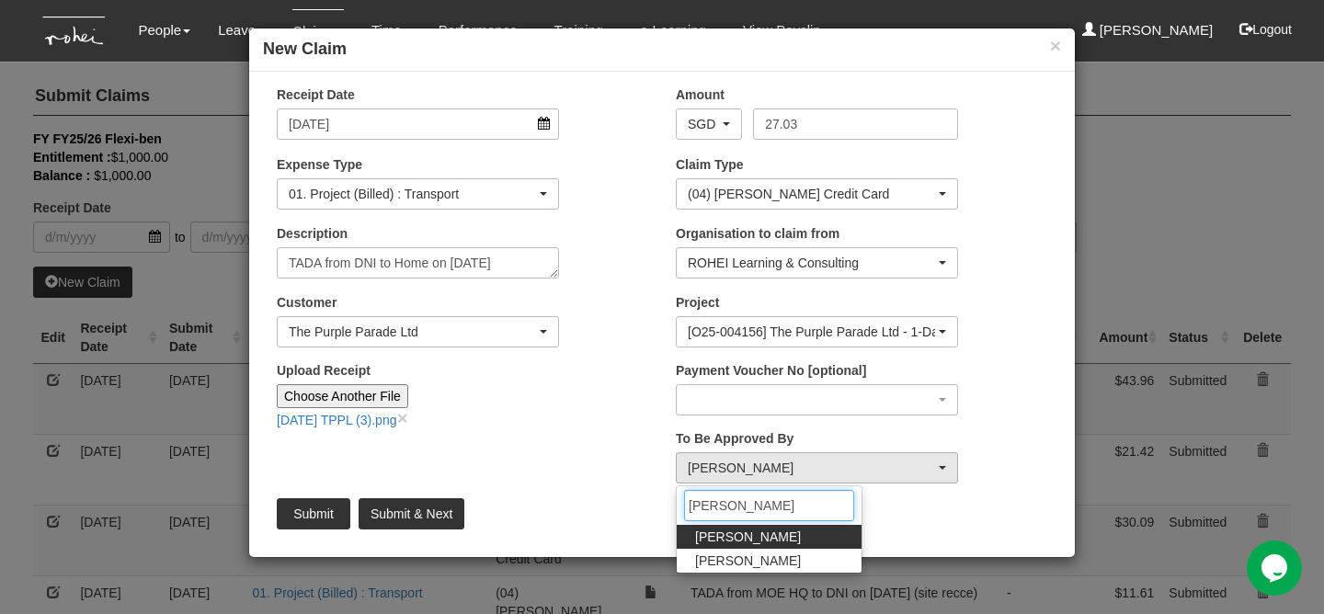
type input "[PERSON_NAME]"
click at [733, 528] on span "[PERSON_NAME]" at bounding box center [748, 537] width 106 height 18
select select "1ae40e68-5a0c-4d70-b50e-45a4e5a72252"
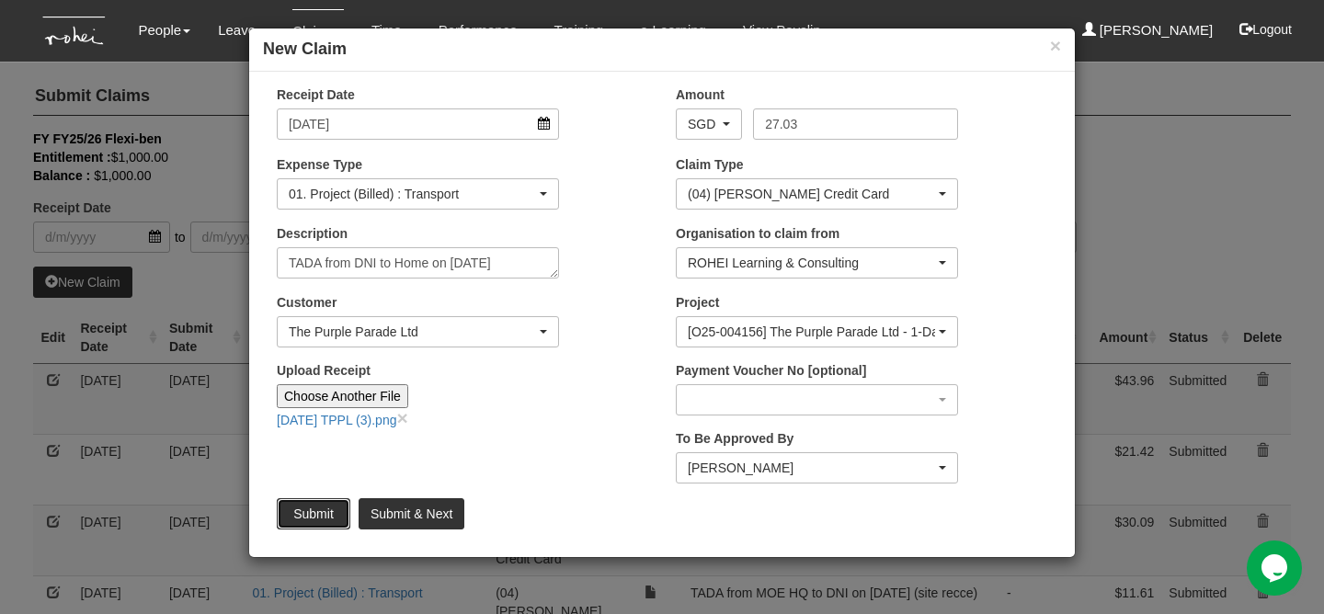
click at [314, 511] on input "Submit" at bounding box center [314, 513] width 74 height 31
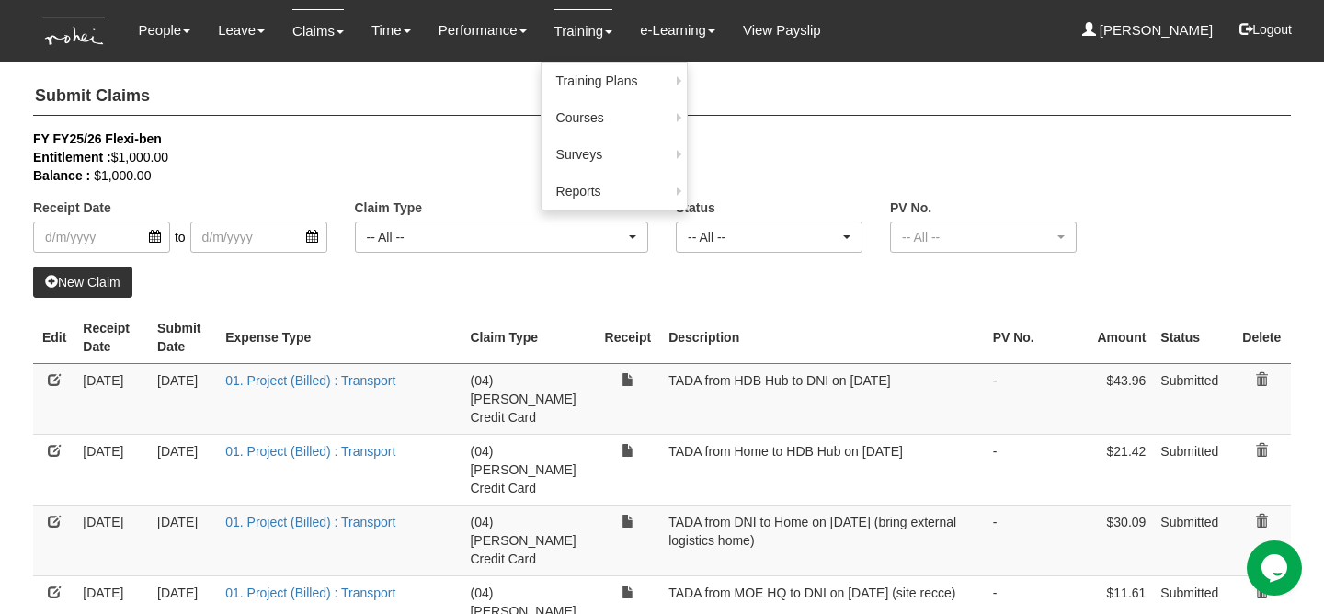
select select "50"
